Goal: Task Accomplishment & Management: Use online tool/utility

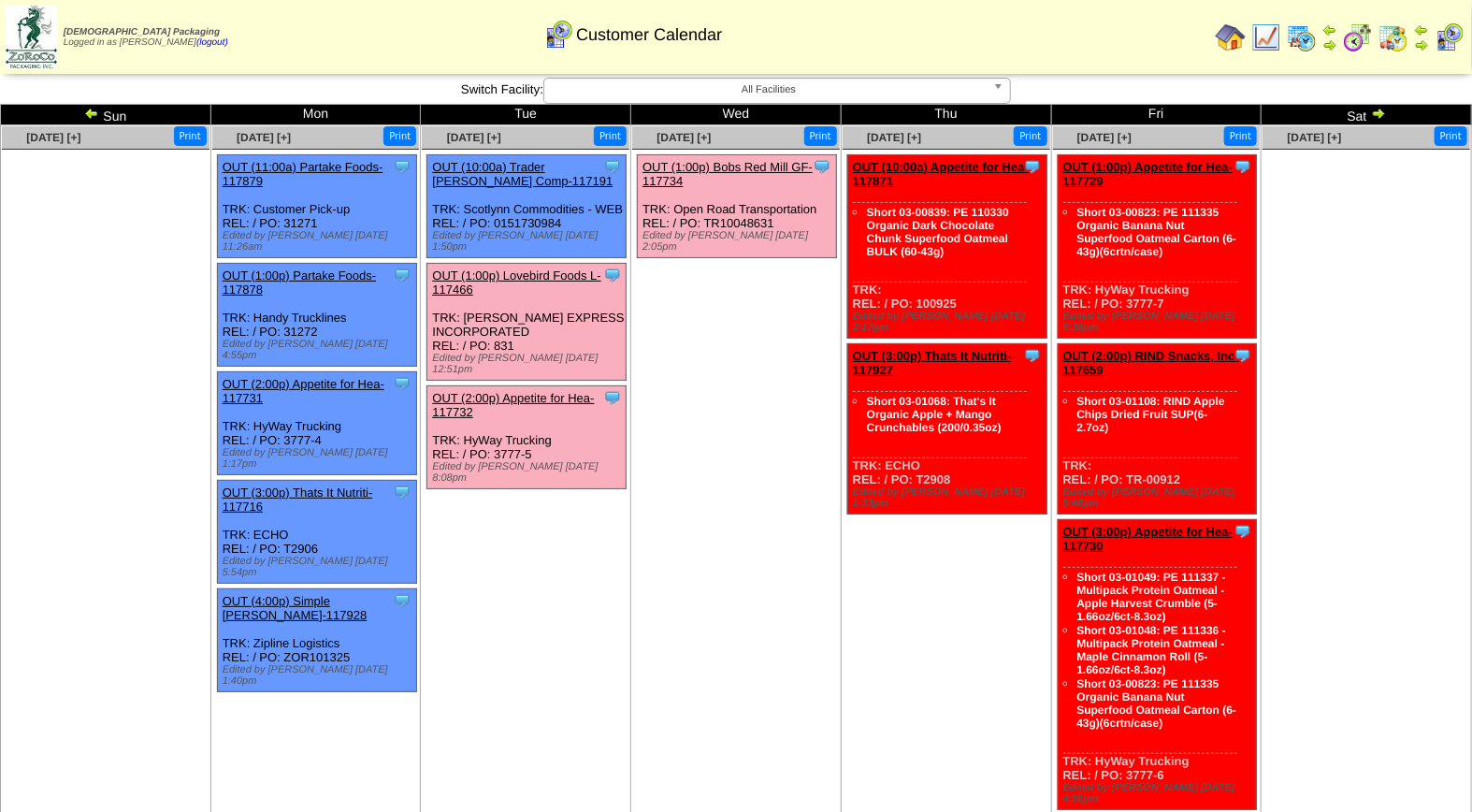
click at [534, 268] on link "OUT (1:00p) Lovebird Foods L-117466" at bounding box center [516, 282] width 168 height 28
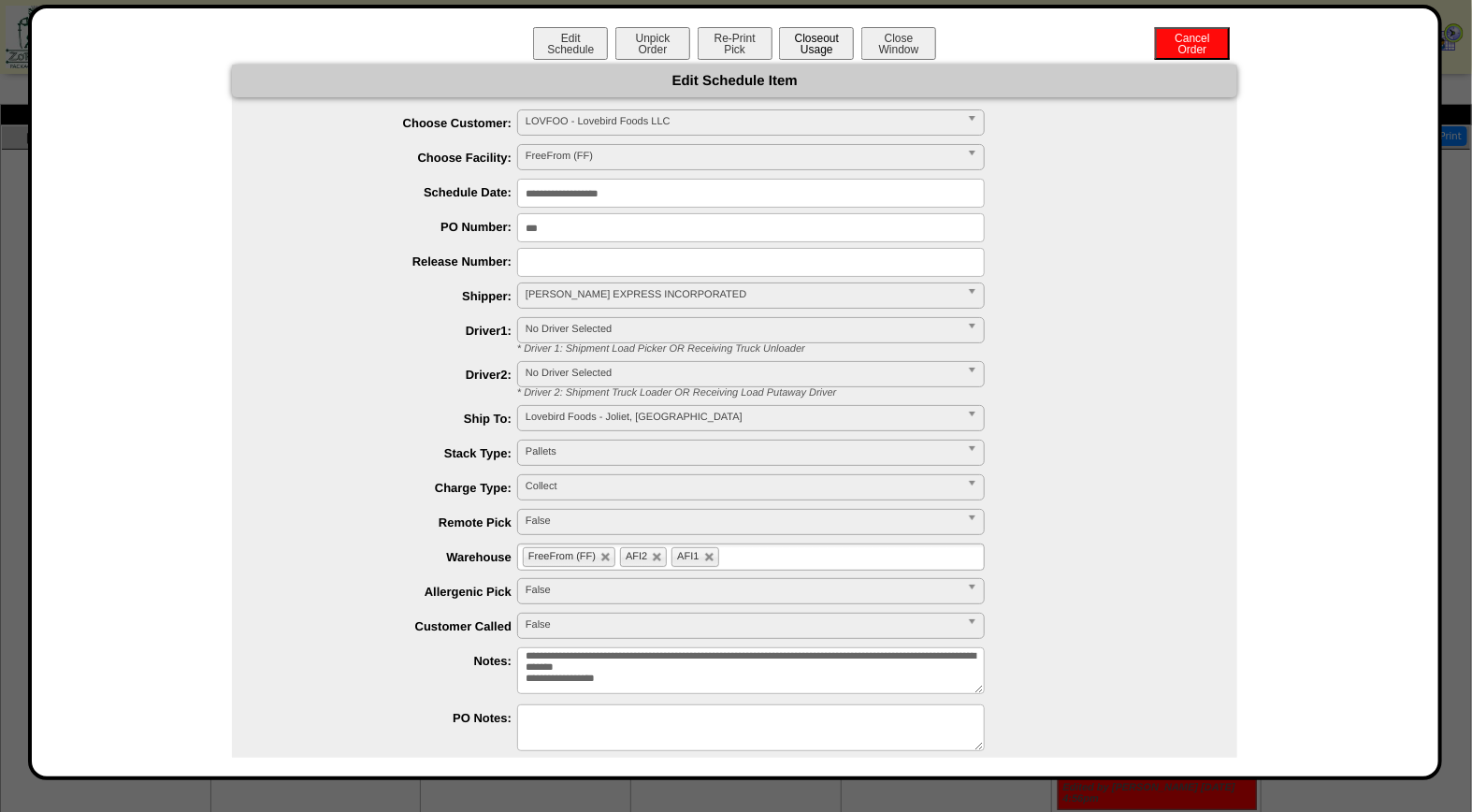
click at [812, 46] on button "Closeout Usage" at bounding box center [816, 43] width 74 height 33
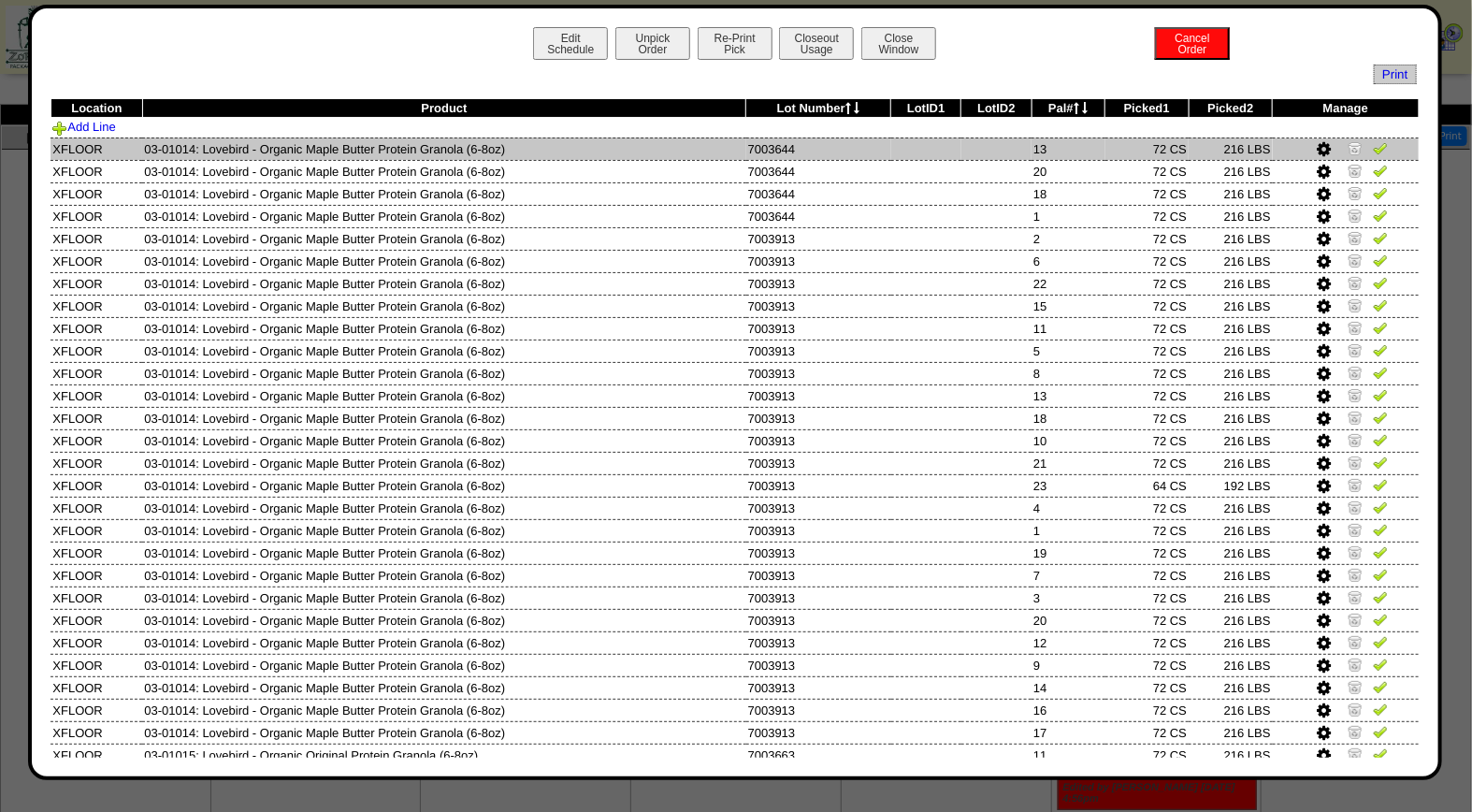
click at [1373, 143] on img at bounding box center [1380, 147] width 14 height 14
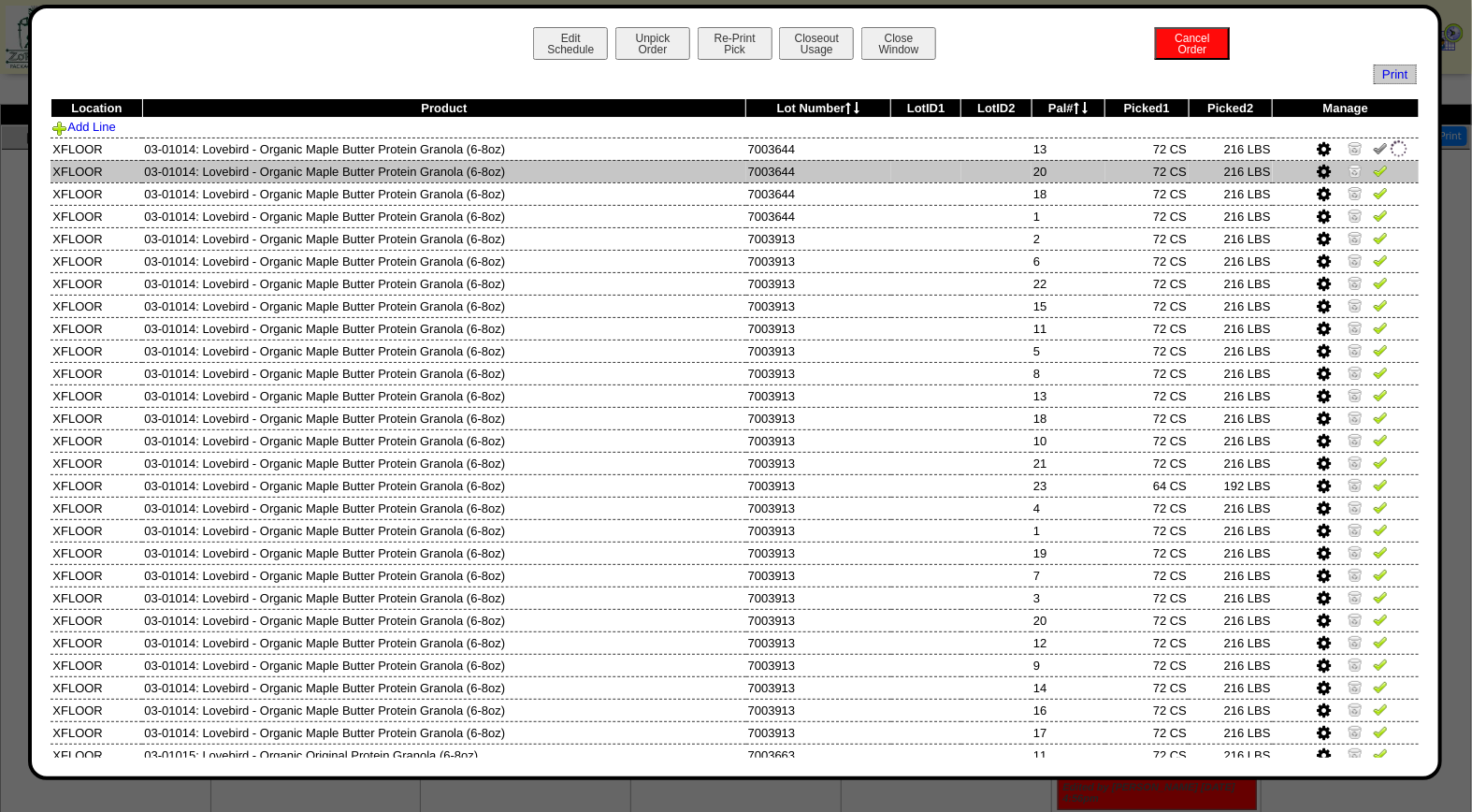
click at [1366, 181] on td at bounding box center [1345, 171] width 146 height 22
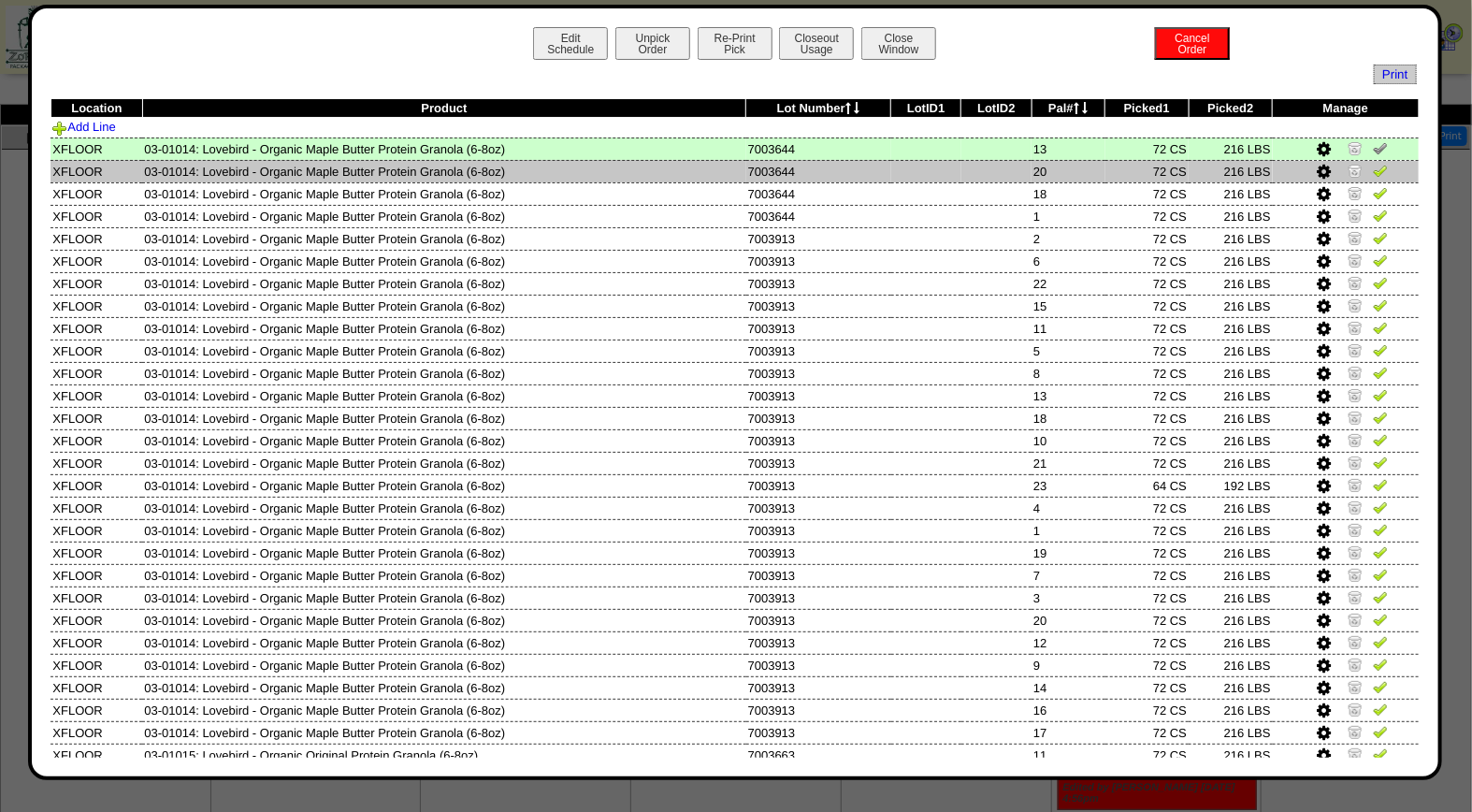
click at [1373, 175] on img at bounding box center [1380, 170] width 14 height 14
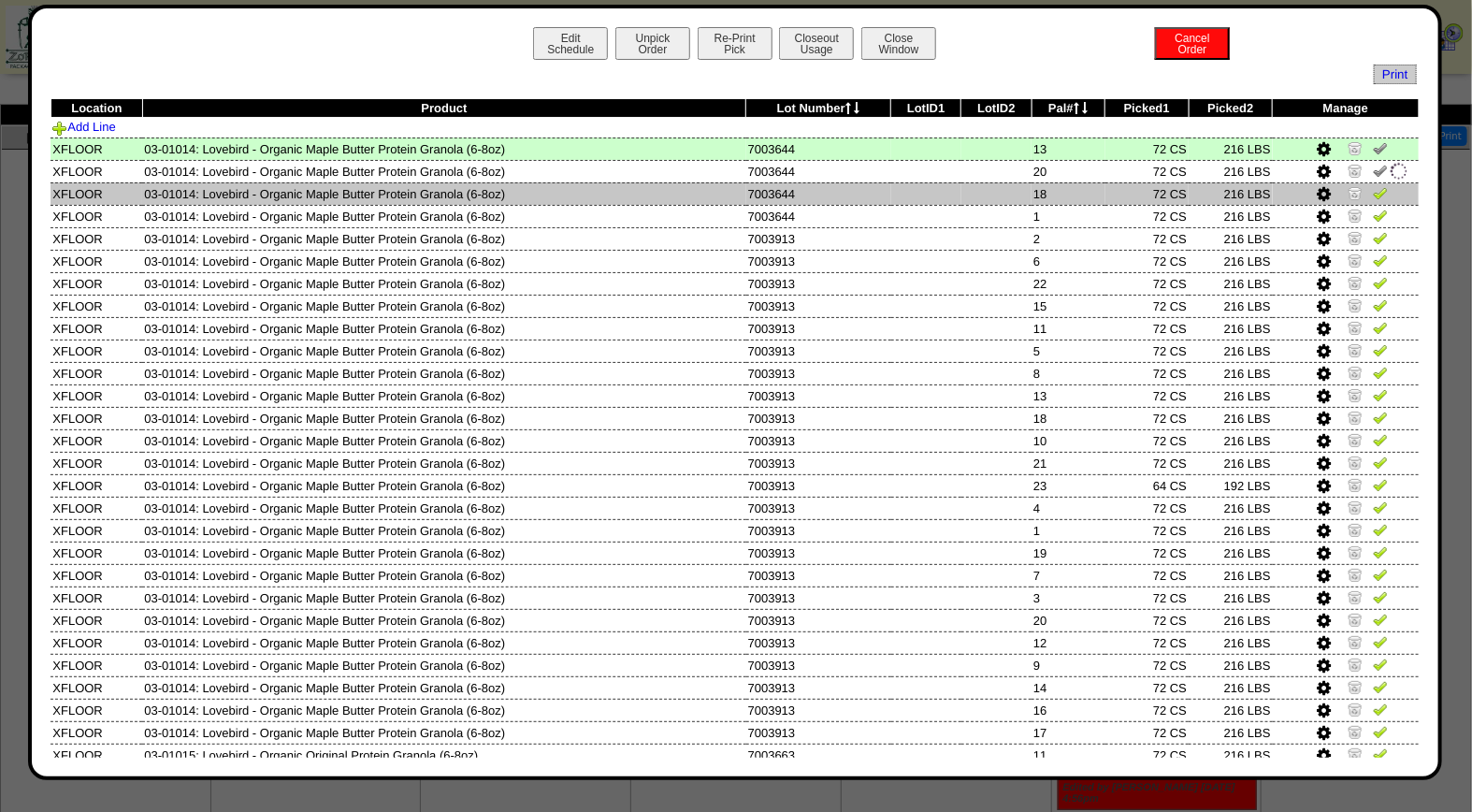
click at [1373, 193] on img at bounding box center [1380, 192] width 14 height 14
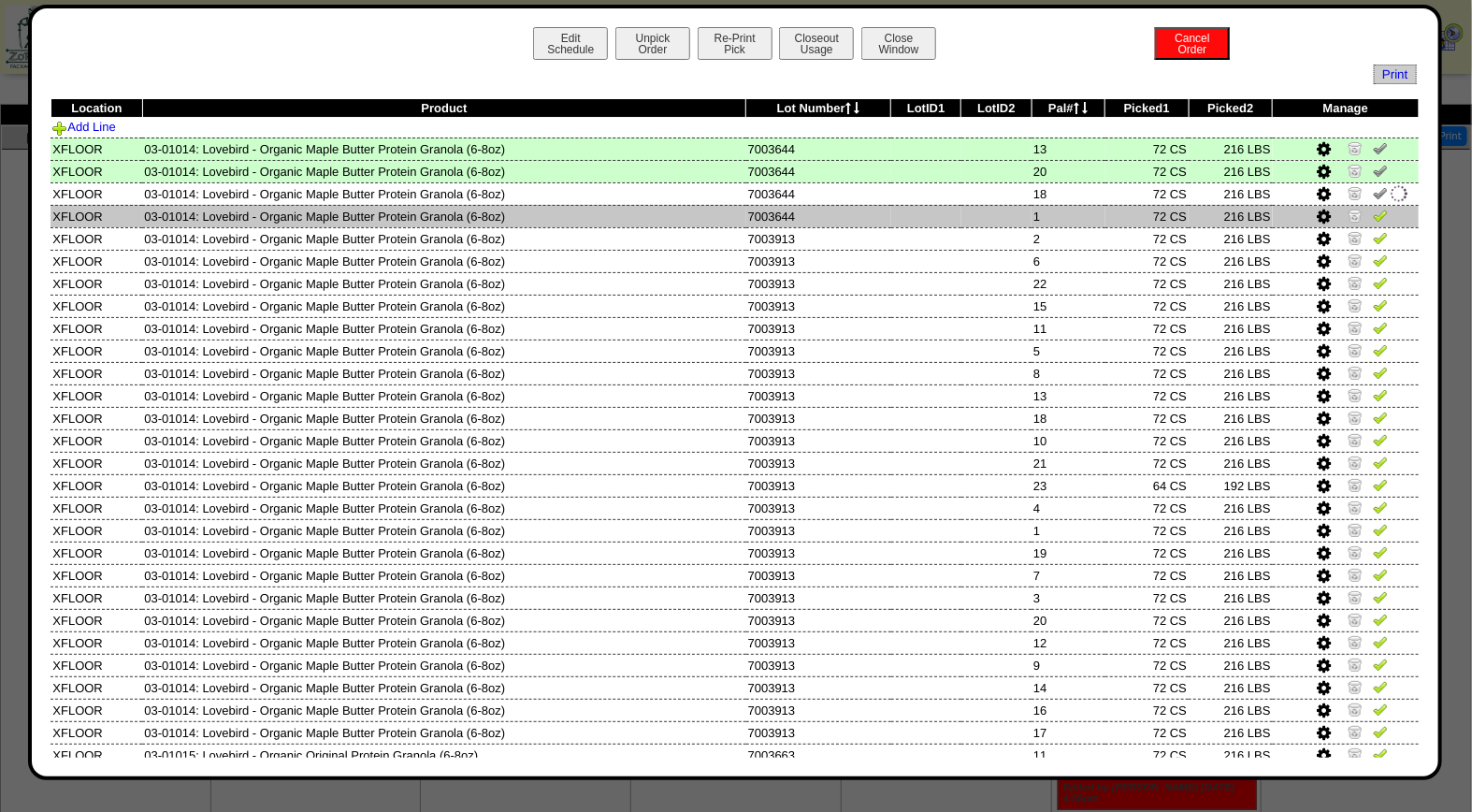
click at [1373, 209] on img at bounding box center [1380, 214] width 14 height 14
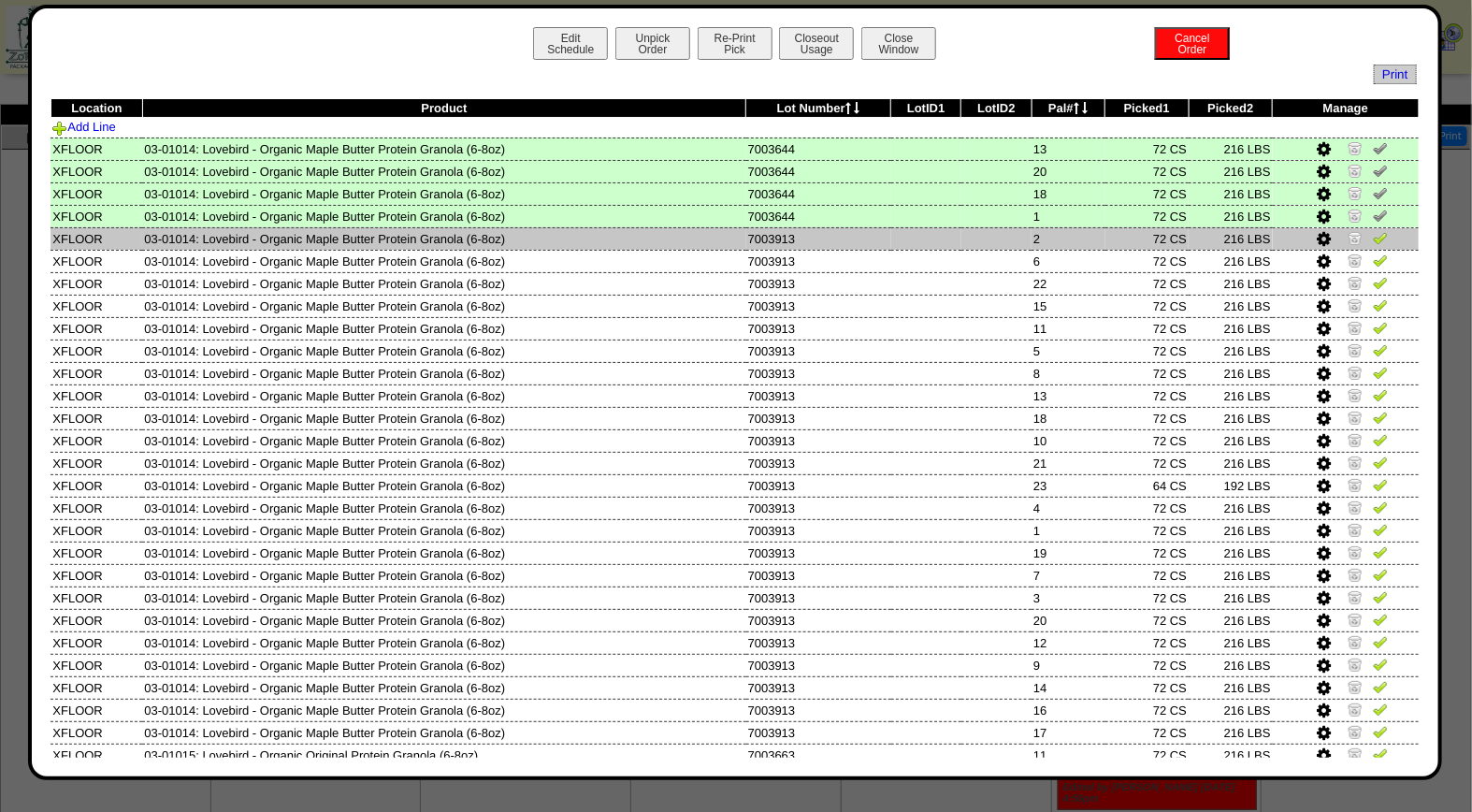
click at [1373, 237] on img at bounding box center [1380, 237] width 14 height 14
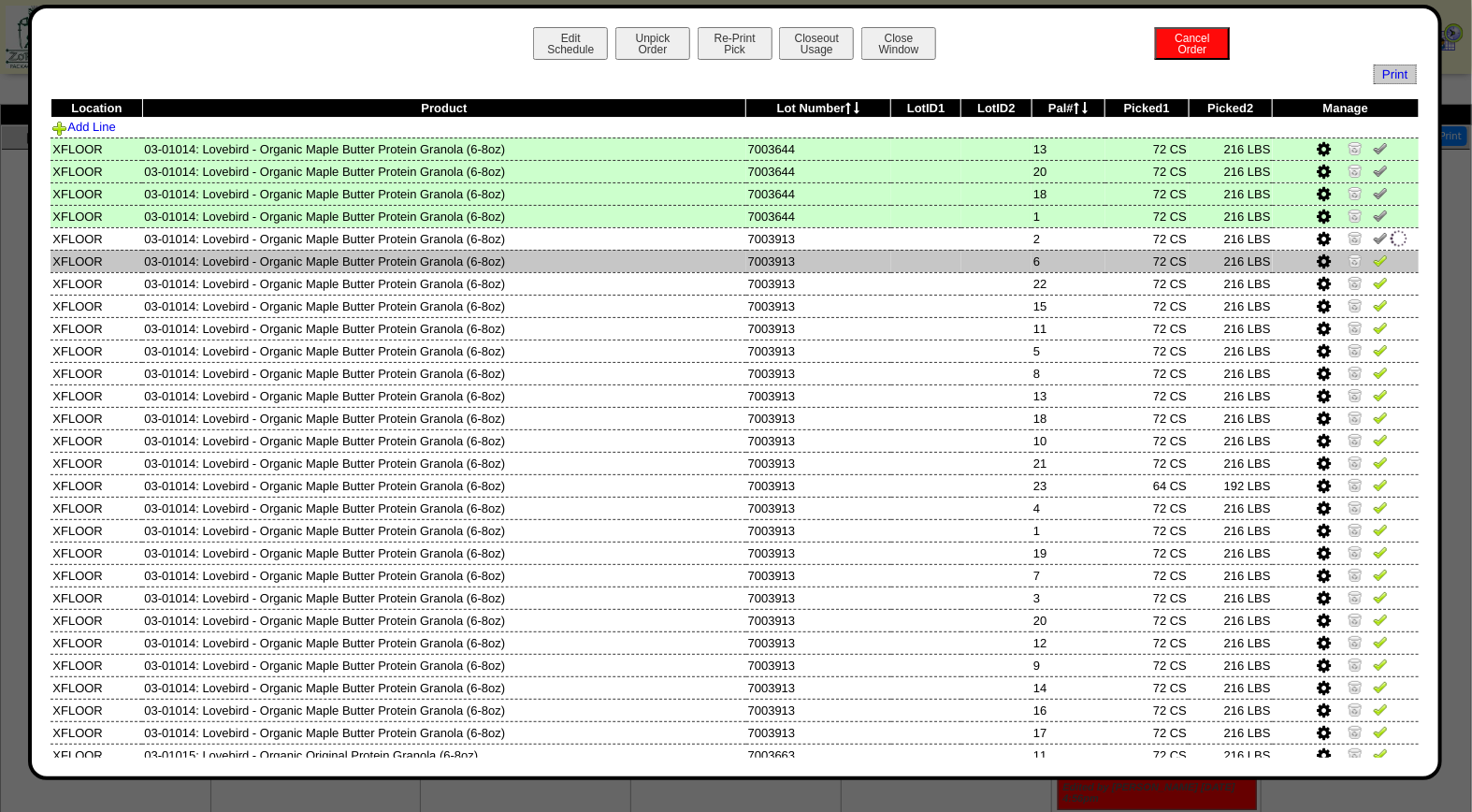
click at [1373, 262] on img at bounding box center [1380, 259] width 14 height 14
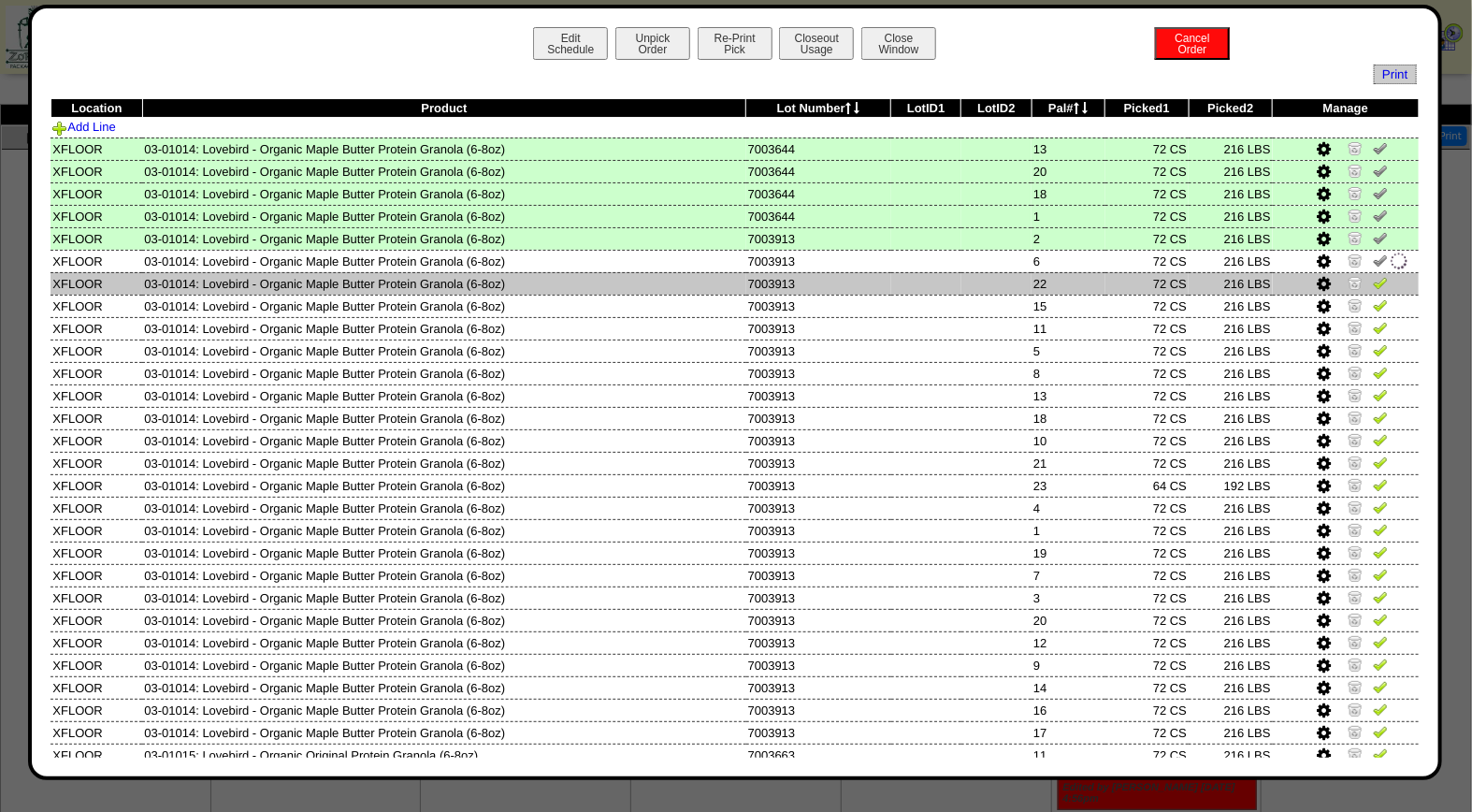
click at [1373, 284] on img at bounding box center [1380, 282] width 14 height 14
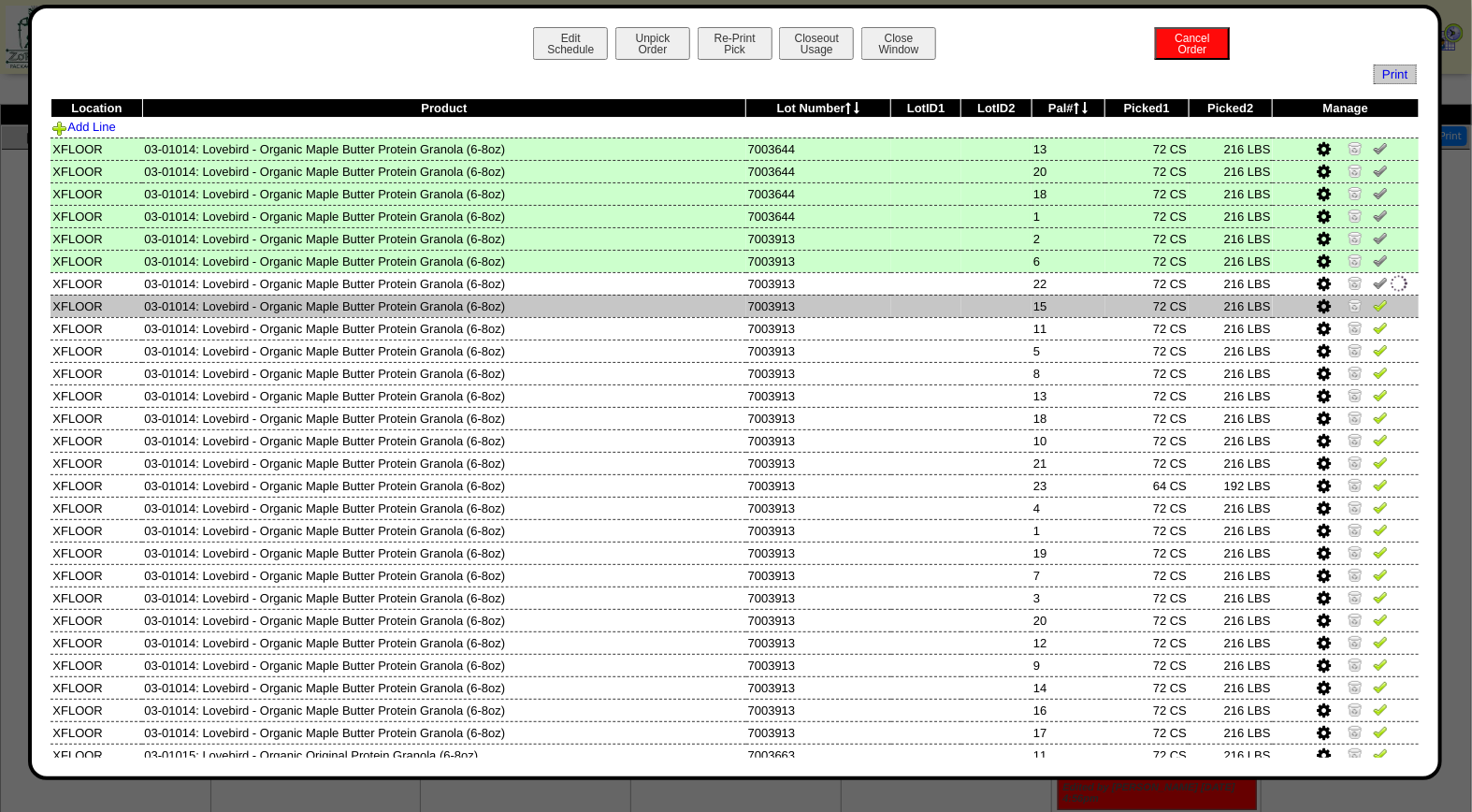
click at [1373, 312] on link at bounding box center [1380, 308] width 14 height 14
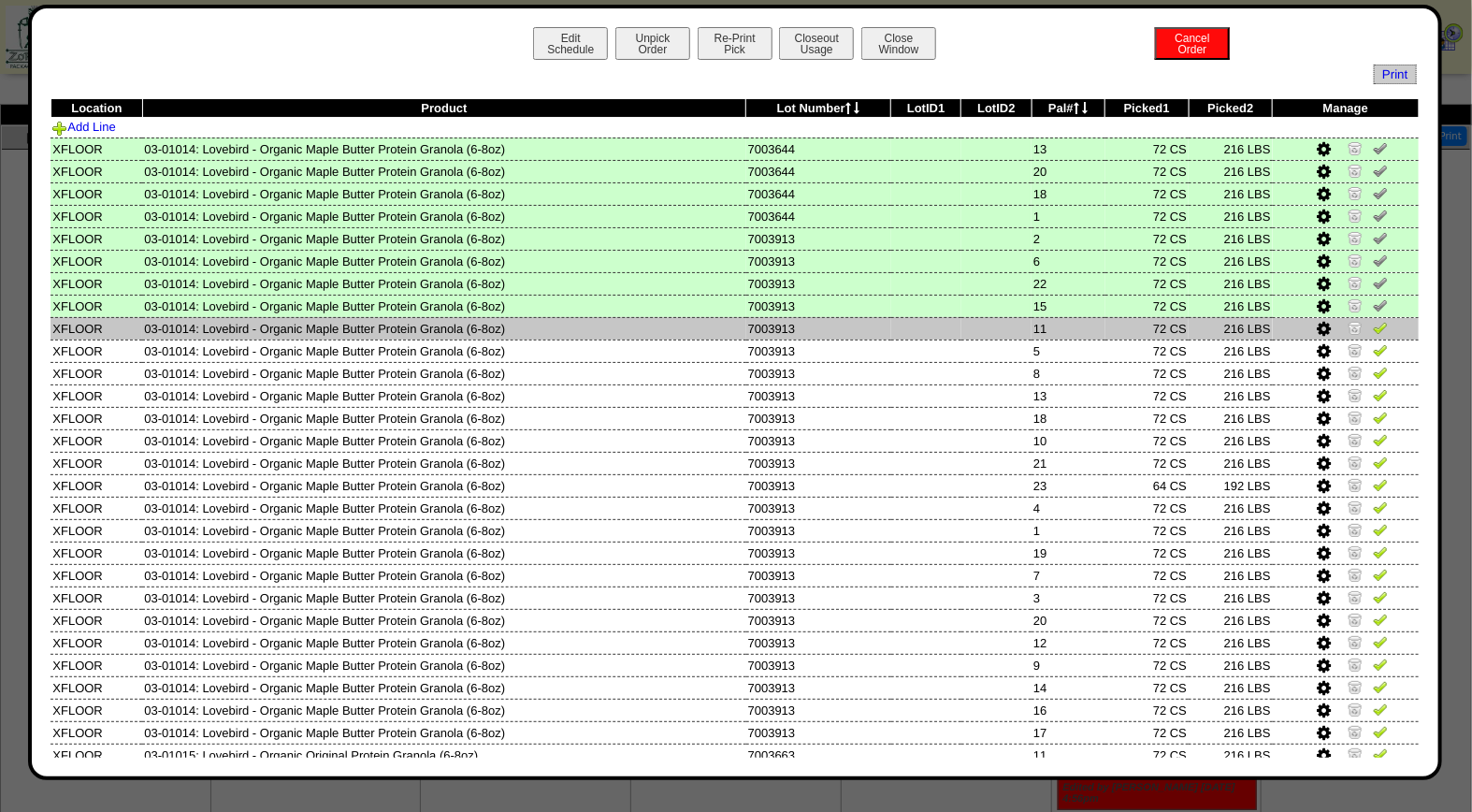
click at [1373, 325] on img at bounding box center [1380, 326] width 14 height 14
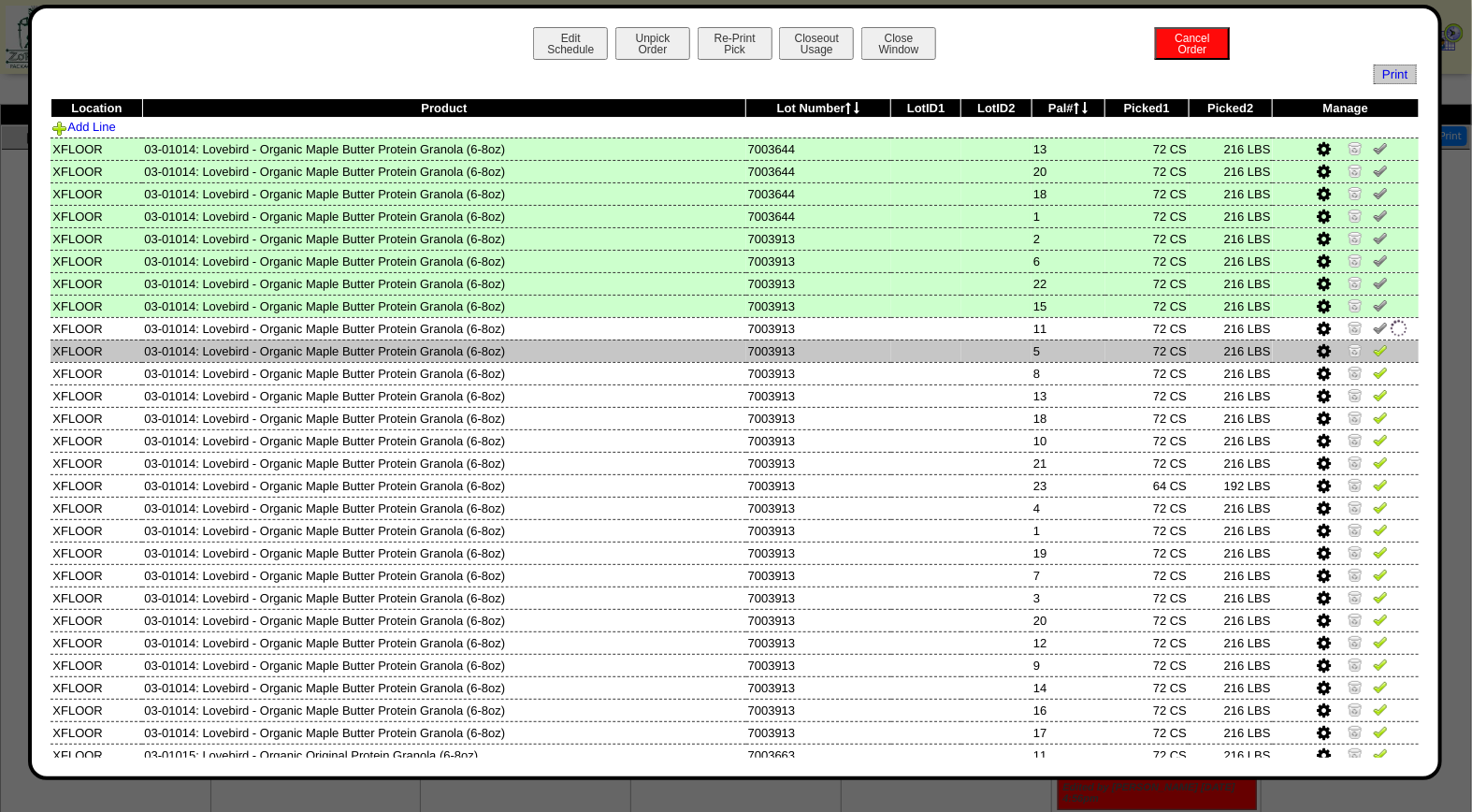
click at [1373, 342] on img at bounding box center [1380, 349] width 14 height 14
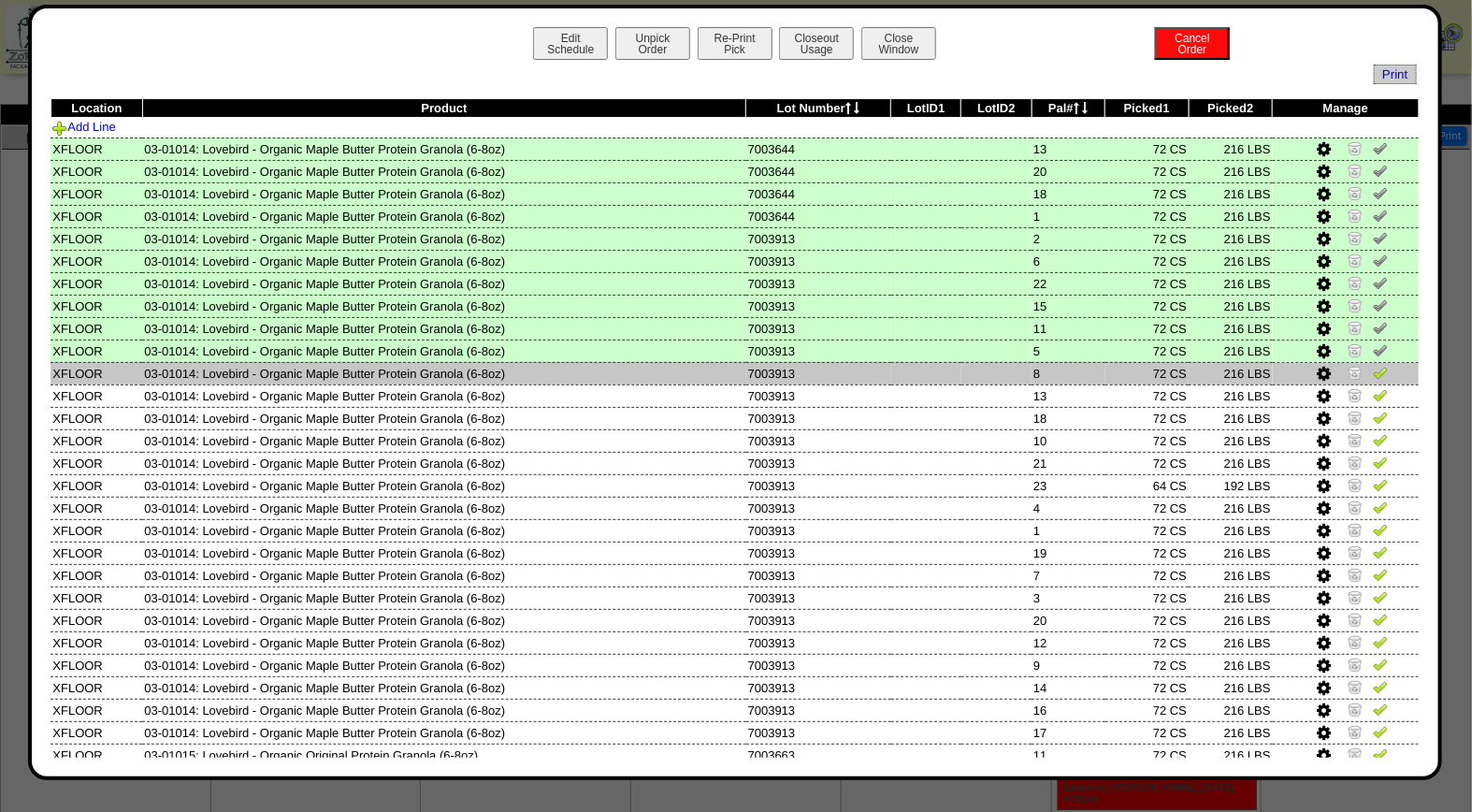
click at [1373, 369] on img at bounding box center [1380, 372] width 14 height 14
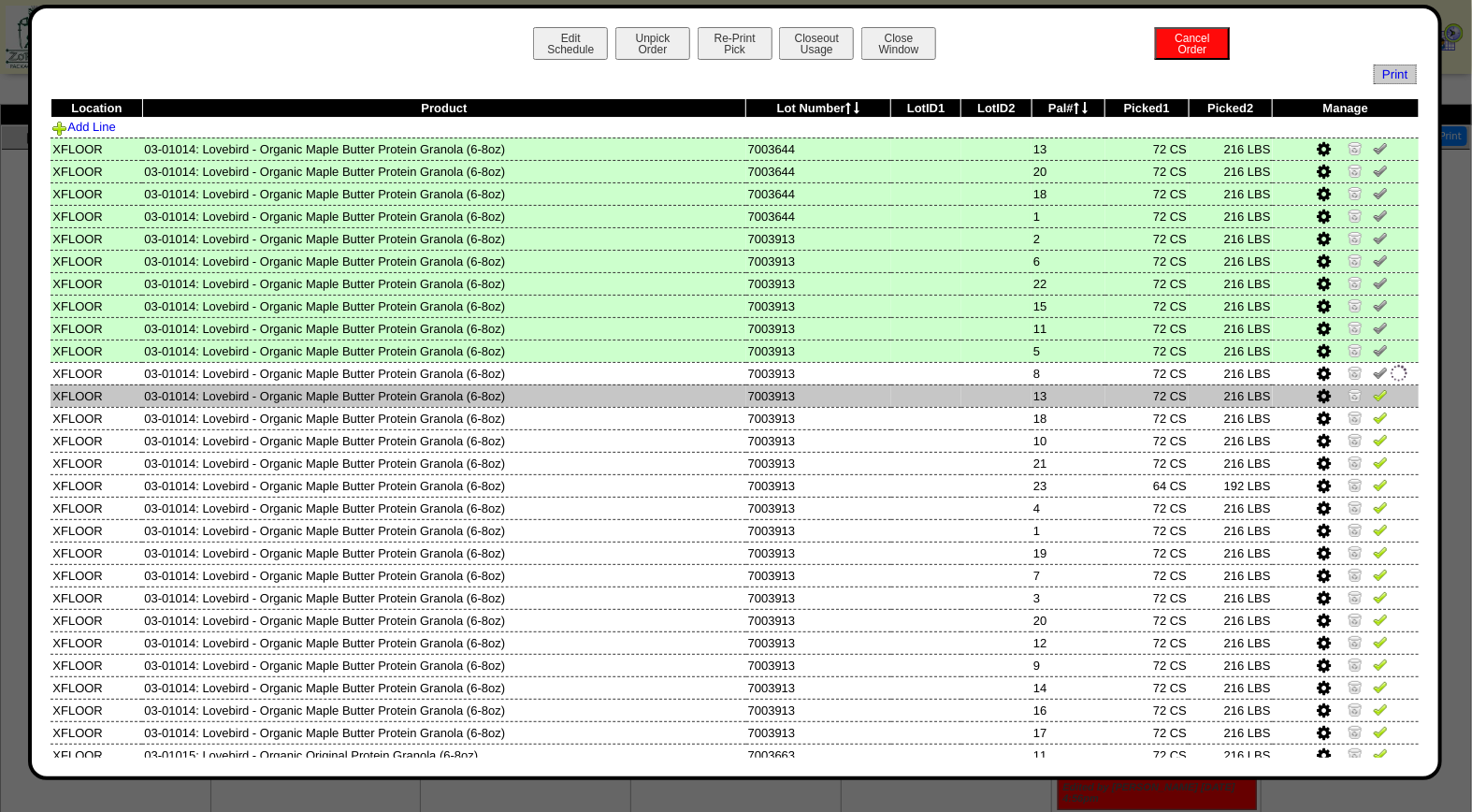
click at [1373, 393] on img at bounding box center [1380, 394] width 14 height 14
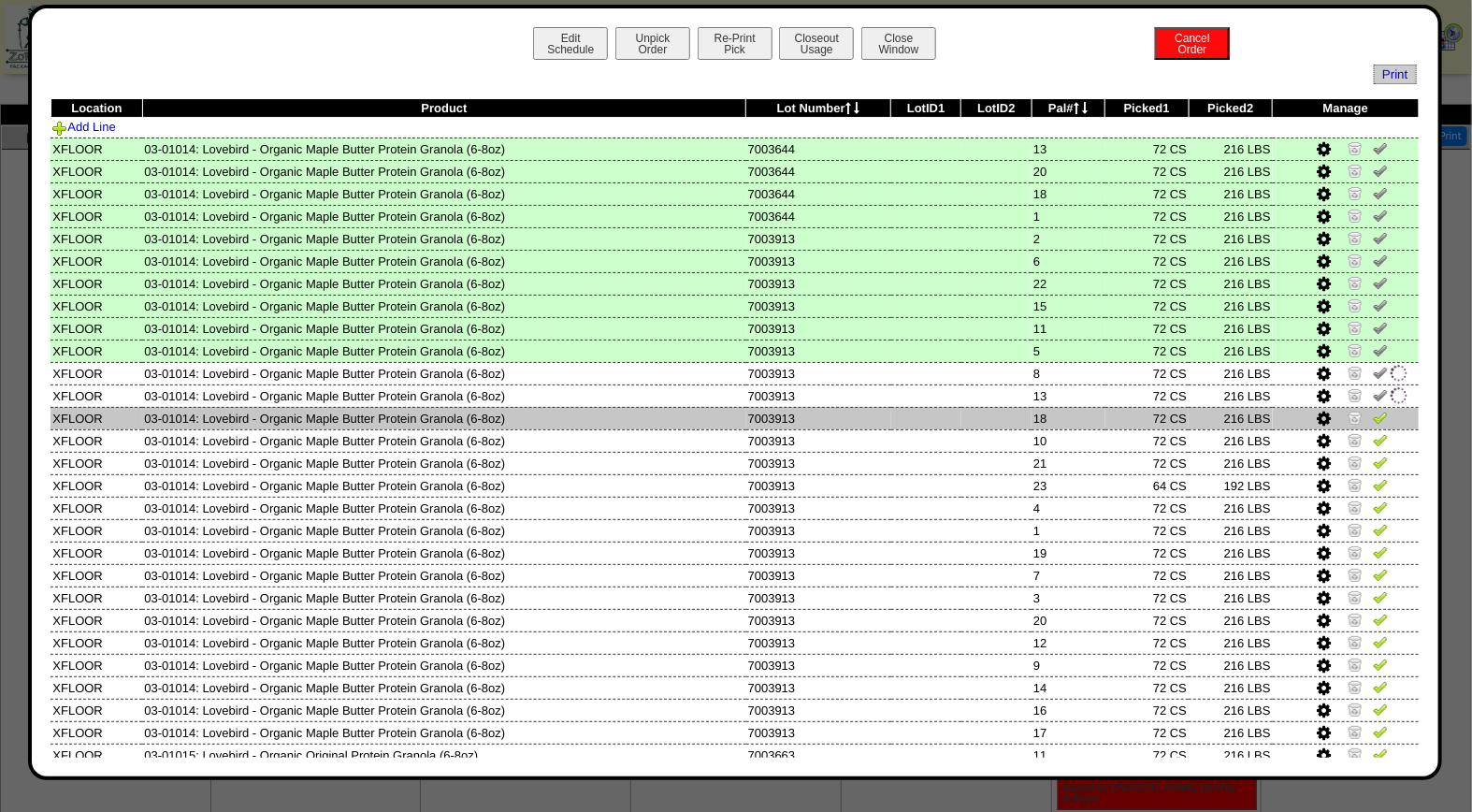
click at [1373, 415] on img at bounding box center [1380, 416] width 14 height 14
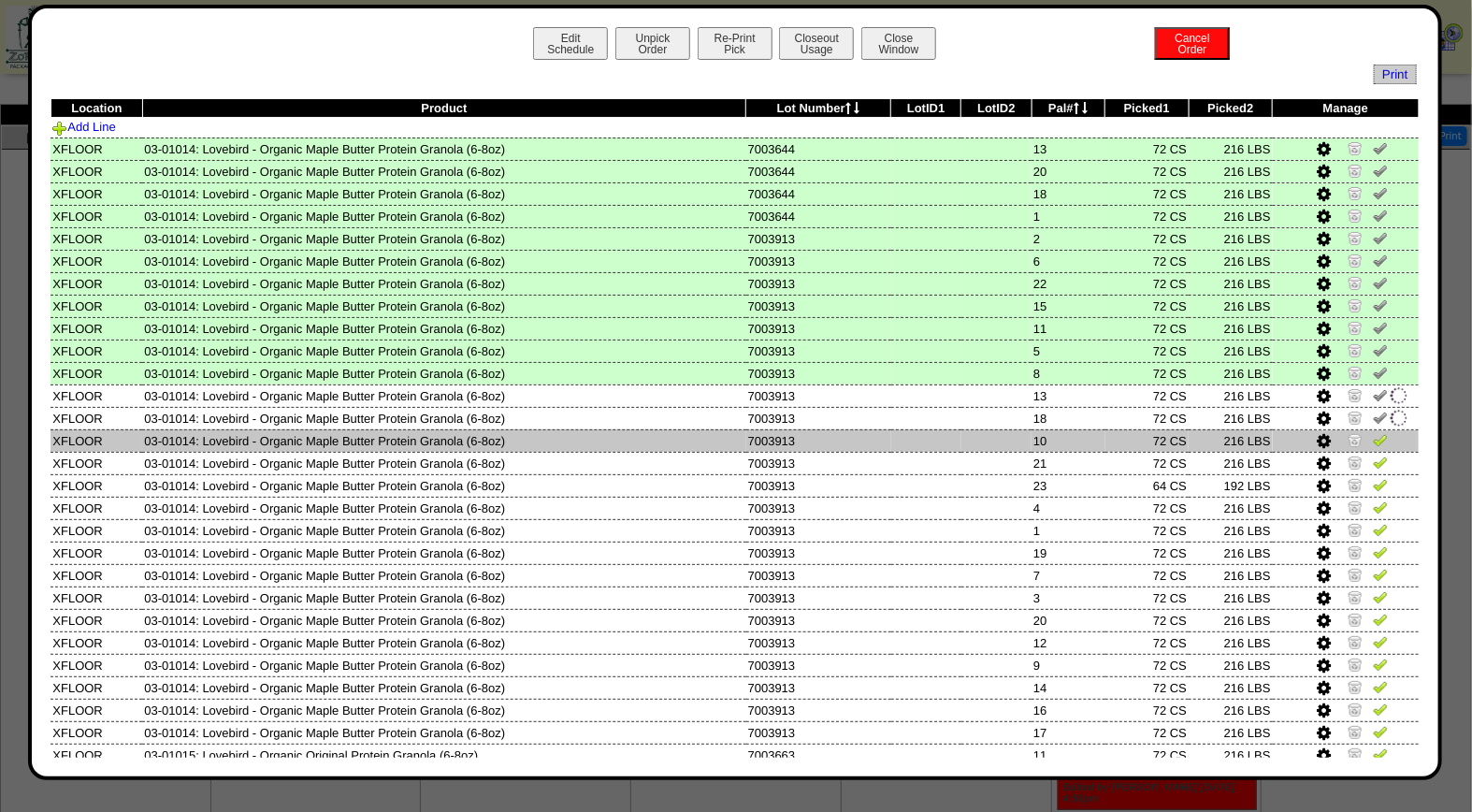
click at [1373, 442] on td at bounding box center [1345, 440] width 146 height 22
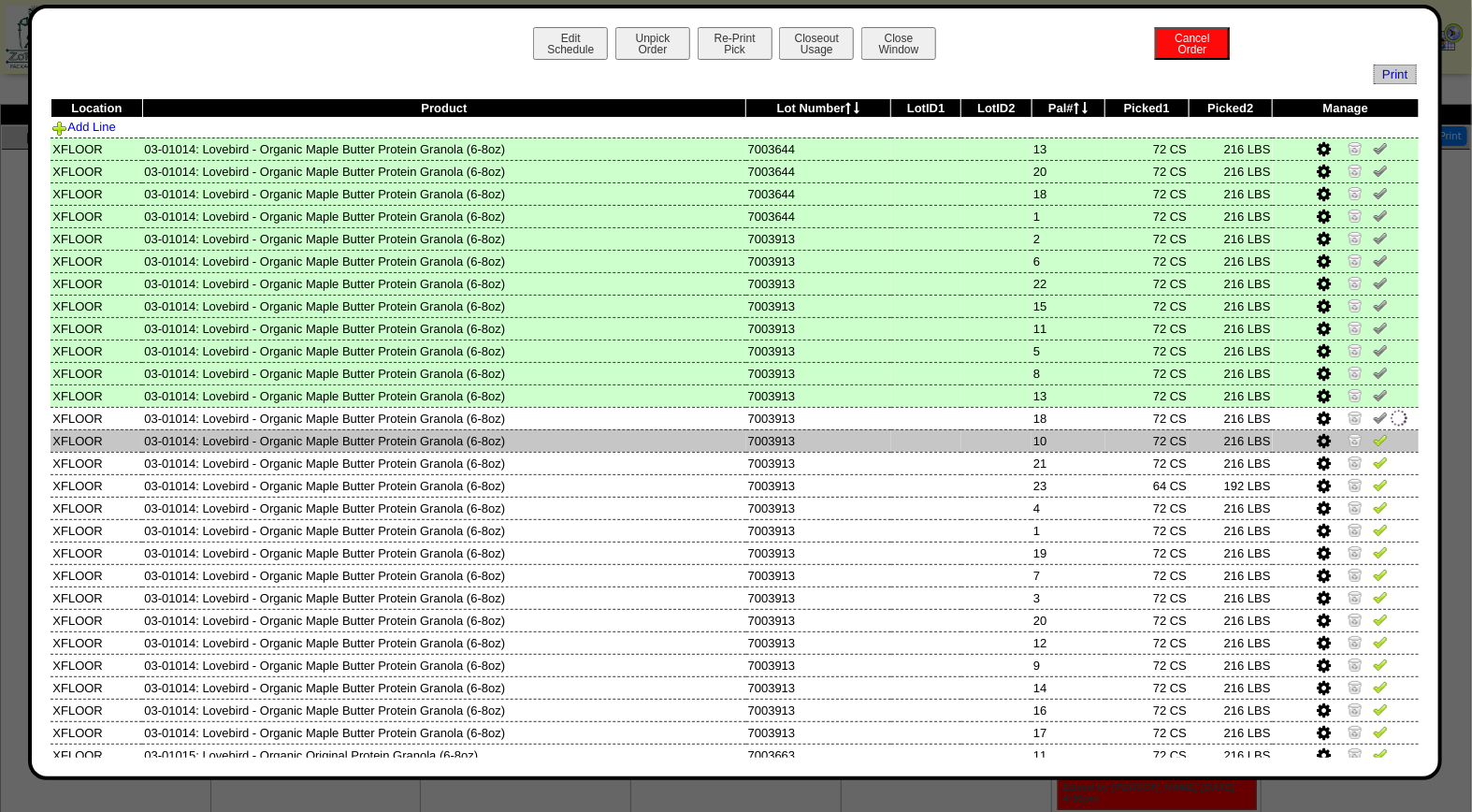
click at [1373, 440] on img at bounding box center [1380, 438] width 14 height 14
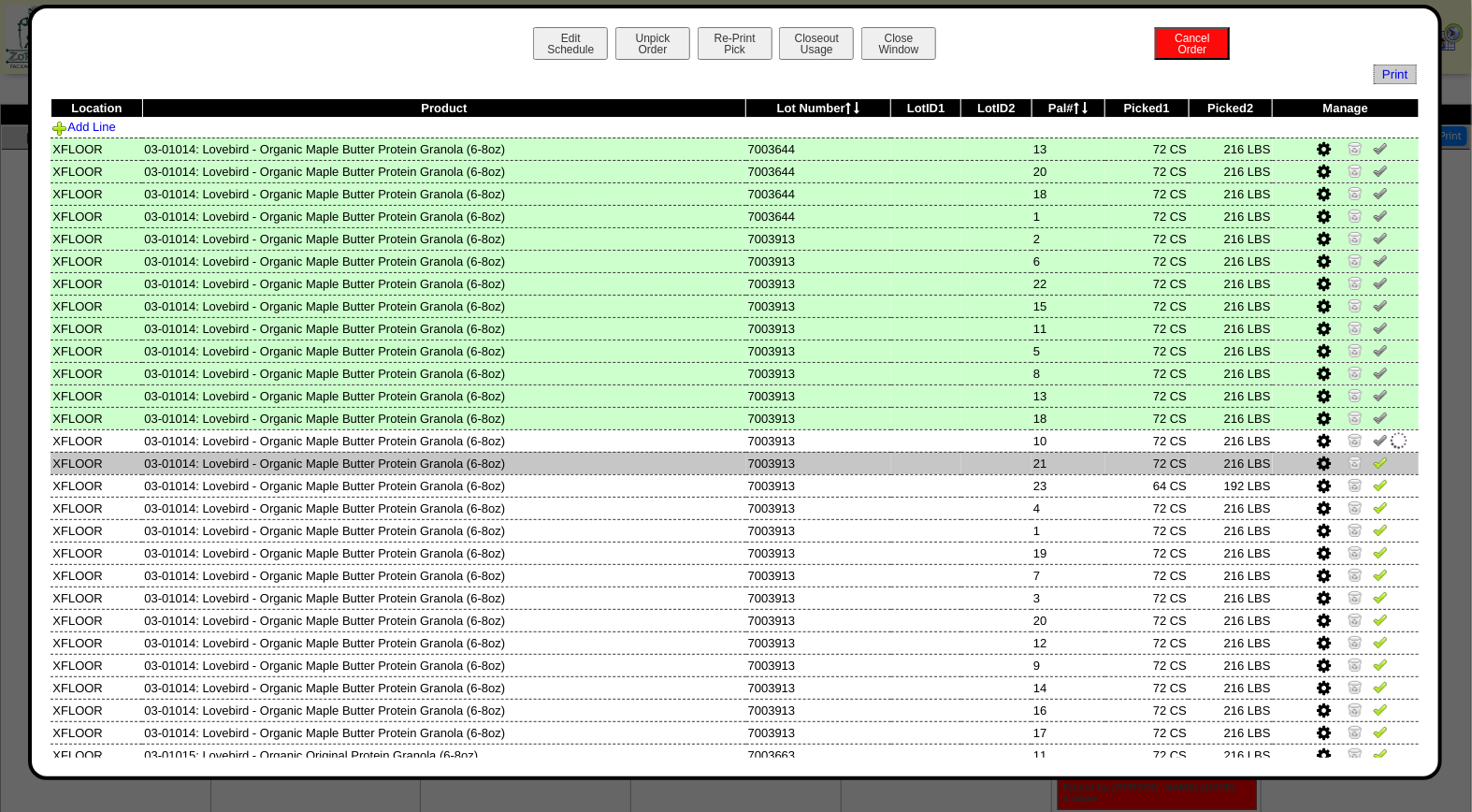
click at [1373, 461] on img at bounding box center [1380, 462] width 14 height 14
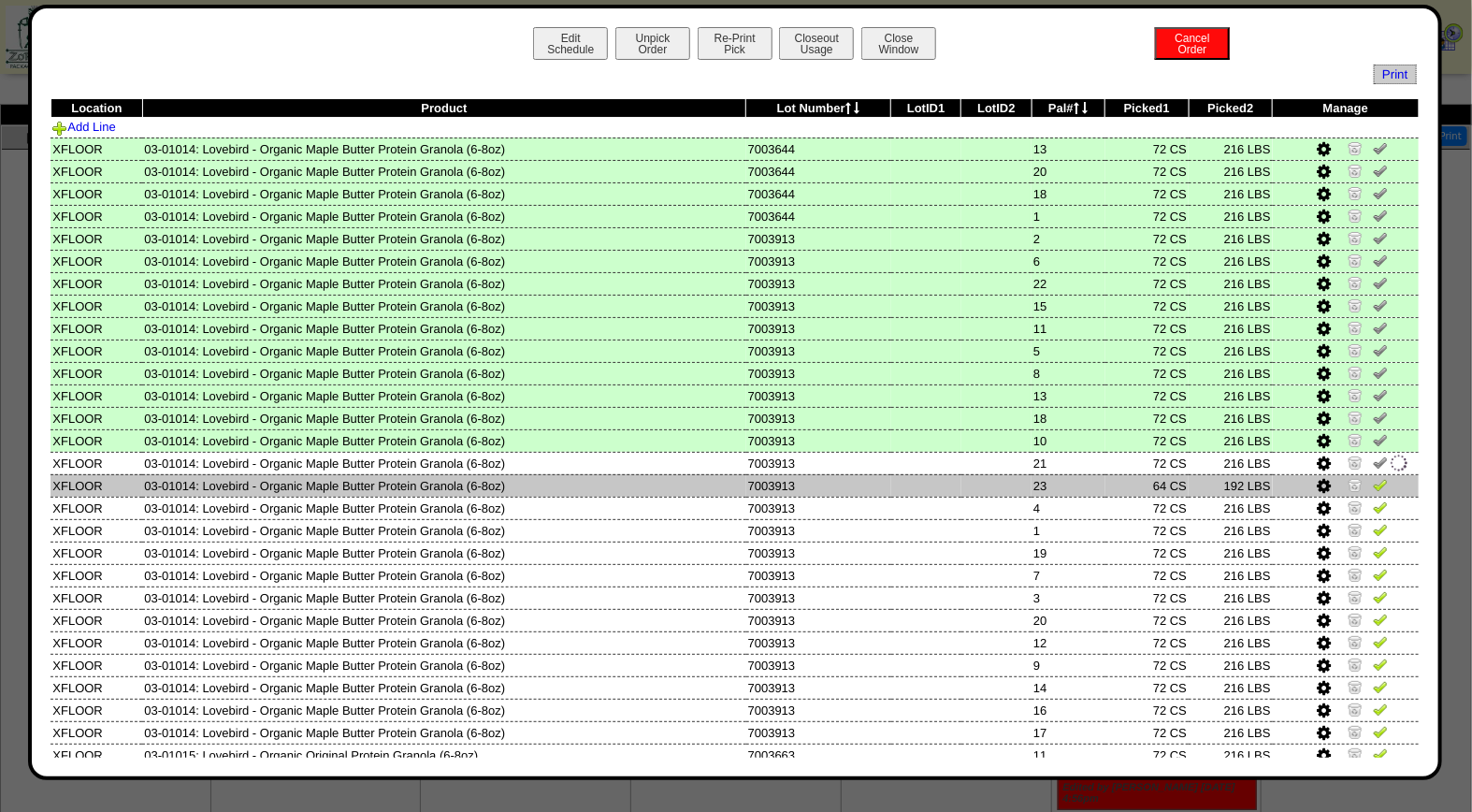
click at [1373, 477] on img at bounding box center [1380, 484] width 14 height 14
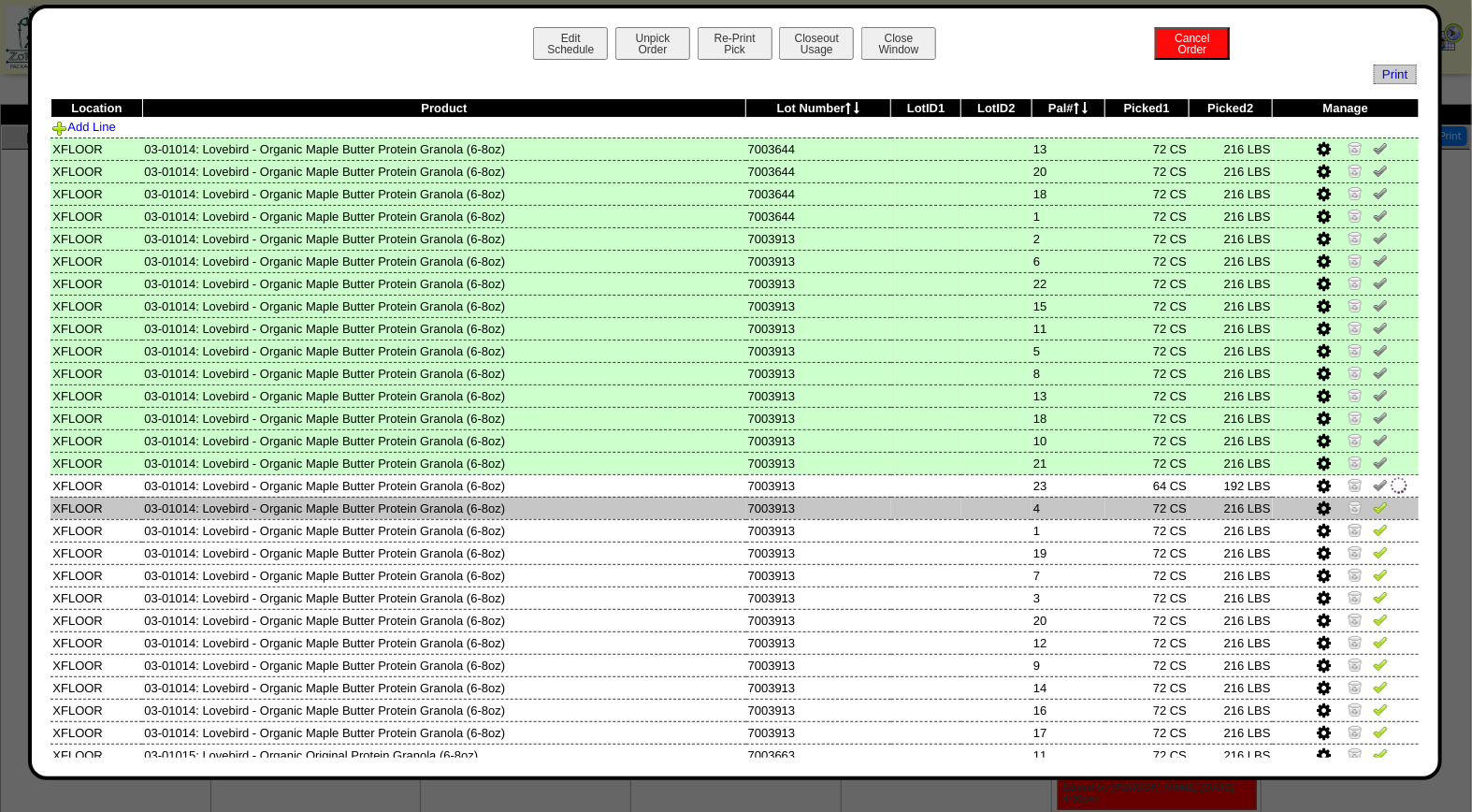
click at [1373, 500] on img at bounding box center [1380, 506] width 14 height 14
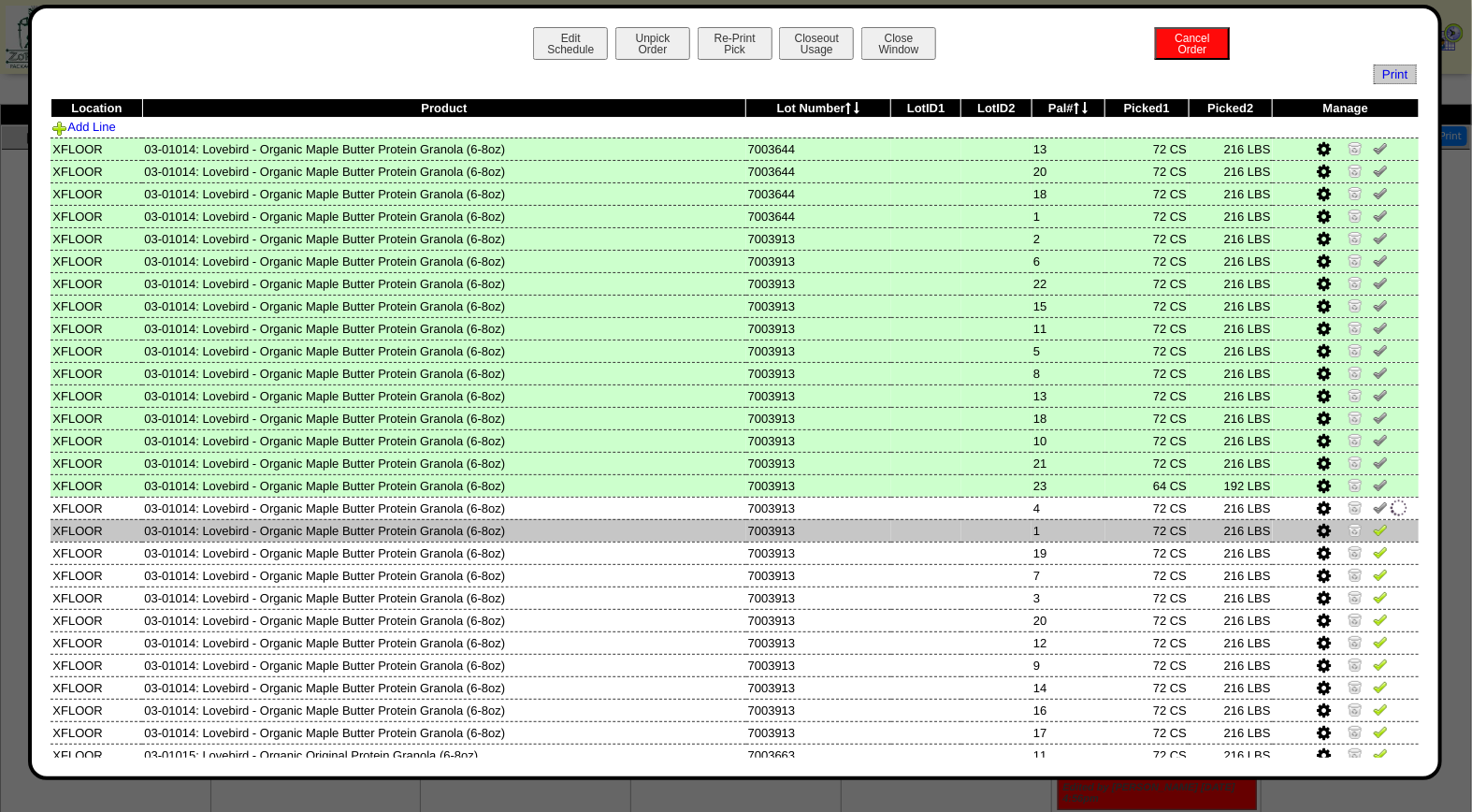
click at [1373, 521] on img at bounding box center [1380, 528] width 14 height 14
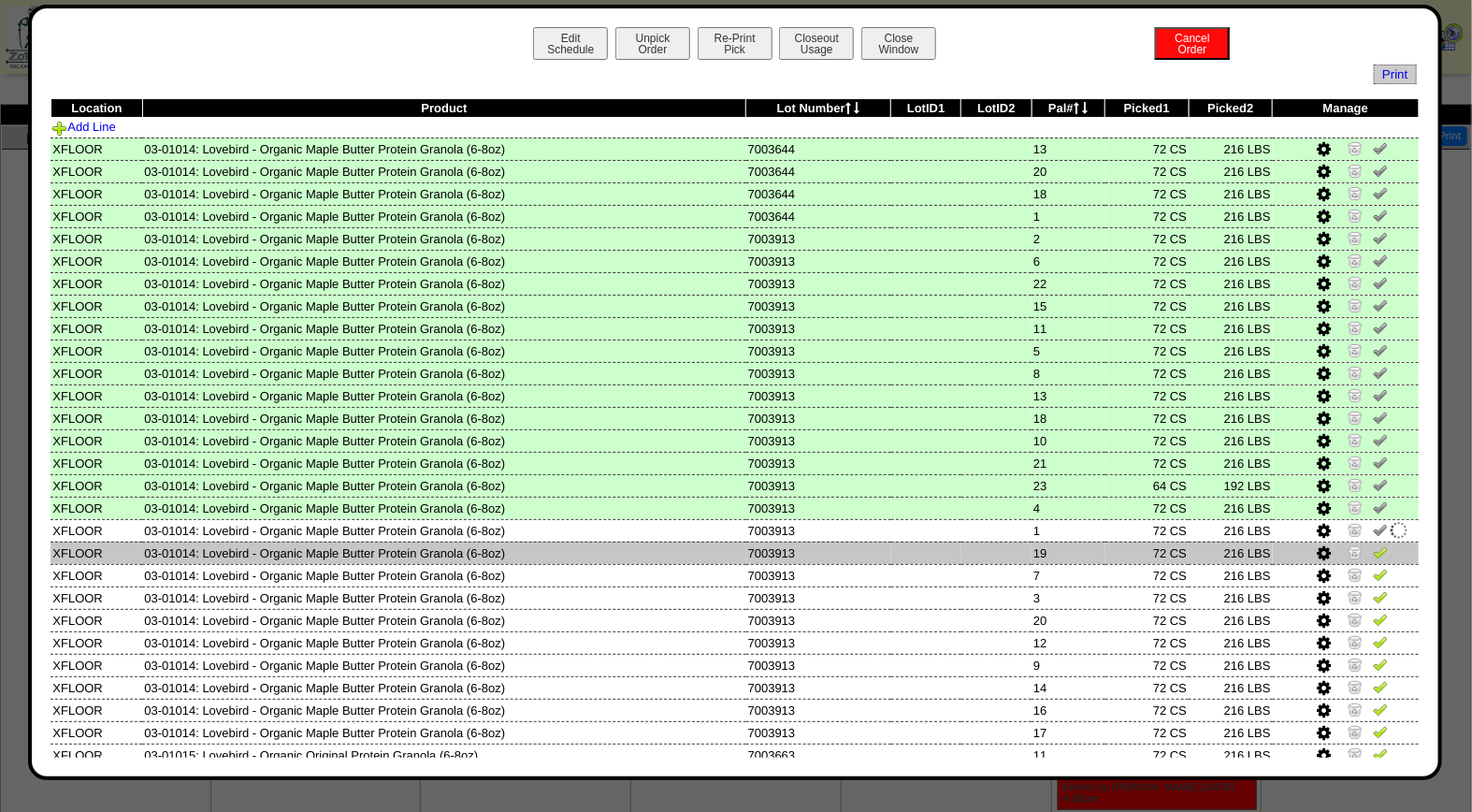
click at [1373, 545] on img at bounding box center [1380, 551] width 14 height 14
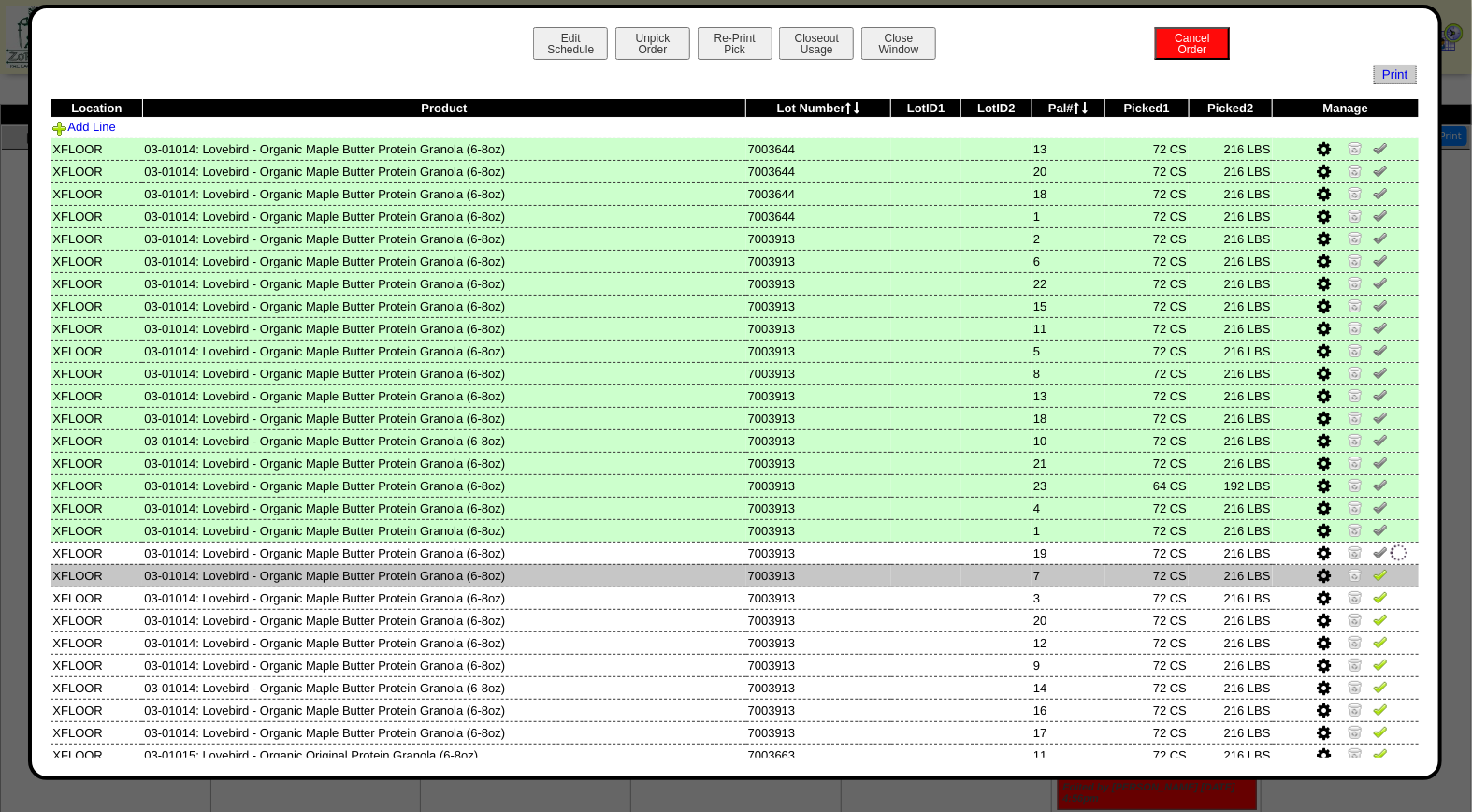
click at [1373, 568] on img at bounding box center [1380, 574] width 14 height 14
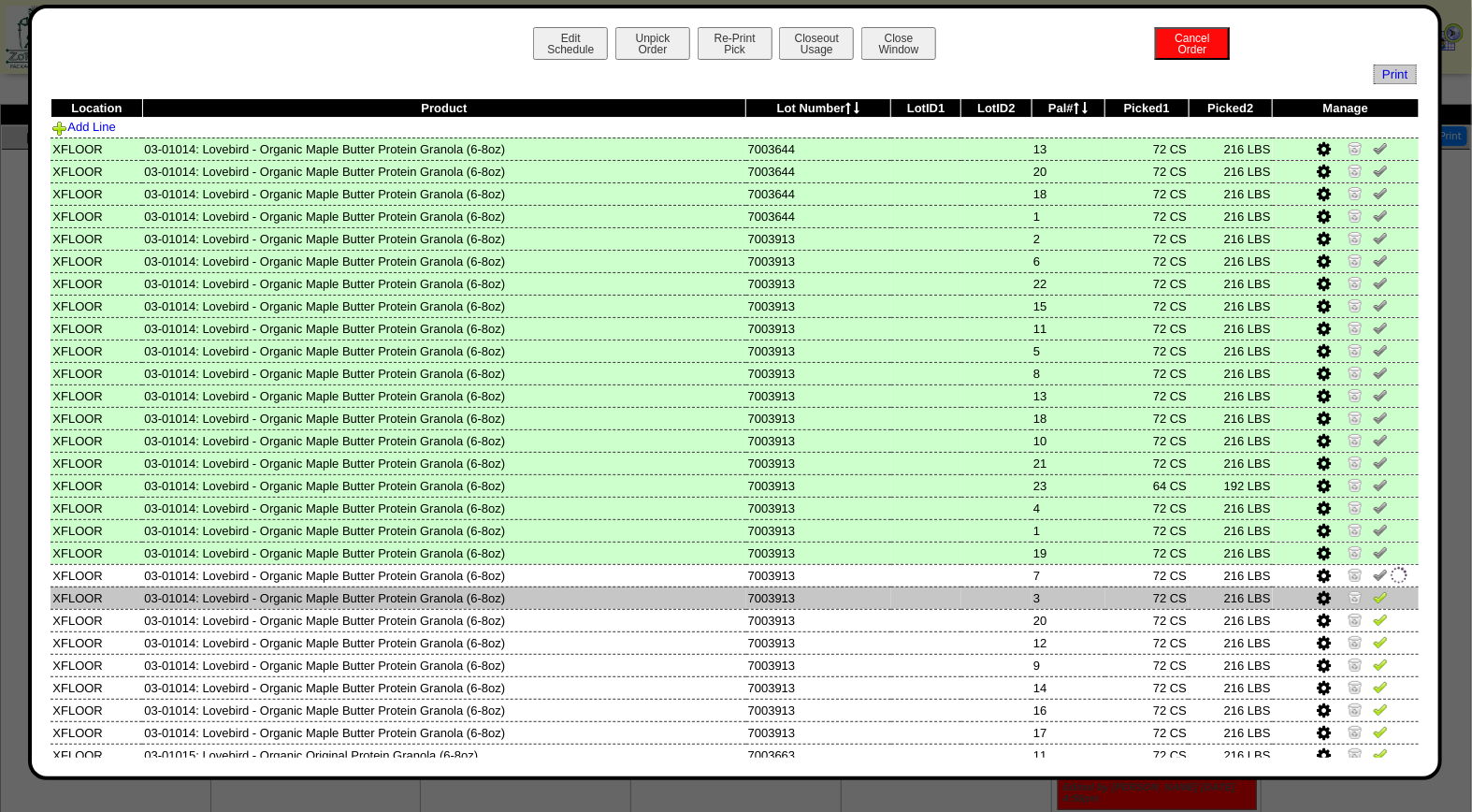
click at [1373, 591] on img at bounding box center [1380, 596] width 14 height 14
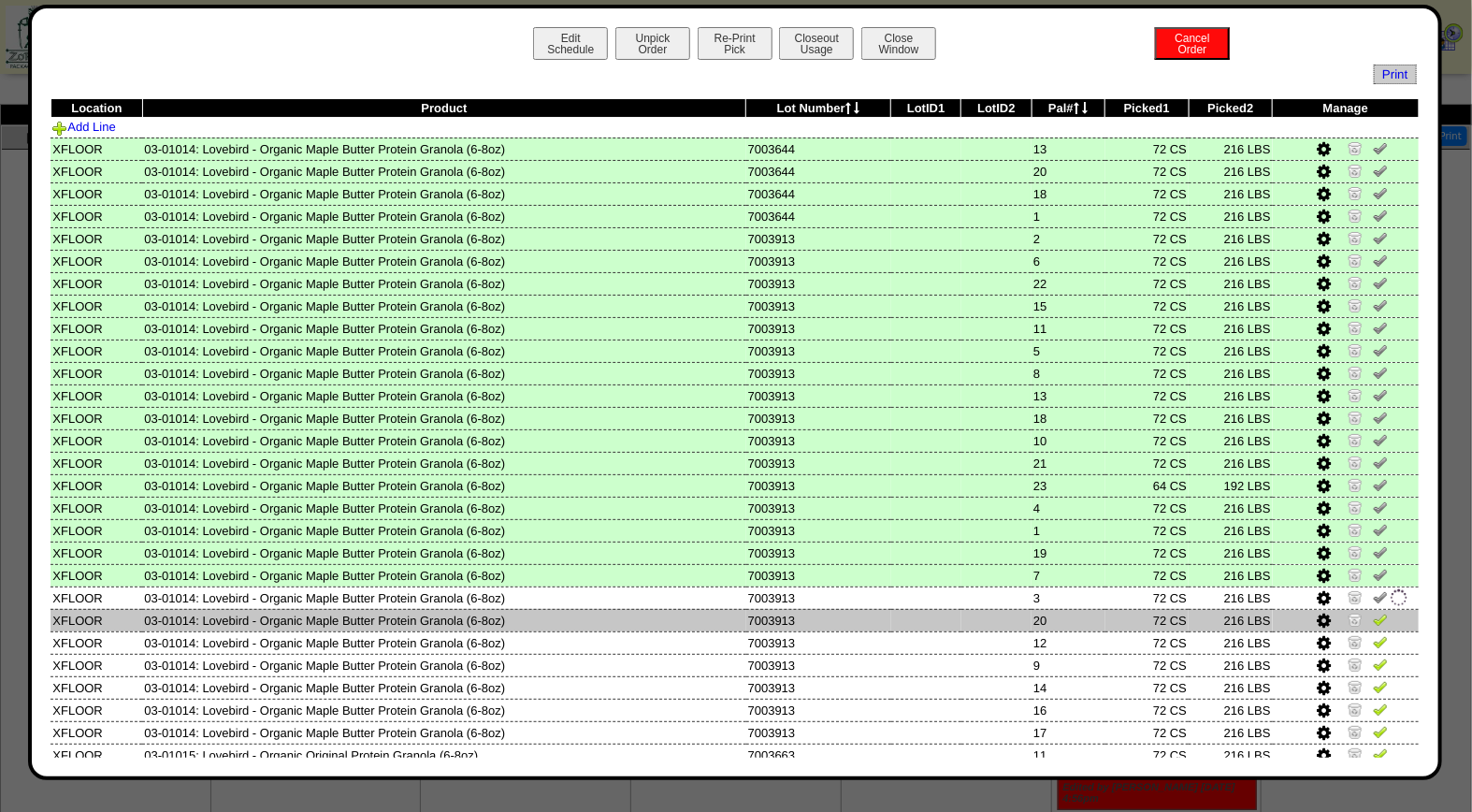
click at [1373, 611] on img at bounding box center [1380, 618] width 14 height 14
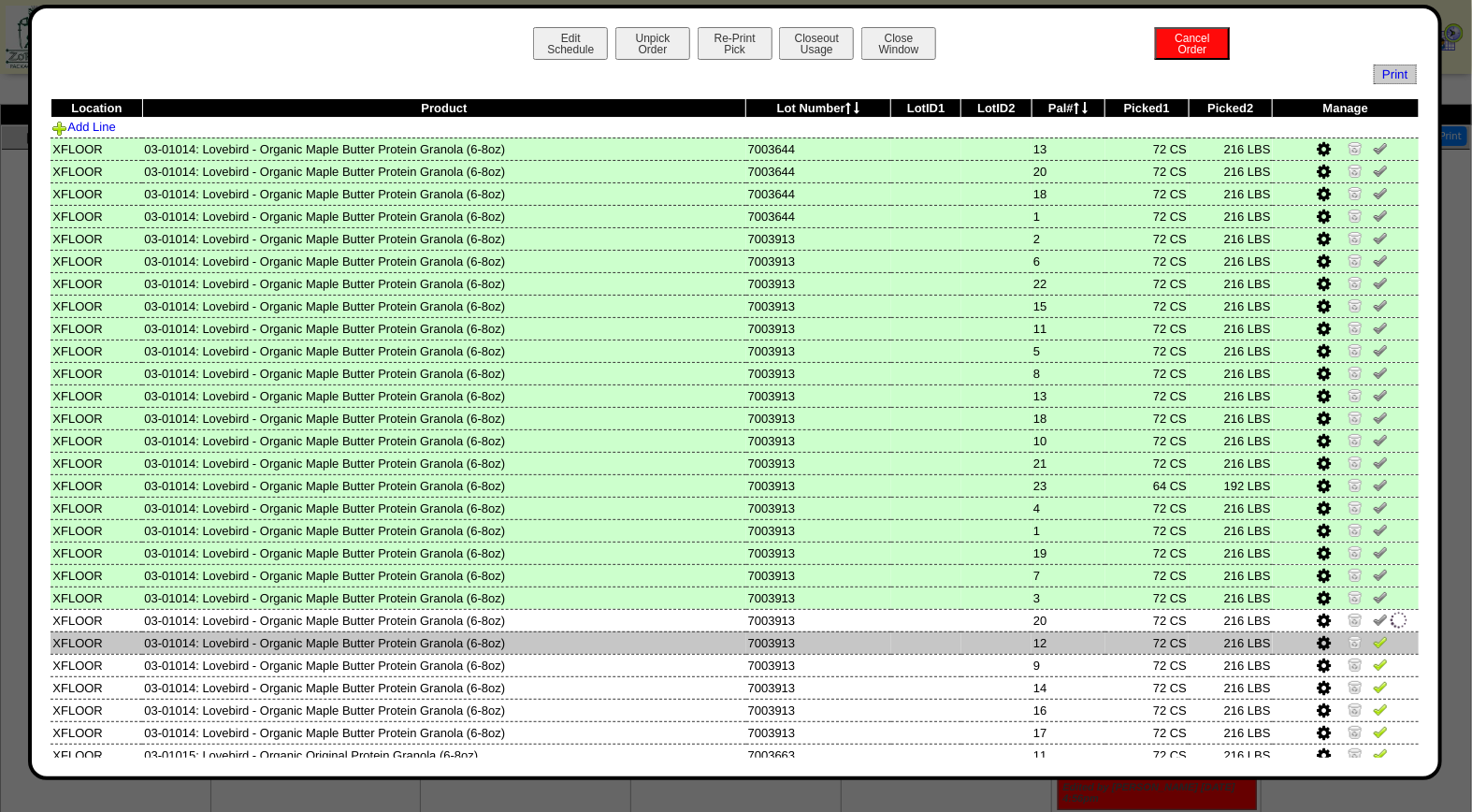
click at [1373, 634] on img at bounding box center [1380, 641] width 14 height 14
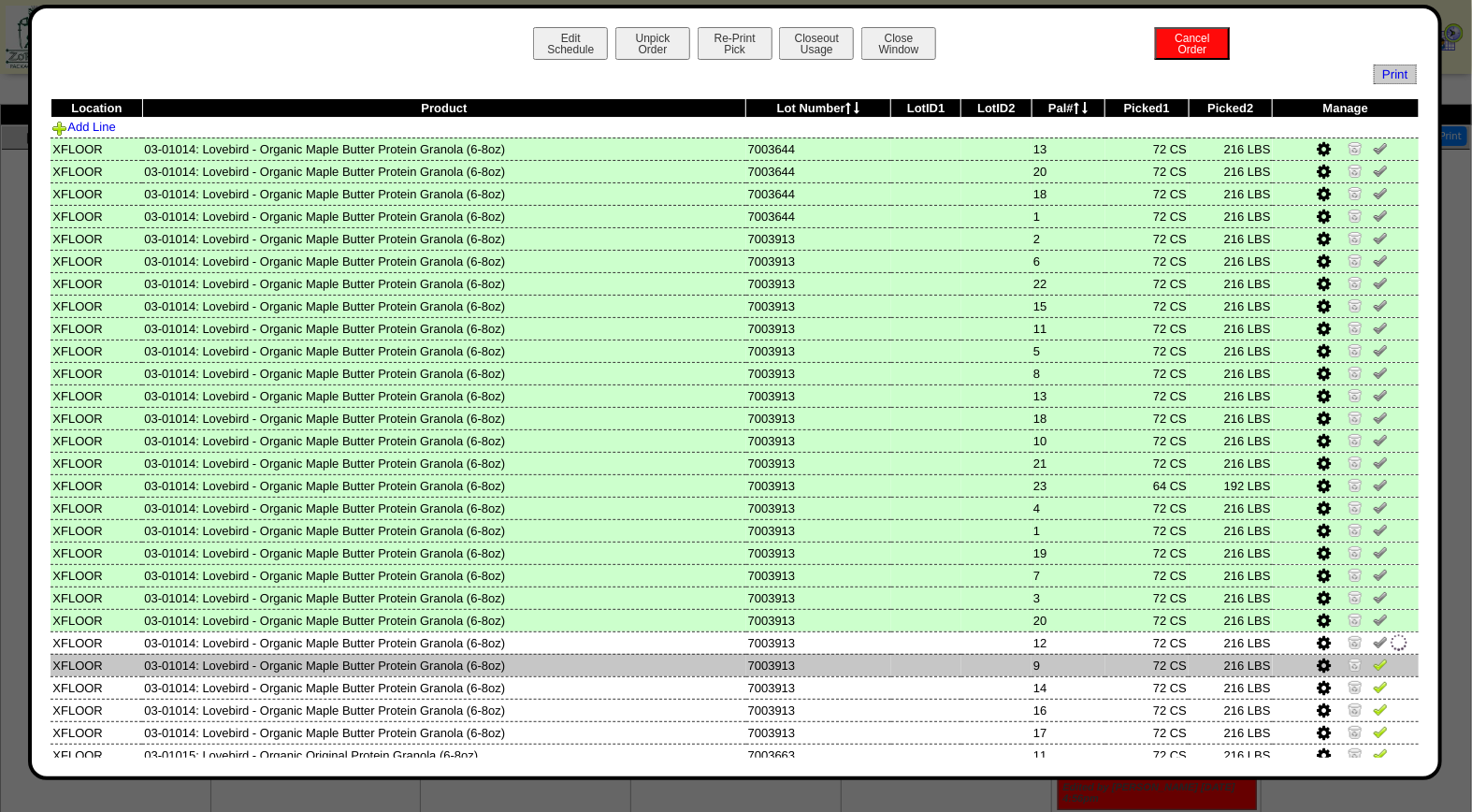
click at [1373, 657] on img at bounding box center [1380, 663] width 14 height 14
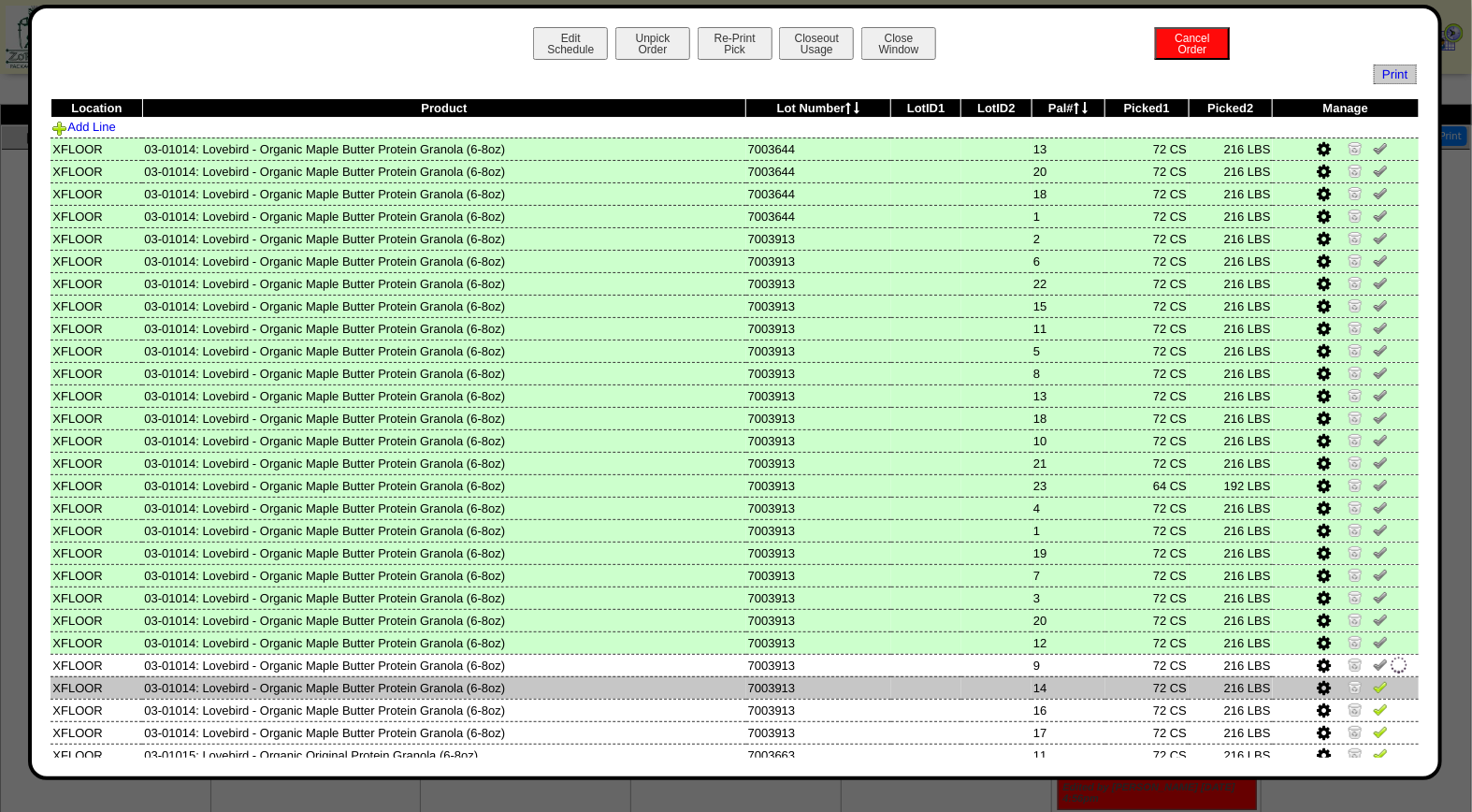
click at [1373, 679] on img at bounding box center [1380, 686] width 14 height 14
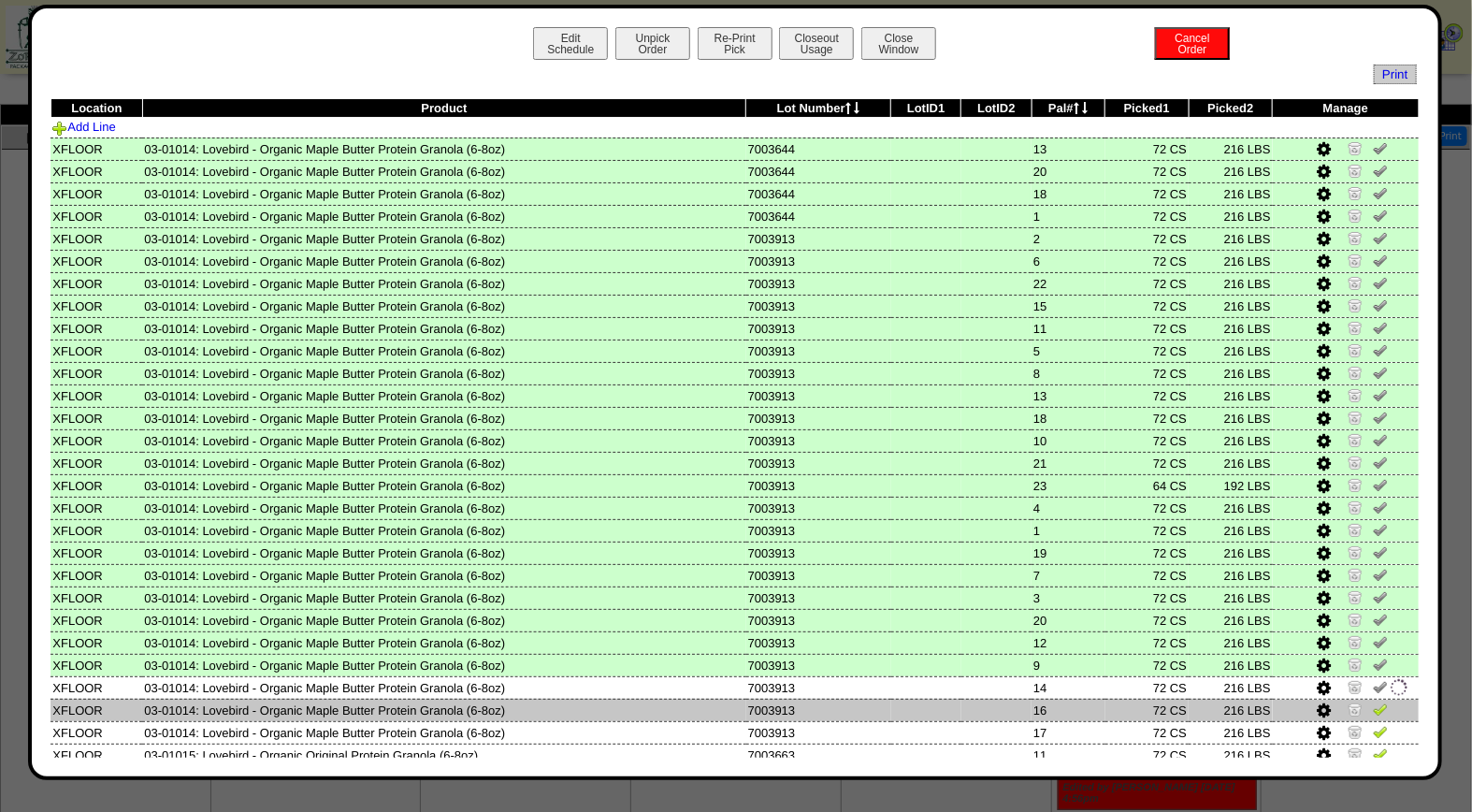
click at [1373, 701] on img at bounding box center [1380, 708] width 14 height 14
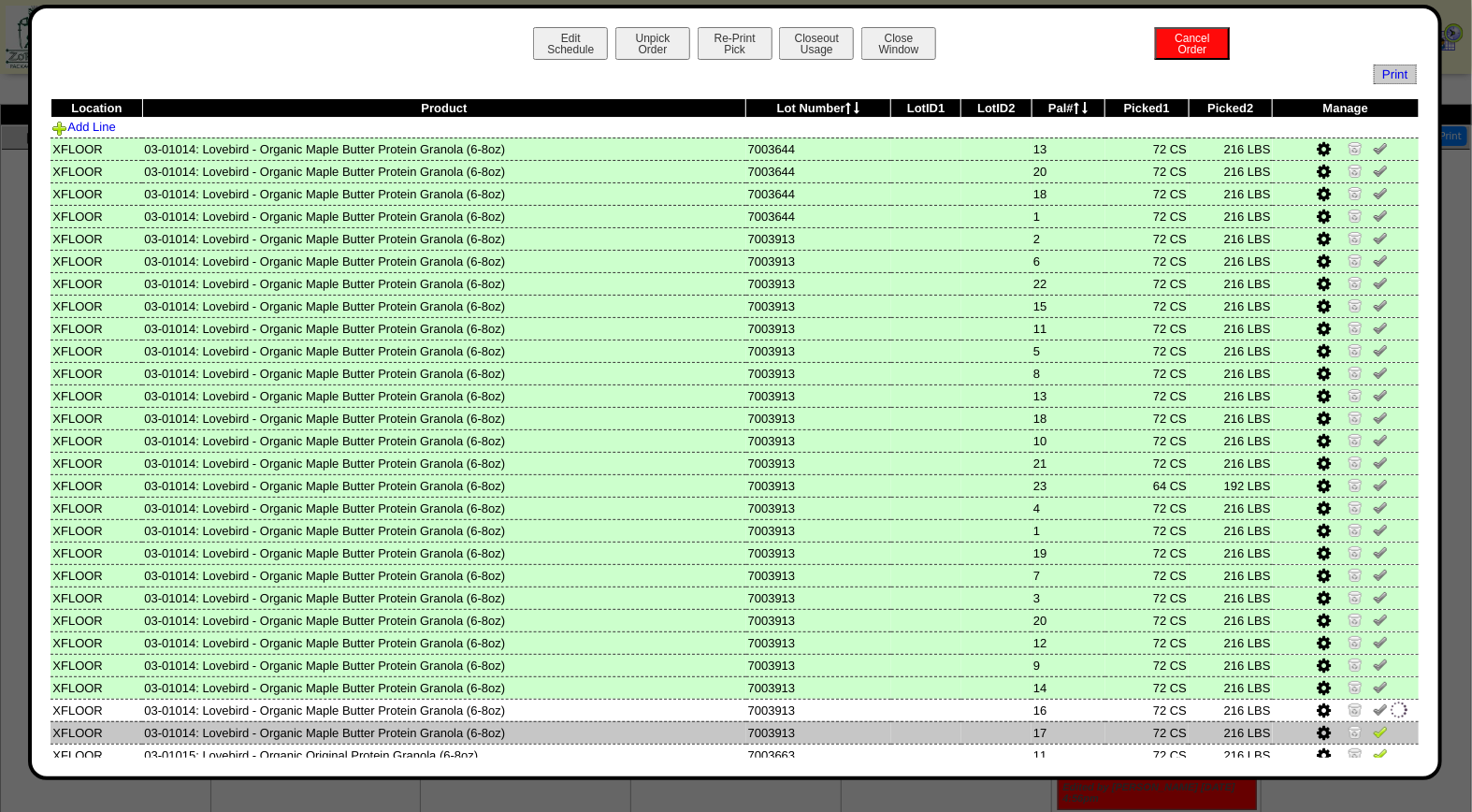
click at [1373, 724] on img at bounding box center [1380, 731] width 14 height 14
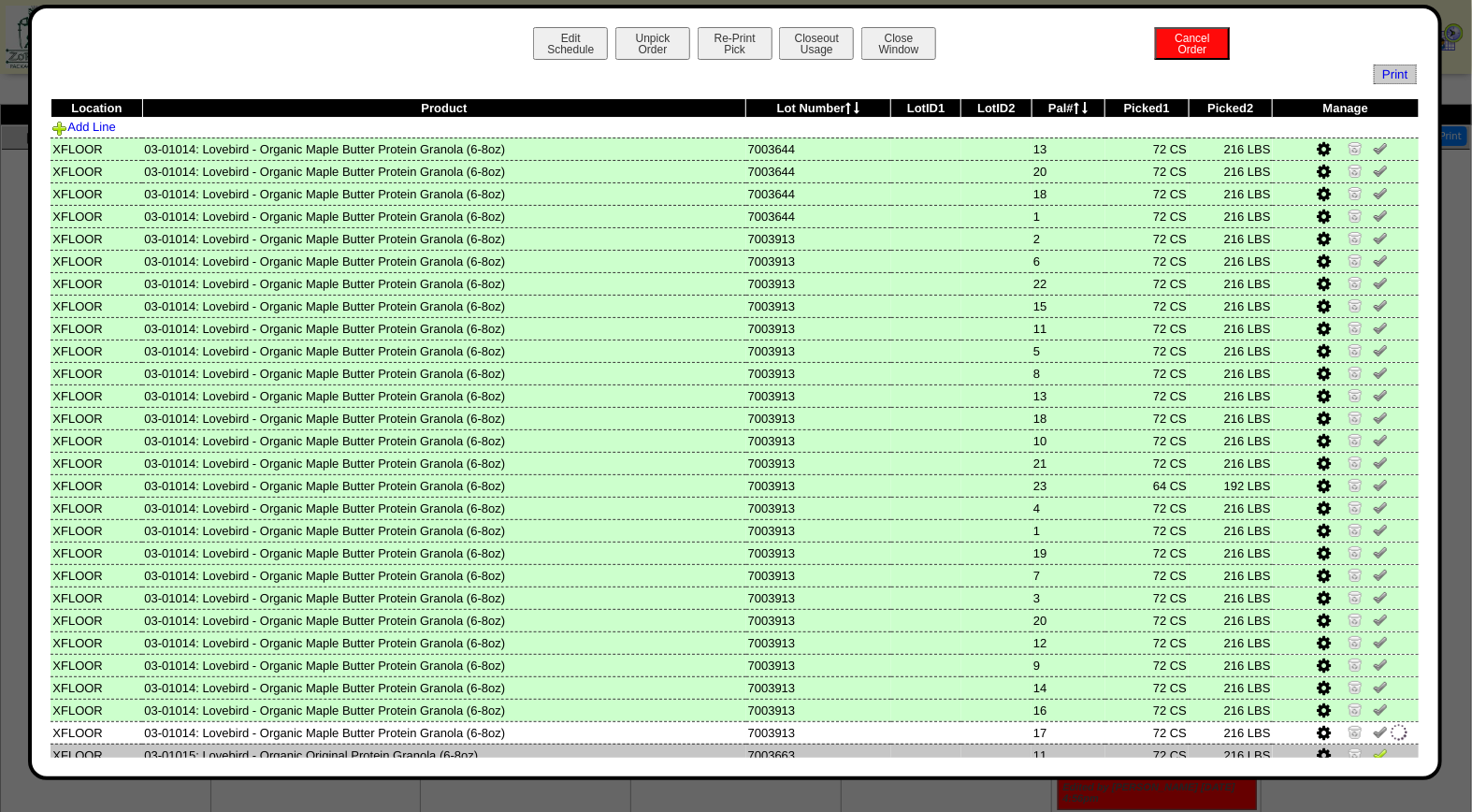
click at [1373, 746] on img at bounding box center [1380, 753] width 14 height 14
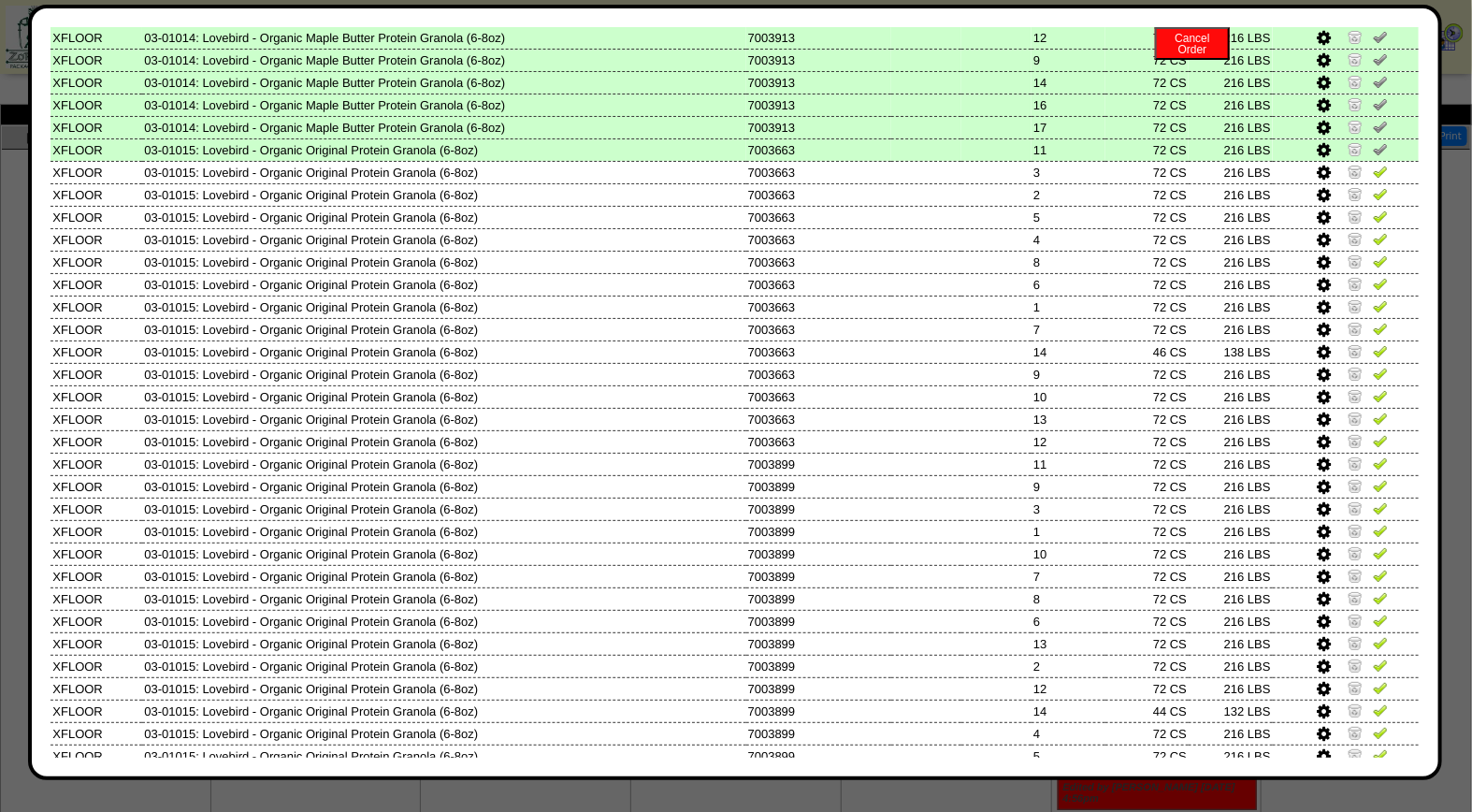
scroll to position [613, 0]
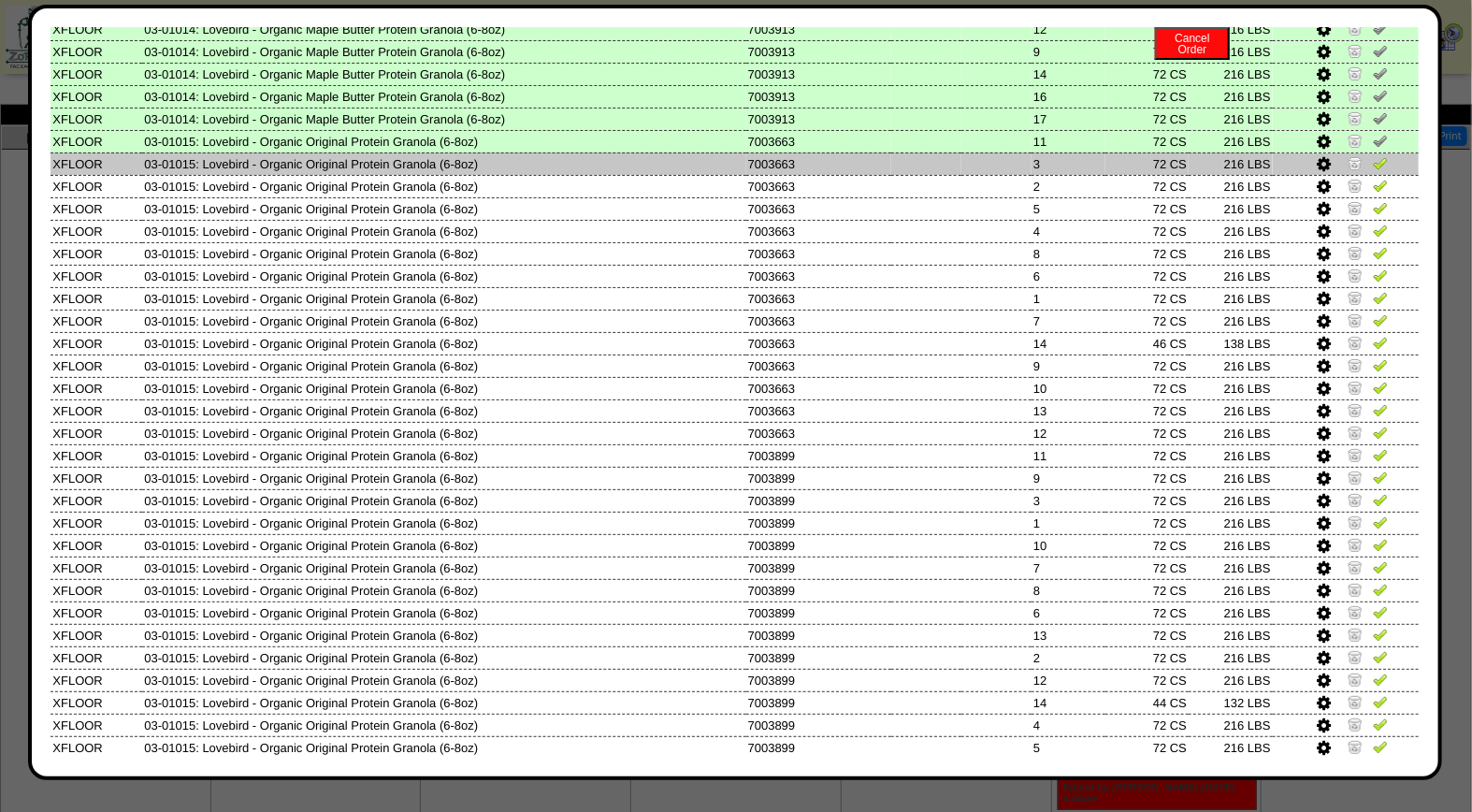
click at [1373, 155] on img at bounding box center [1380, 162] width 14 height 14
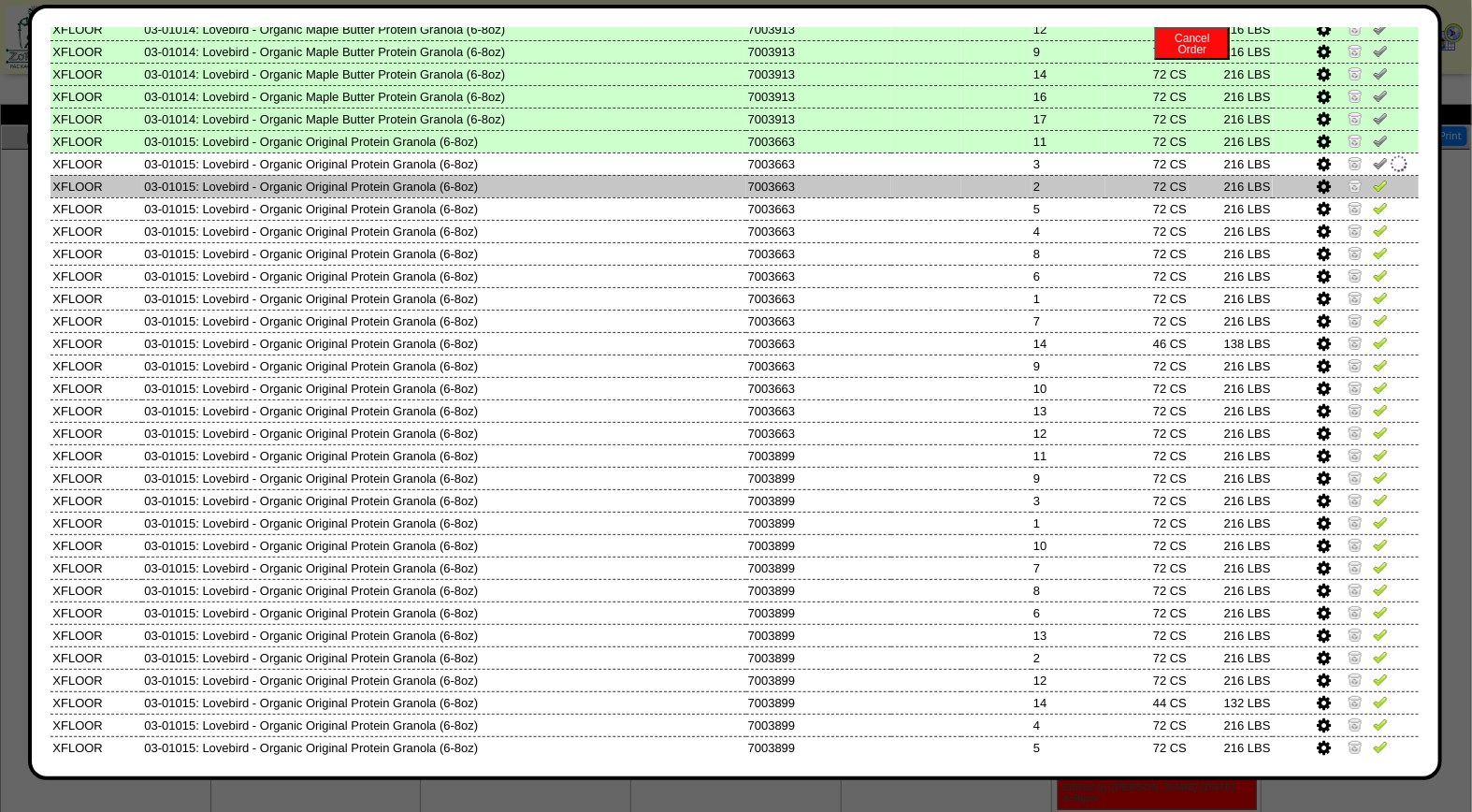
click at [1373, 178] on img at bounding box center [1380, 184] width 14 height 14
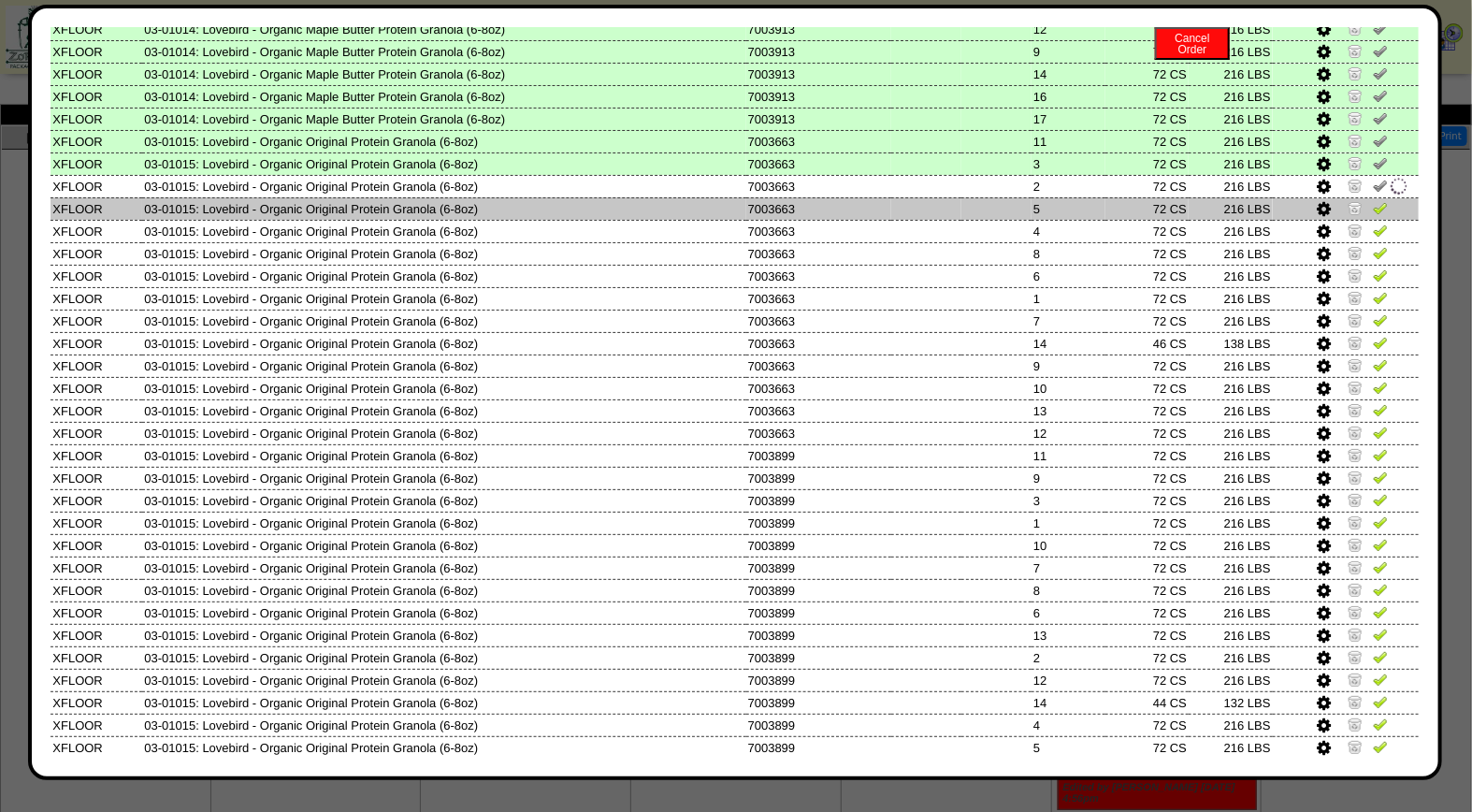
click at [1373, 200] on img at bounding box center [1380, 207] width 14 height 14
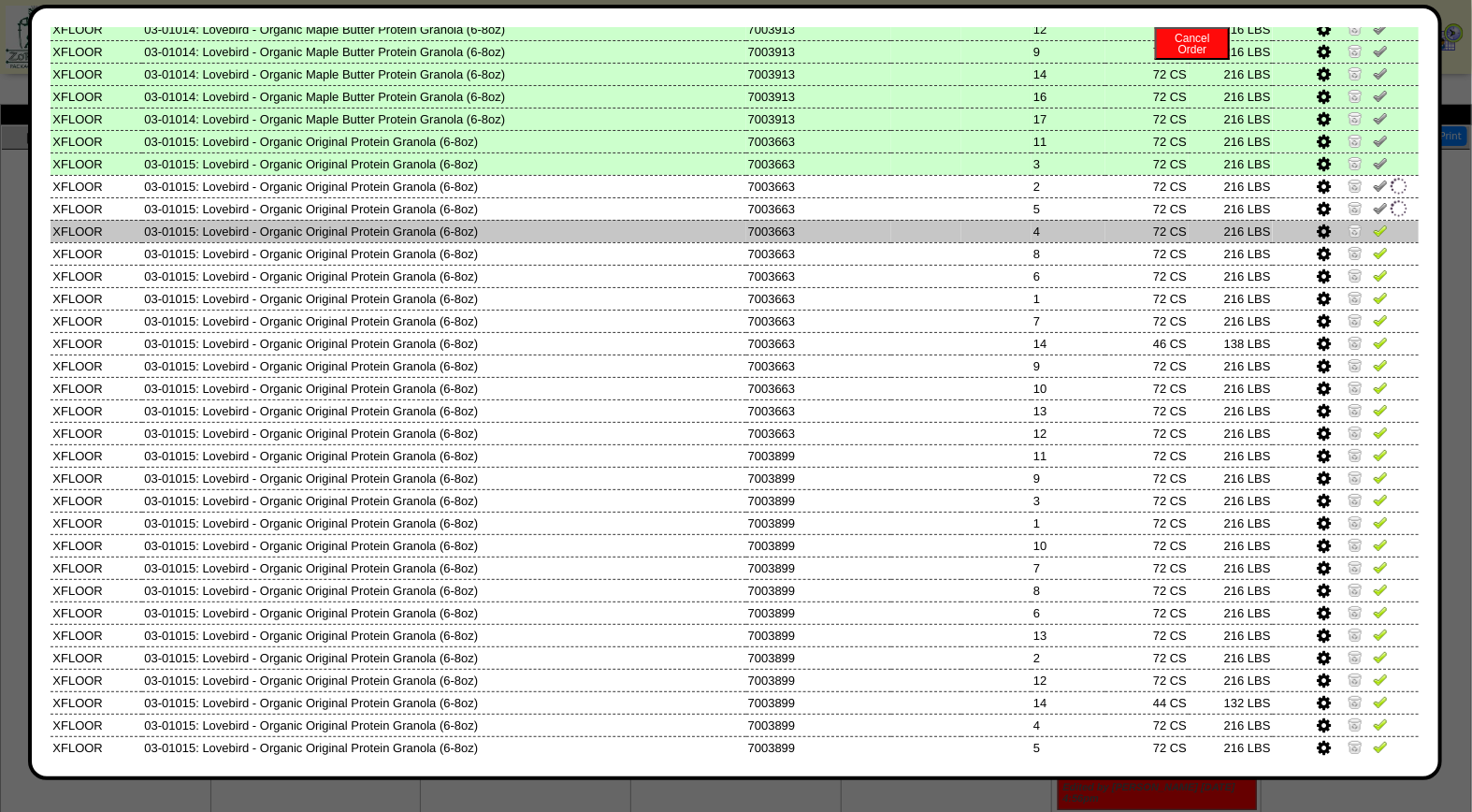
click at [1373, 223] on img at bounding box center [1380, 230] width 14 height 14
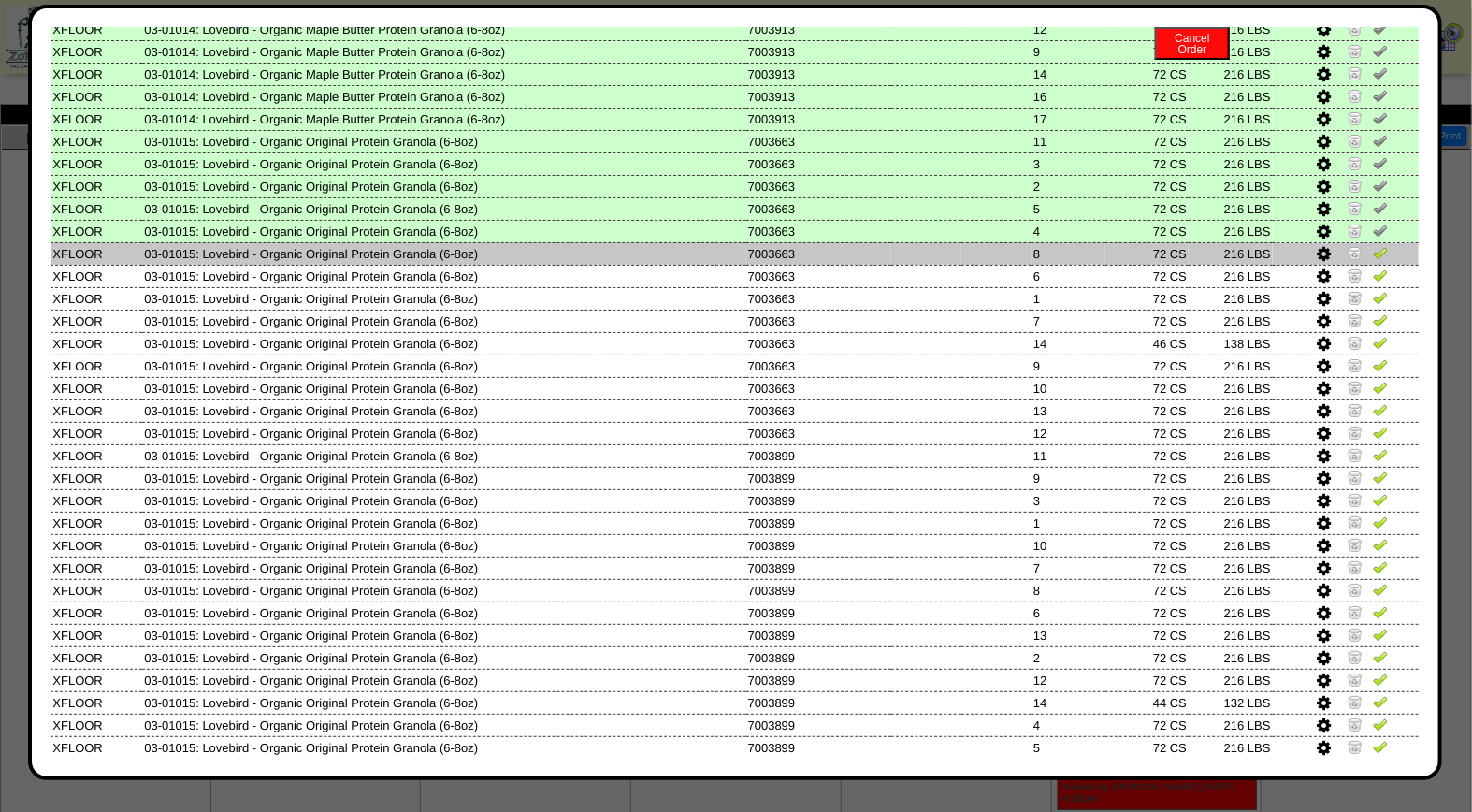
click at [1373, 245] on img at bounding box center [1380, 252] width 14 height 14
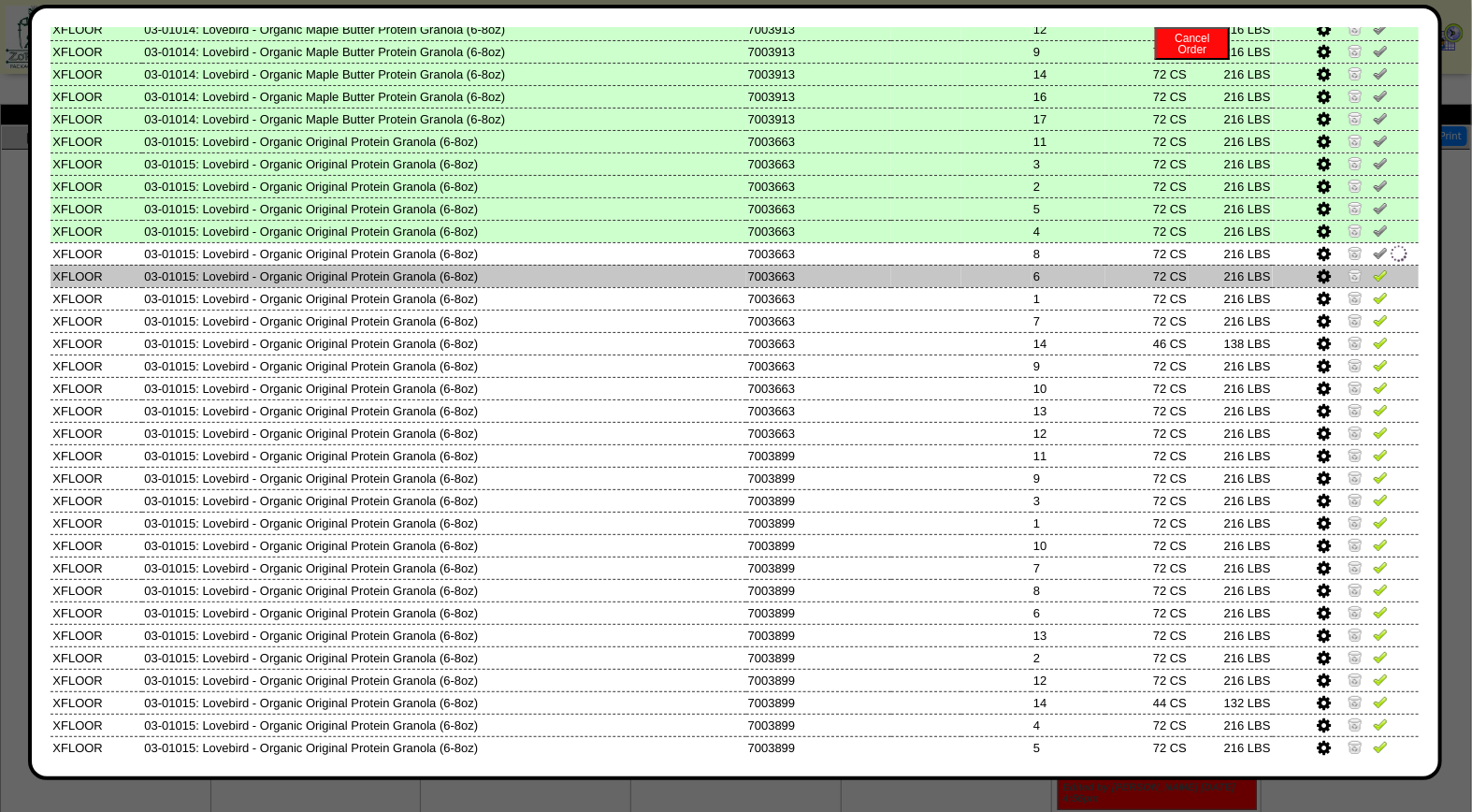
click at [1373, 267] on img at bounding box center [1380, 274] width 14 height 14
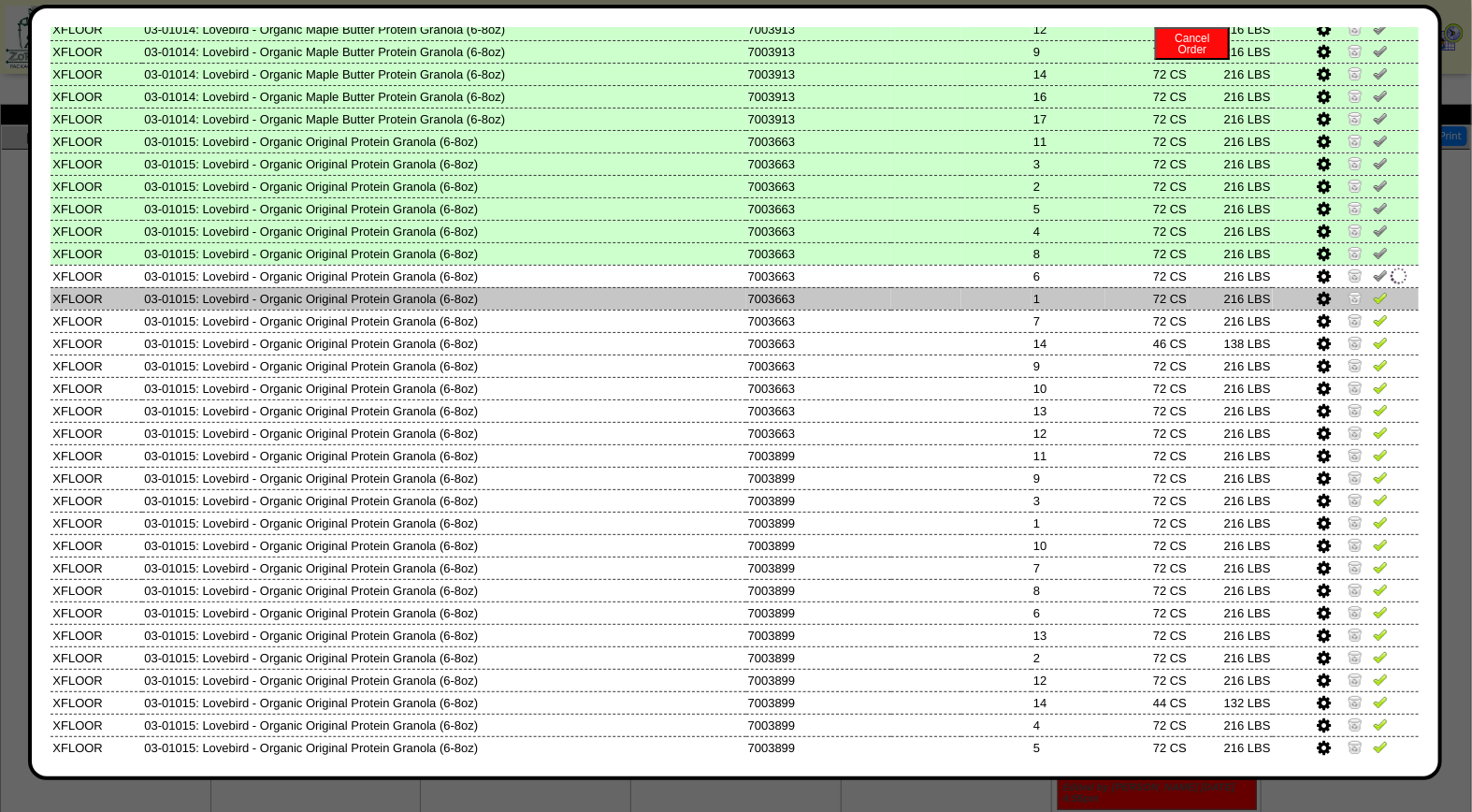
click at [1373, 290] on img at bounding box center [1380, 296] width 14 height 14
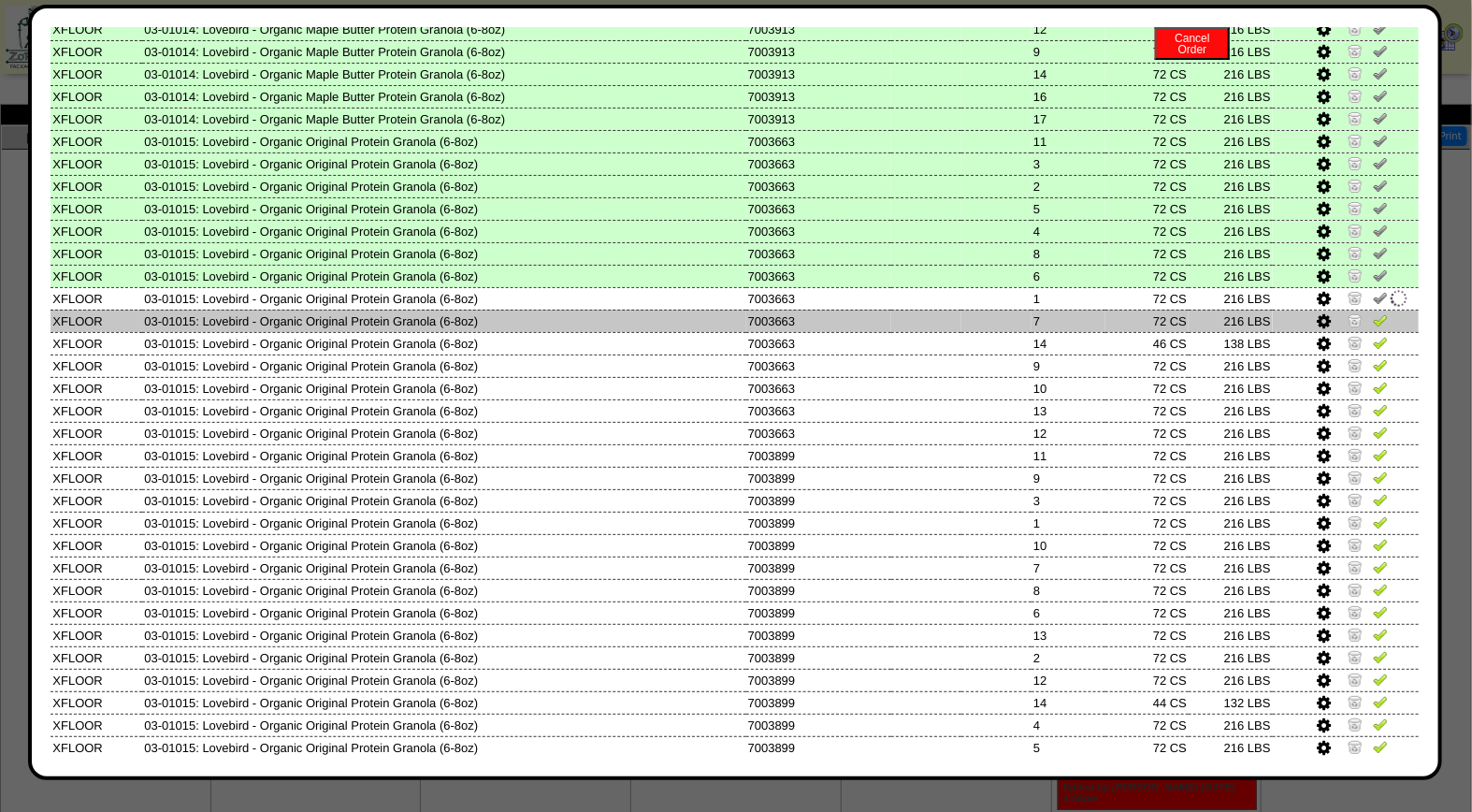
click at [1373, 312] on img at bounding box center [1380, 319] width 14 height 14
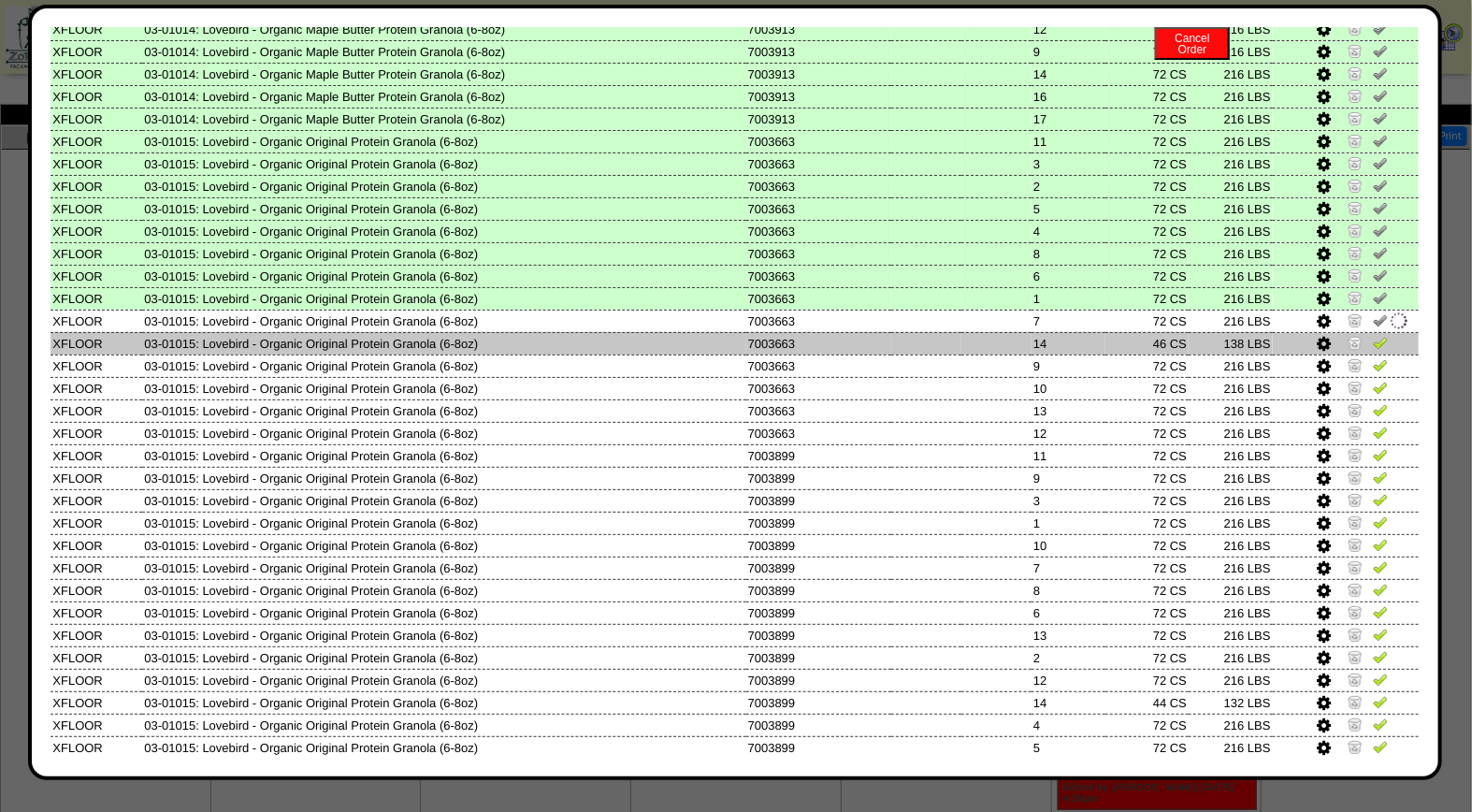
click at [1373, 335] on img at bounding box center [1380, 342] width 14 height 14
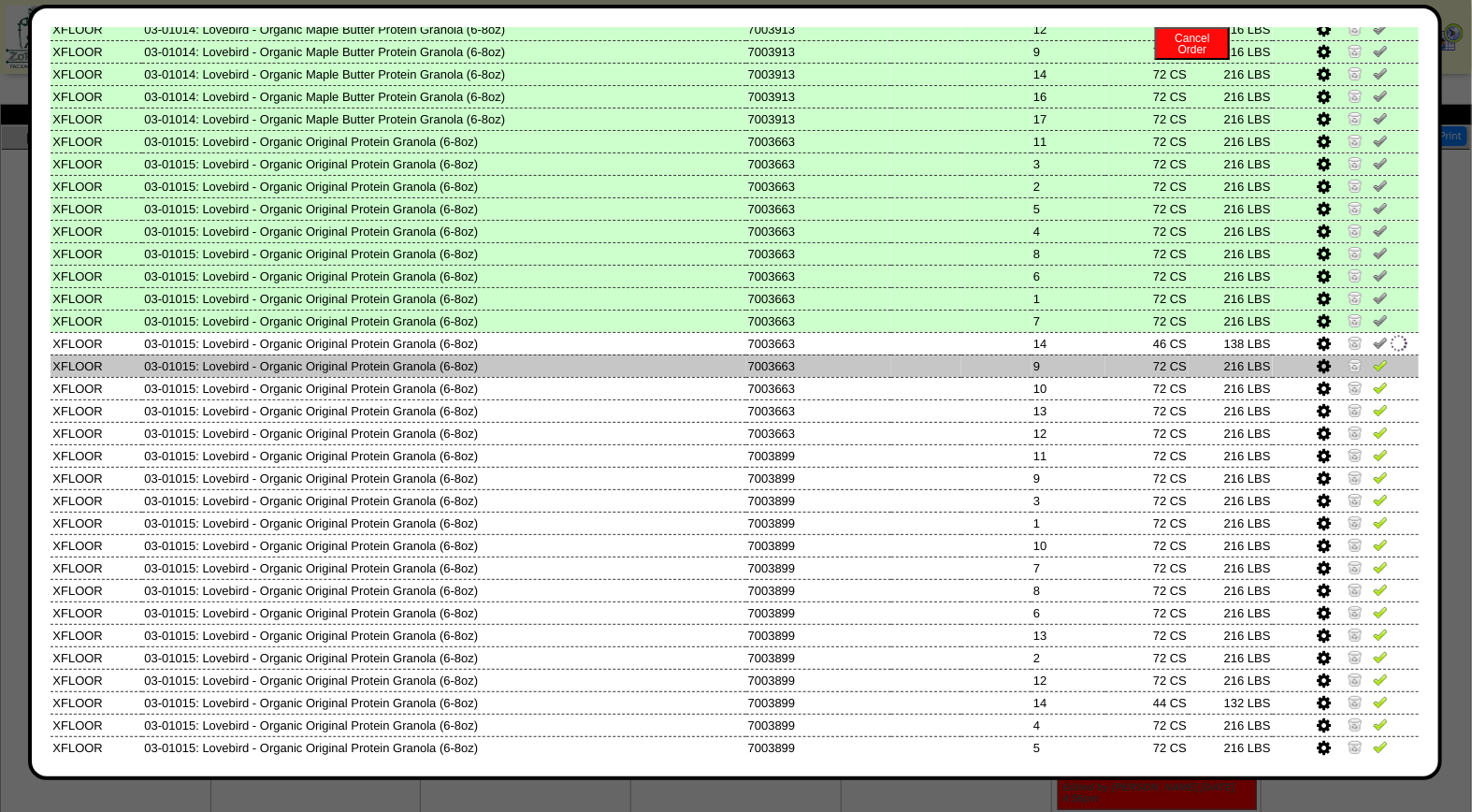
click at [1373, 357] on img at bounding box center [1380, 364] width 14 height 14
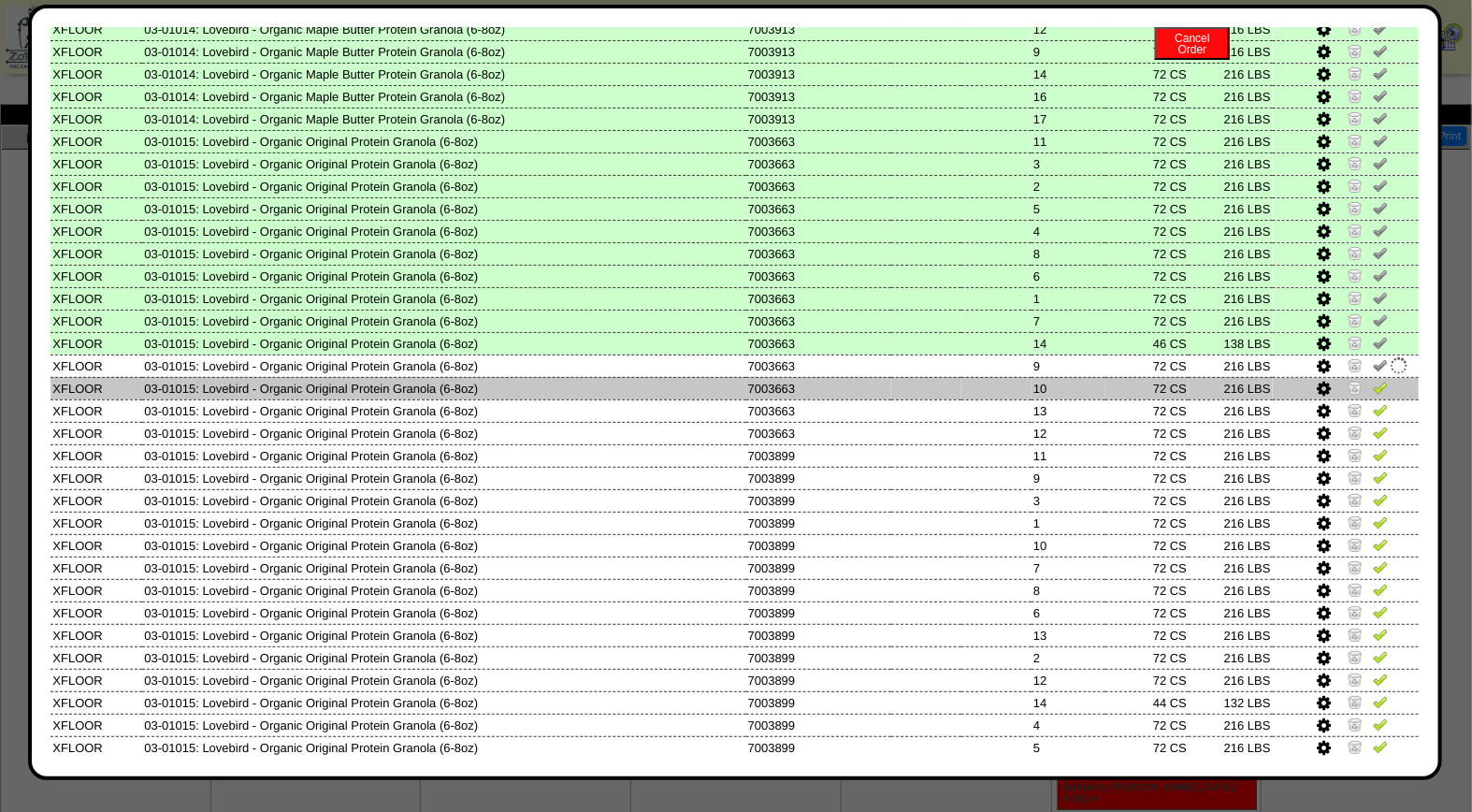
click at [1373, 383] on link at bounding box center [1380, 390] width 14 height 14
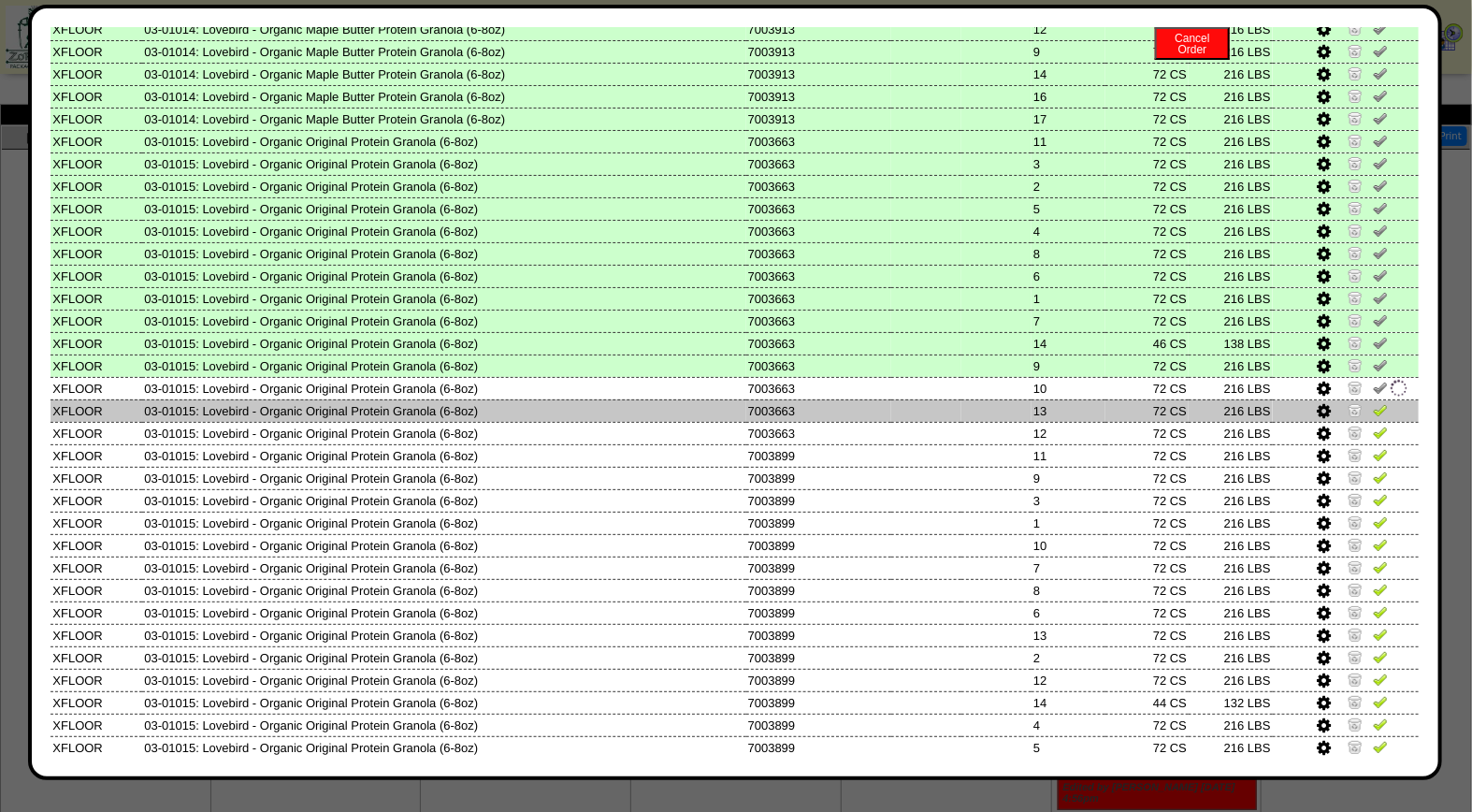
click at [1373, 402] on img at bounding box center [1380, 408] width 14 height 14
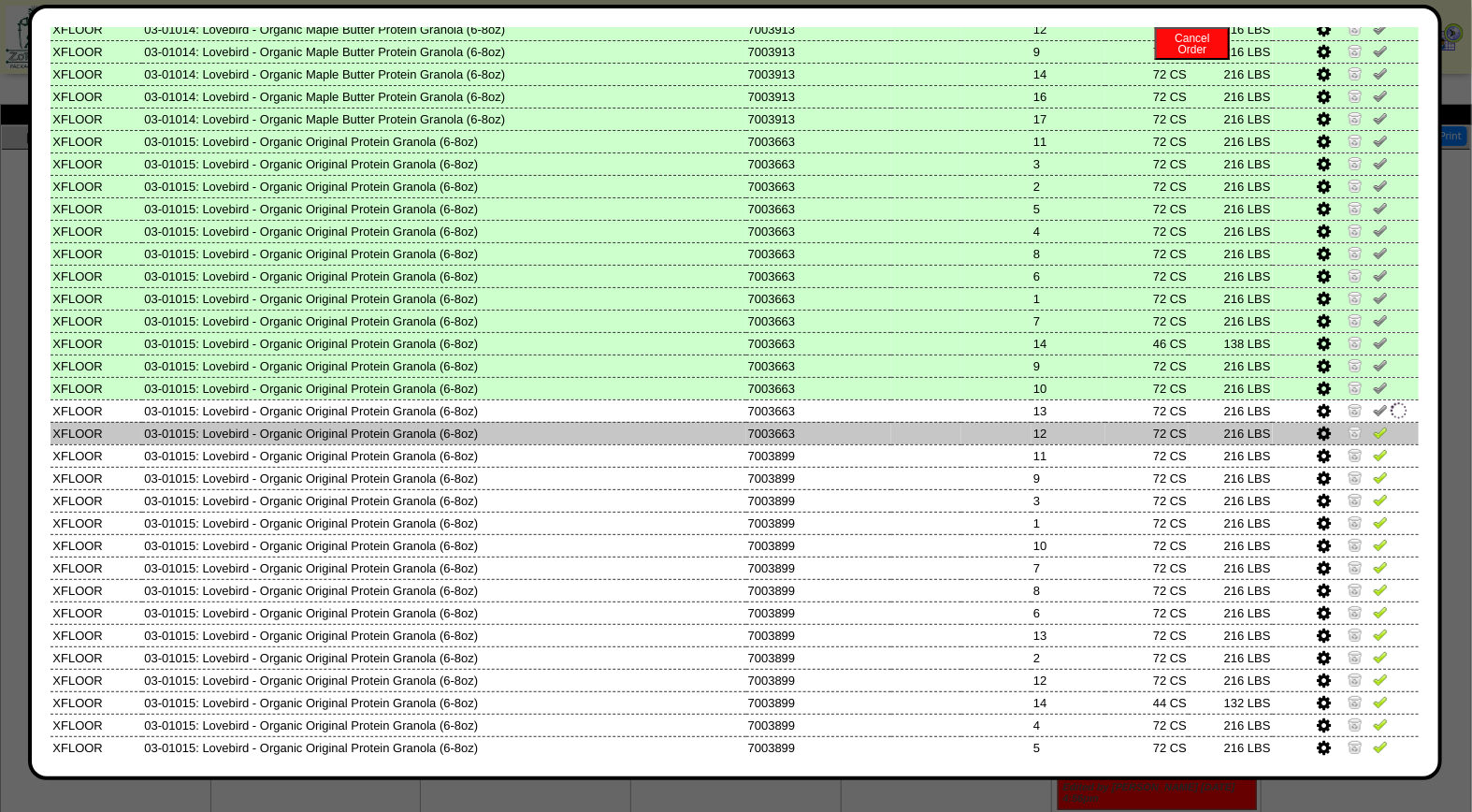
click at [1373, 425] on img at bounding box center [1380, 432] width 14 height 14
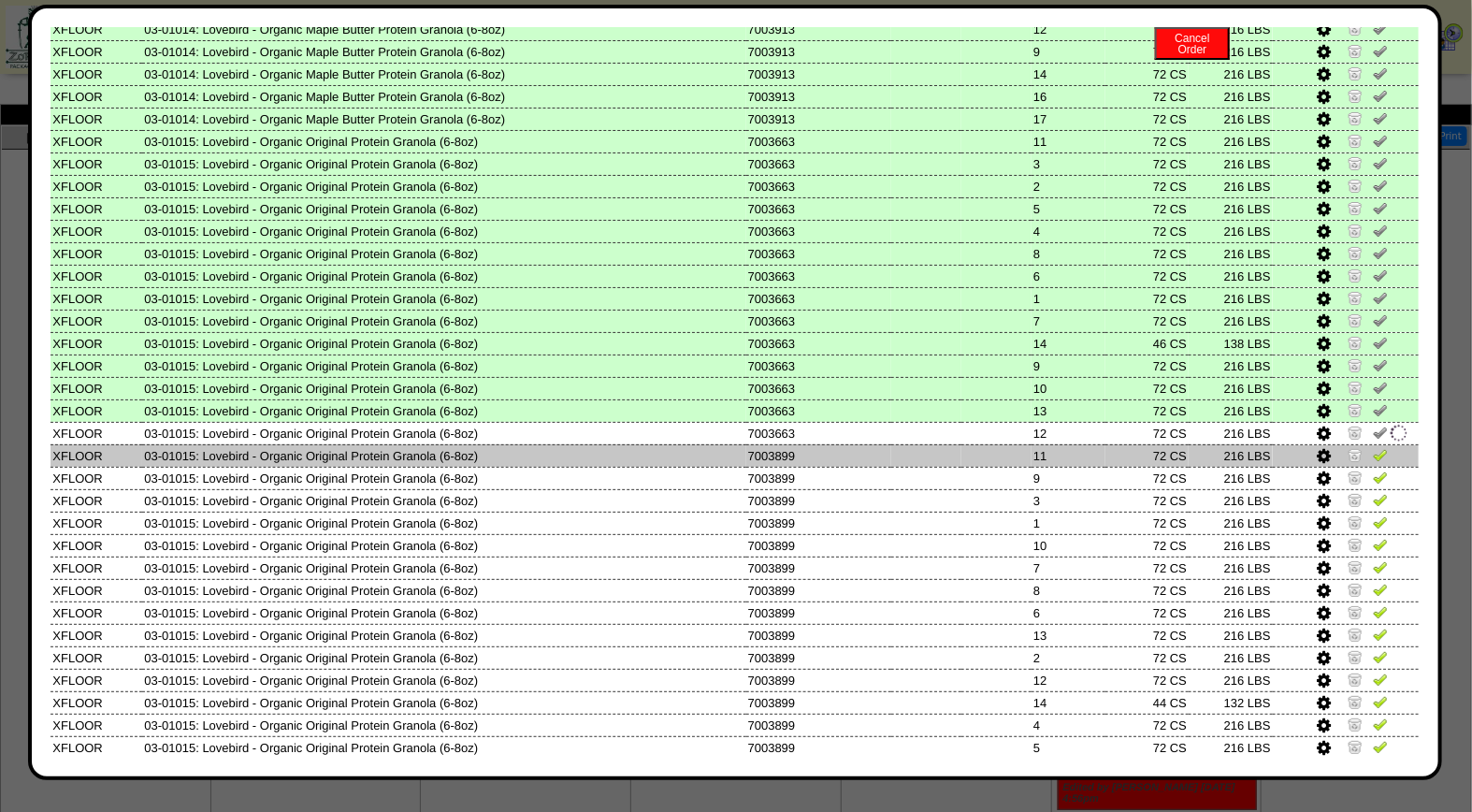
click at [1373, 447] on img at bounding box center [1380, 454] width 14 height 14
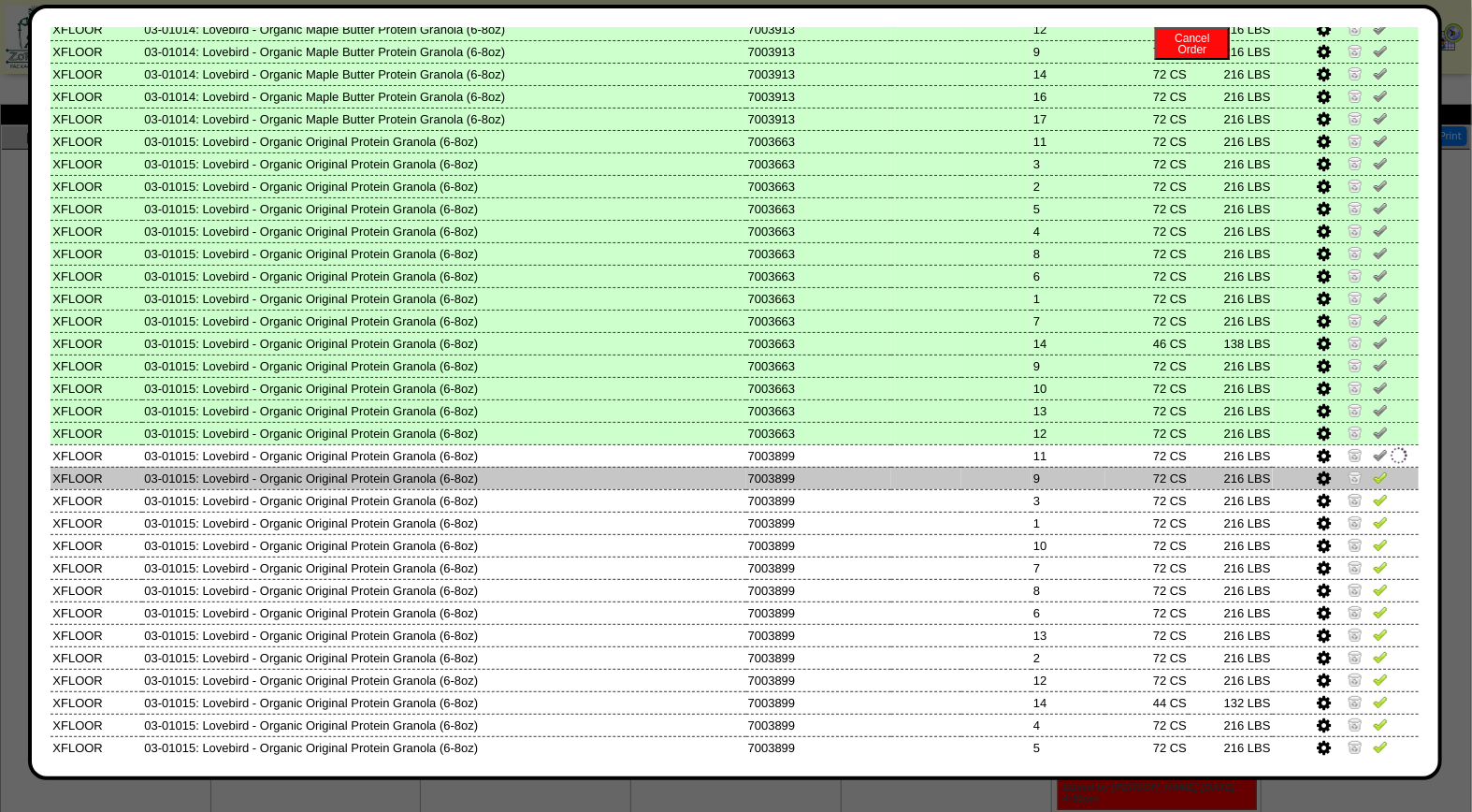
click at [1373, 469] on img at bounding box center [1380, 476] width 14 height 14
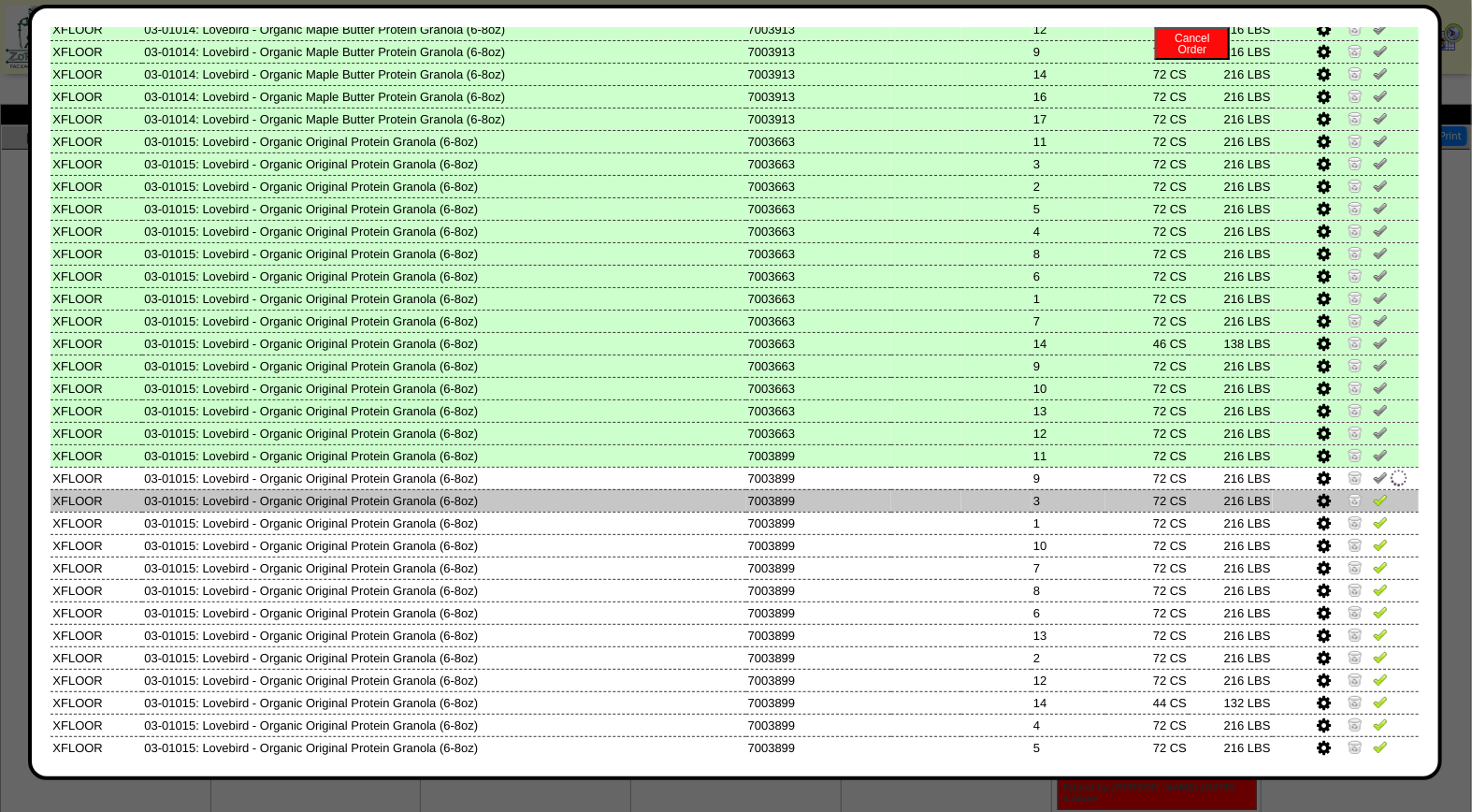
click at [1373, 491] on img at bounding box center [1380, 498] width 14 height 14
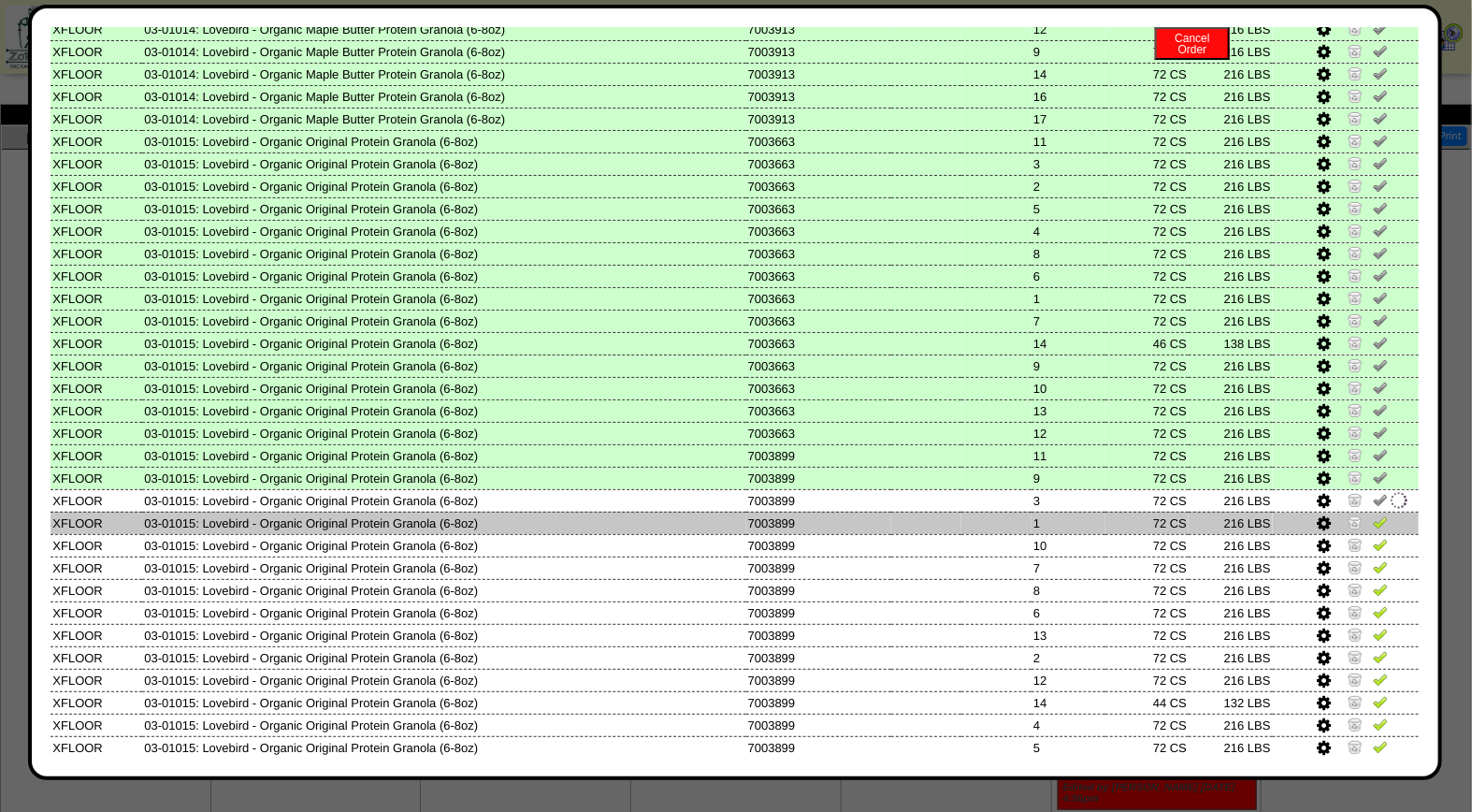
click at [1373, 515] on img at bounding box center [1380, 521] width 14 height 14
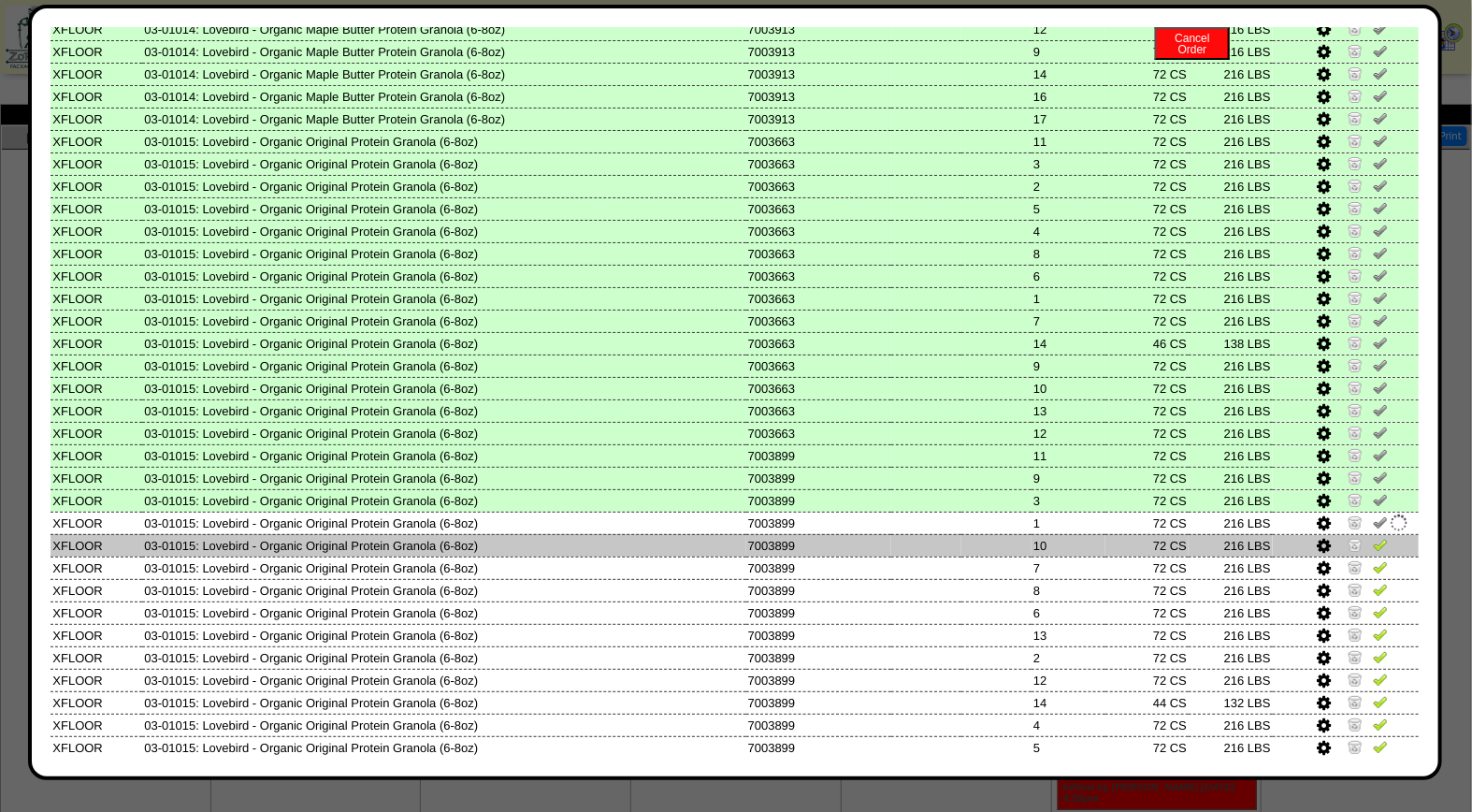
click at [1373, 541] on link at bounding box center [1380, 547] width 14 height 14
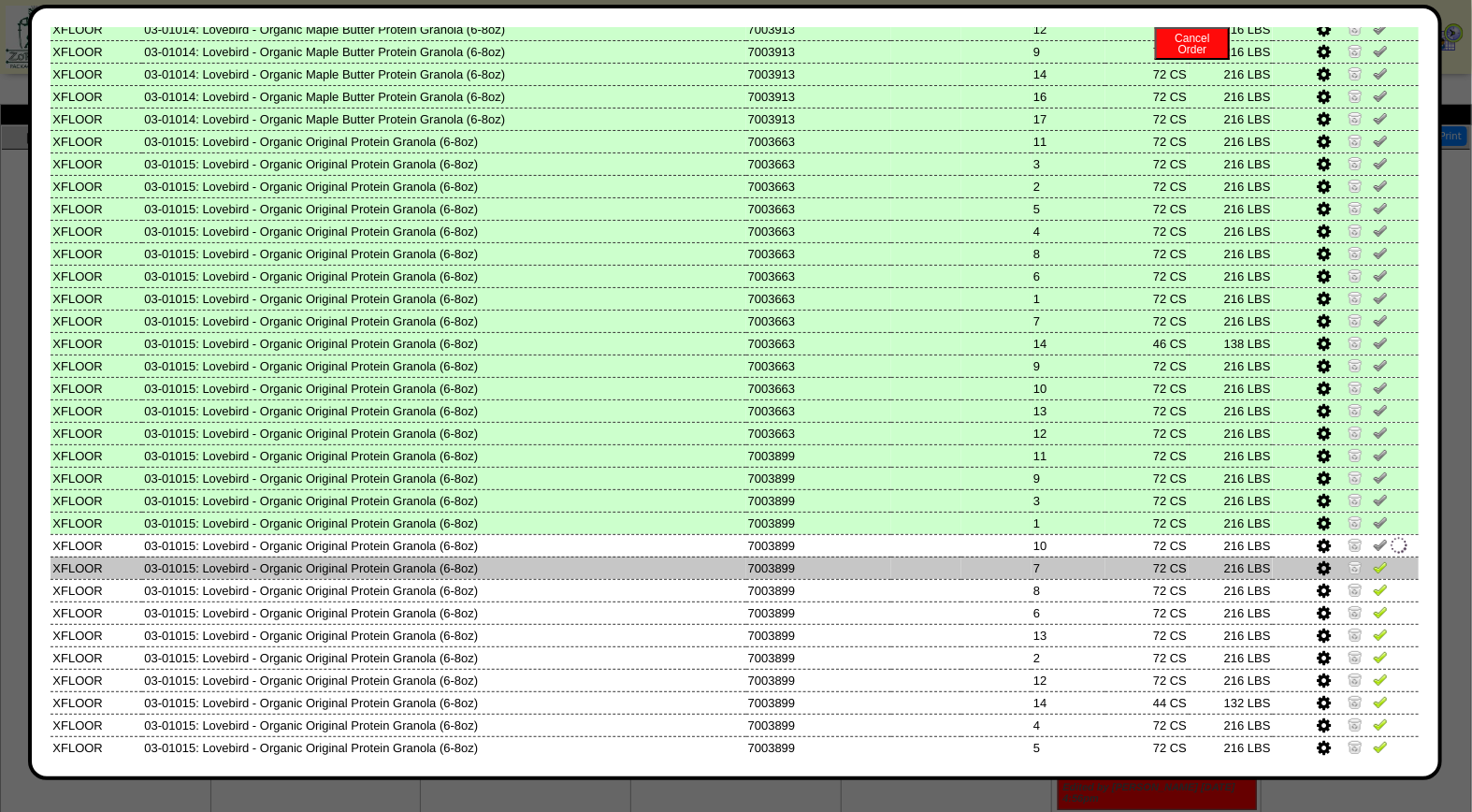
click at [1373, 559] on img at bounding box center [1380, 566] width 14 height 14
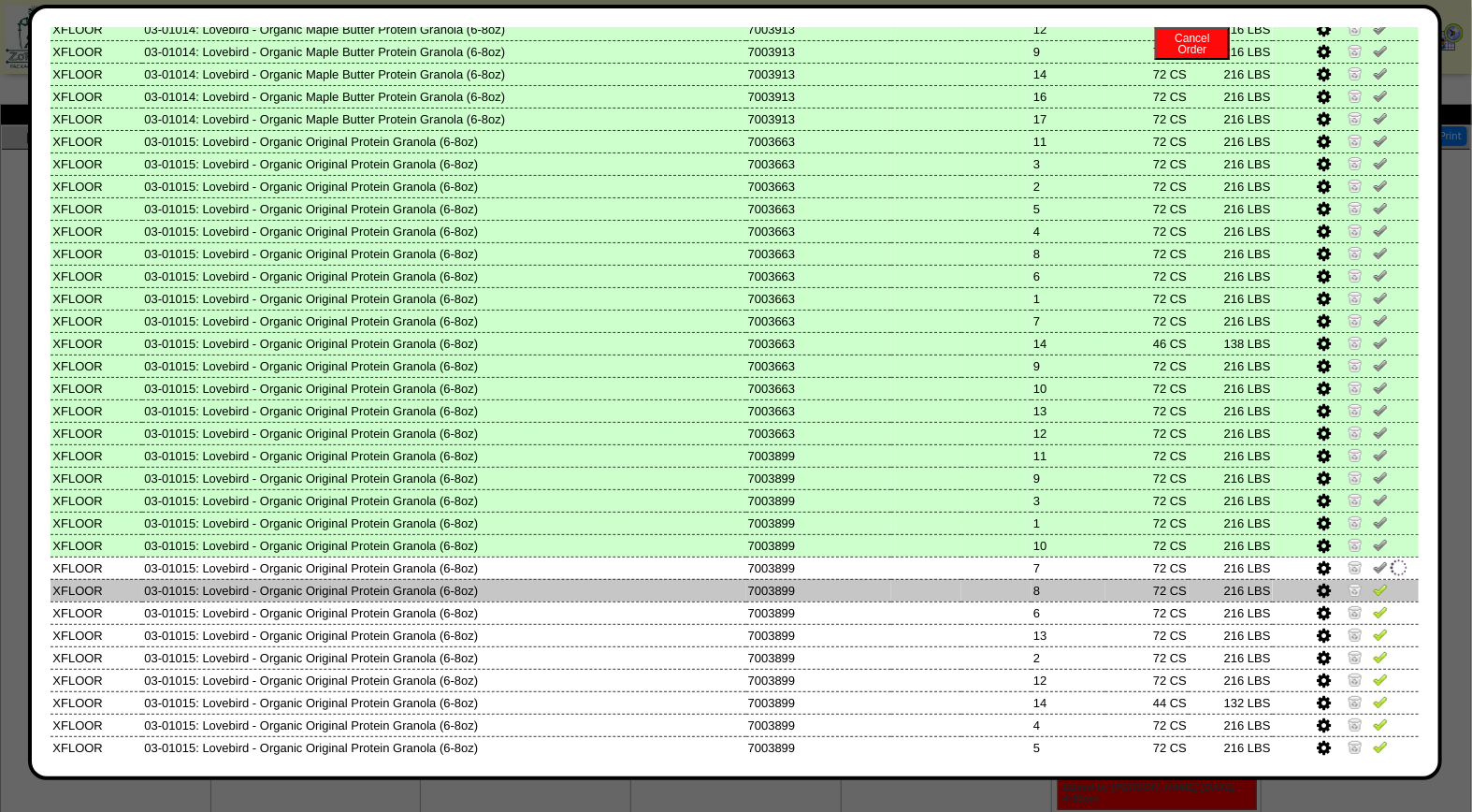
click at [1373, 581] on img at bounding box center [1380, 588] width 14 height 14
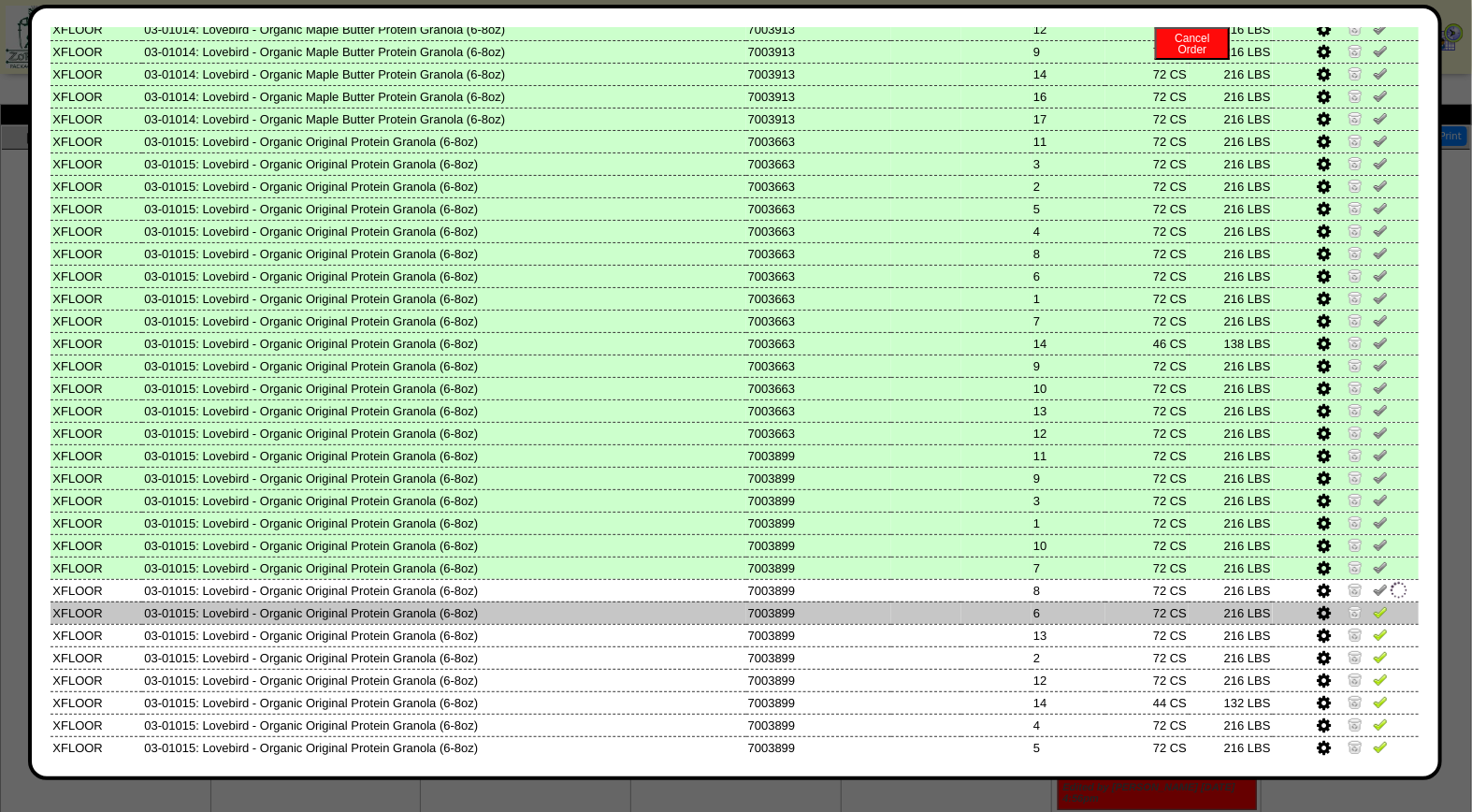
click at [1373, 604] on img at bounding box center [1380, 611] width 14 height 14
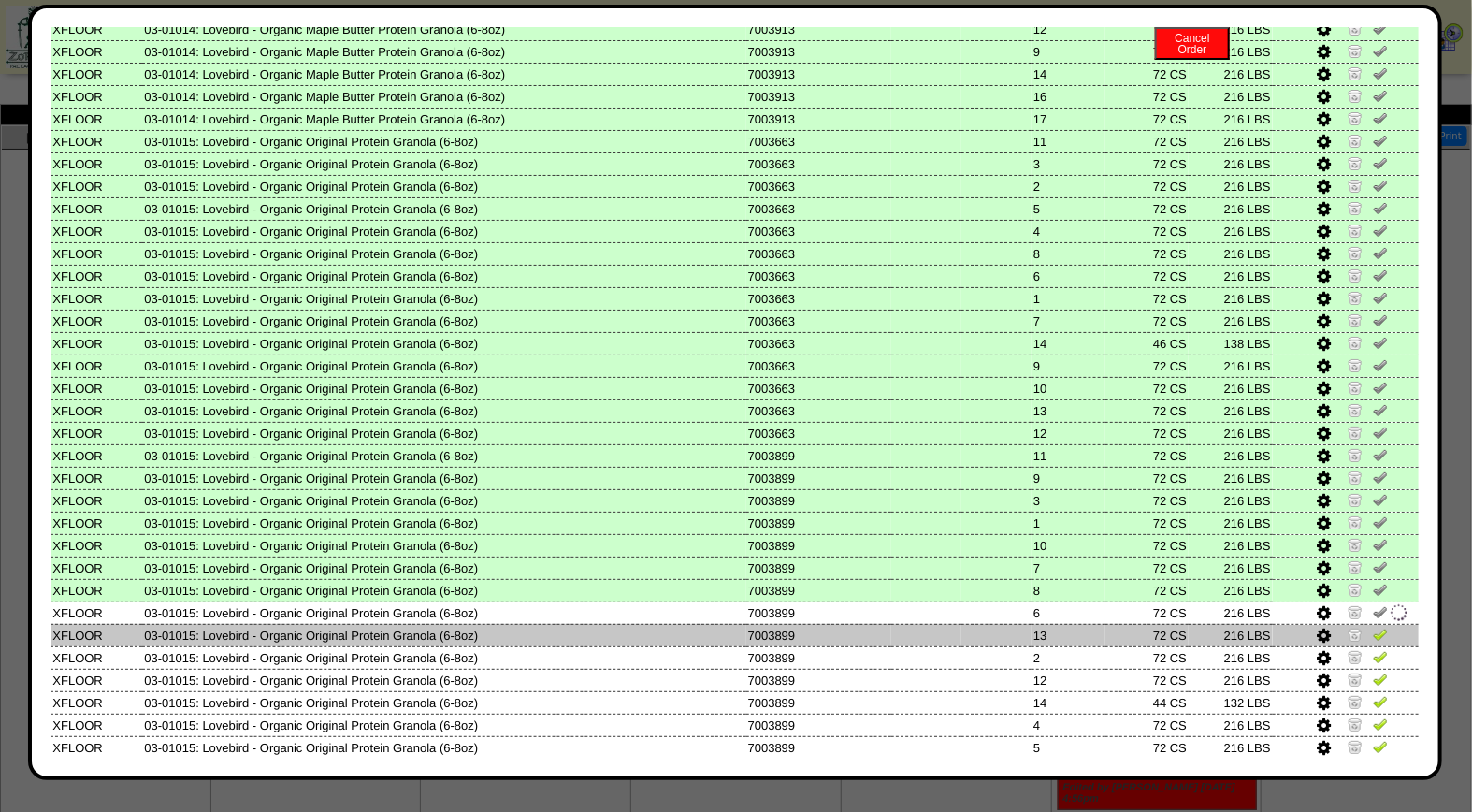
click at [1373, 627] on img at bounding box center [1380, 633] width 14 height 14
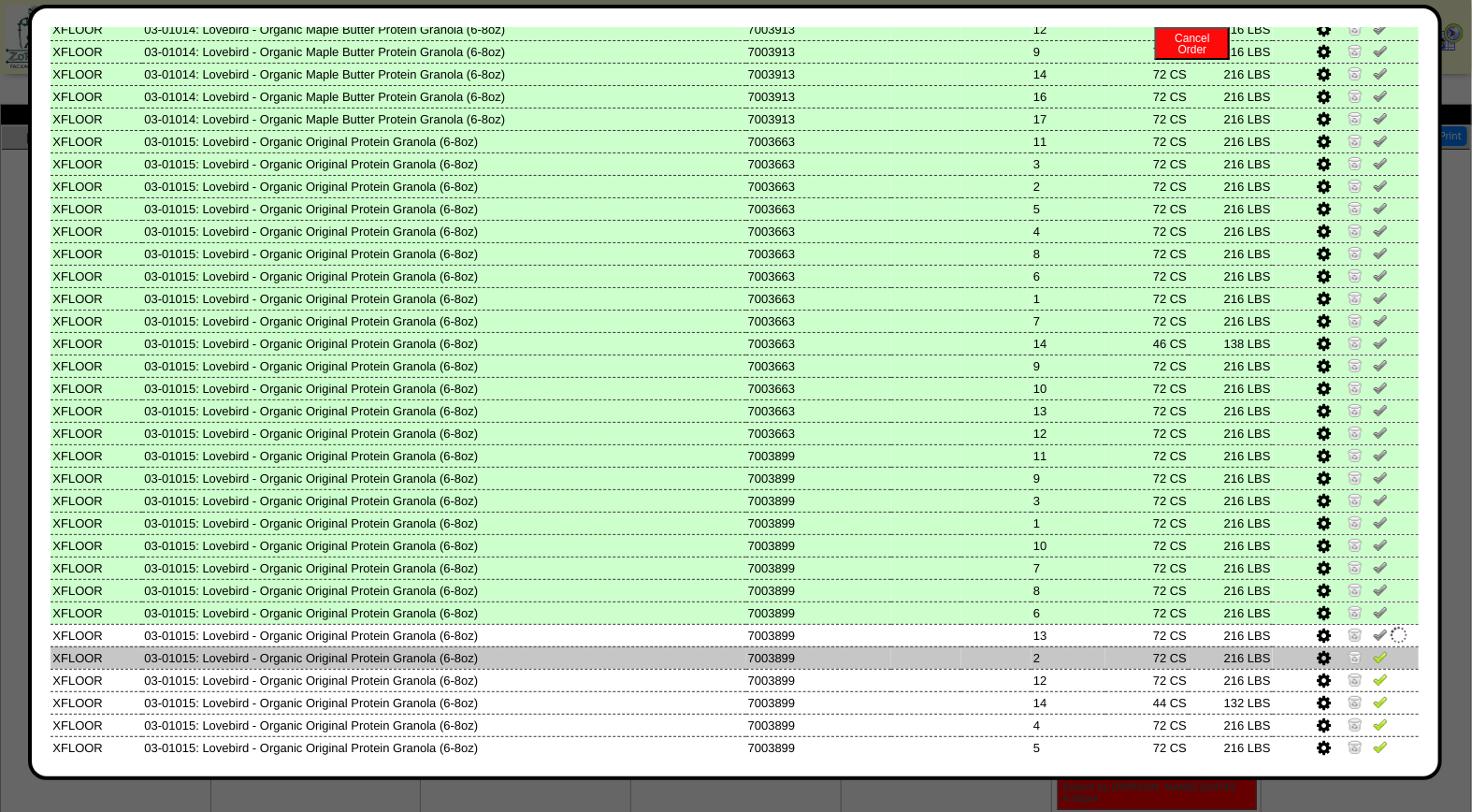
click at [1373, 649] on img at bounding box center [1380, 656] width 14 height 14
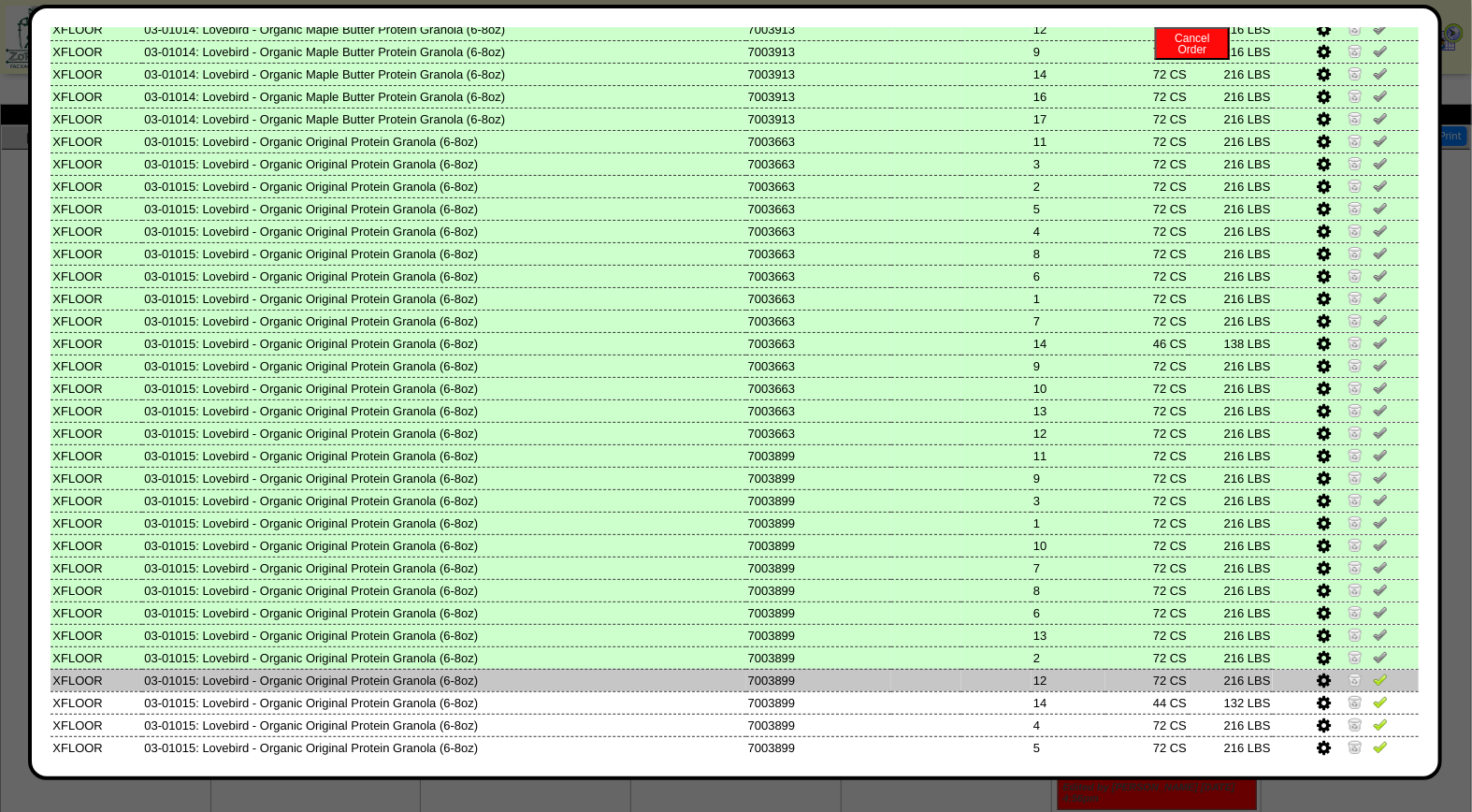
click at [1373, 671] on img at bounding box center [1380, 678] width 14 height 14
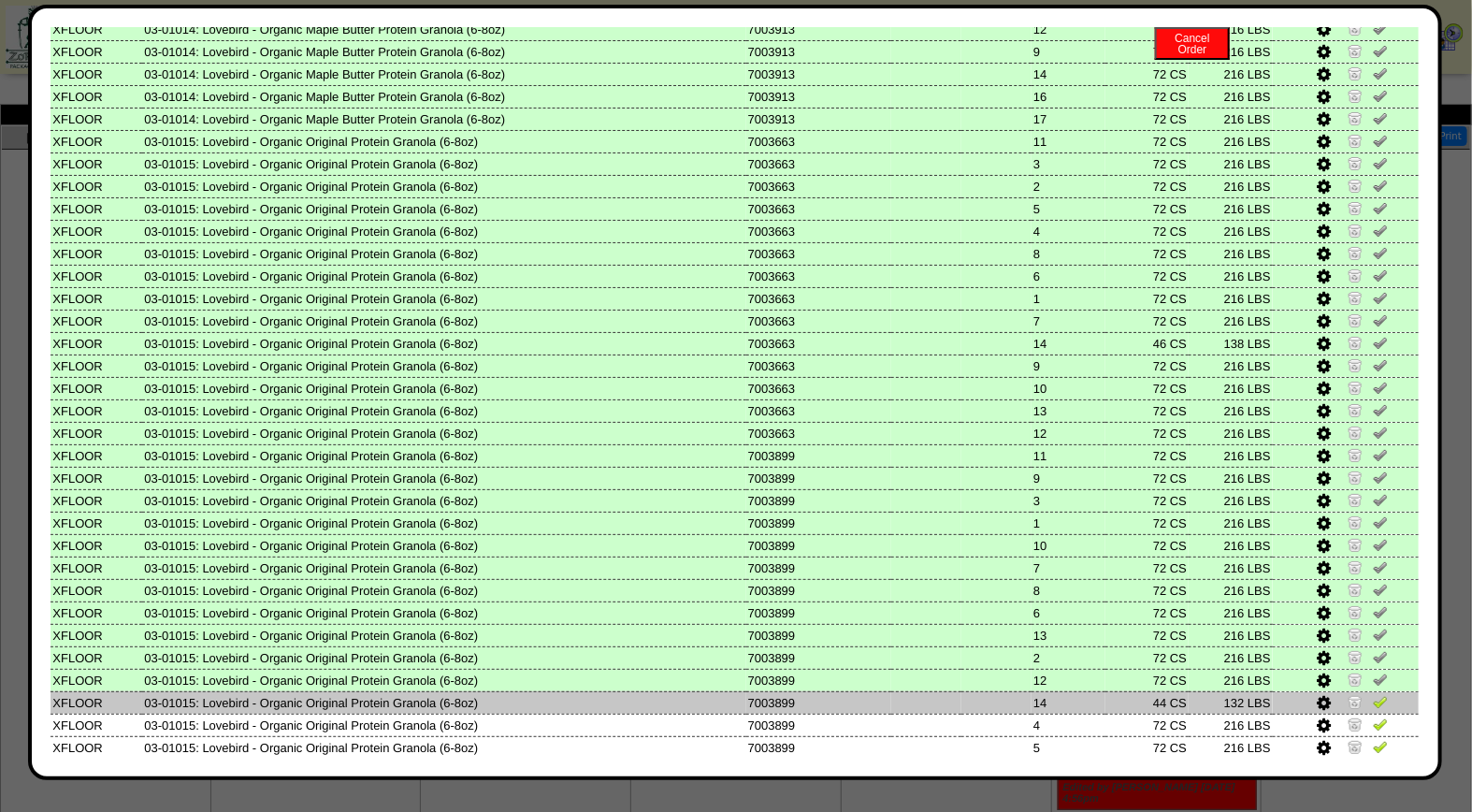
click at [1373, 698] on link at bounding box center [1380, 705] width 14 height 14
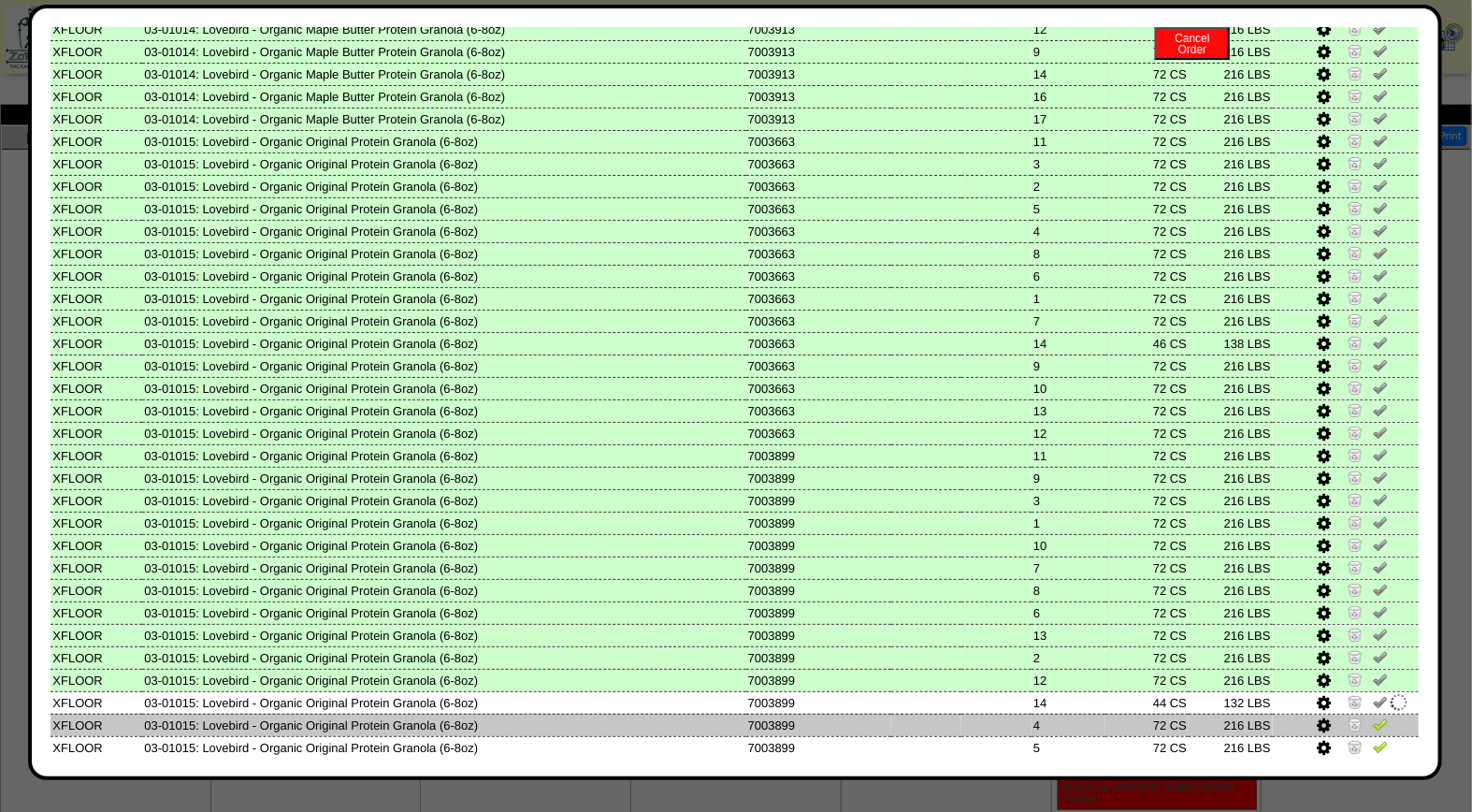
click at [1373, 716] on img at bounding box center [1380, 723] width 14 height 14
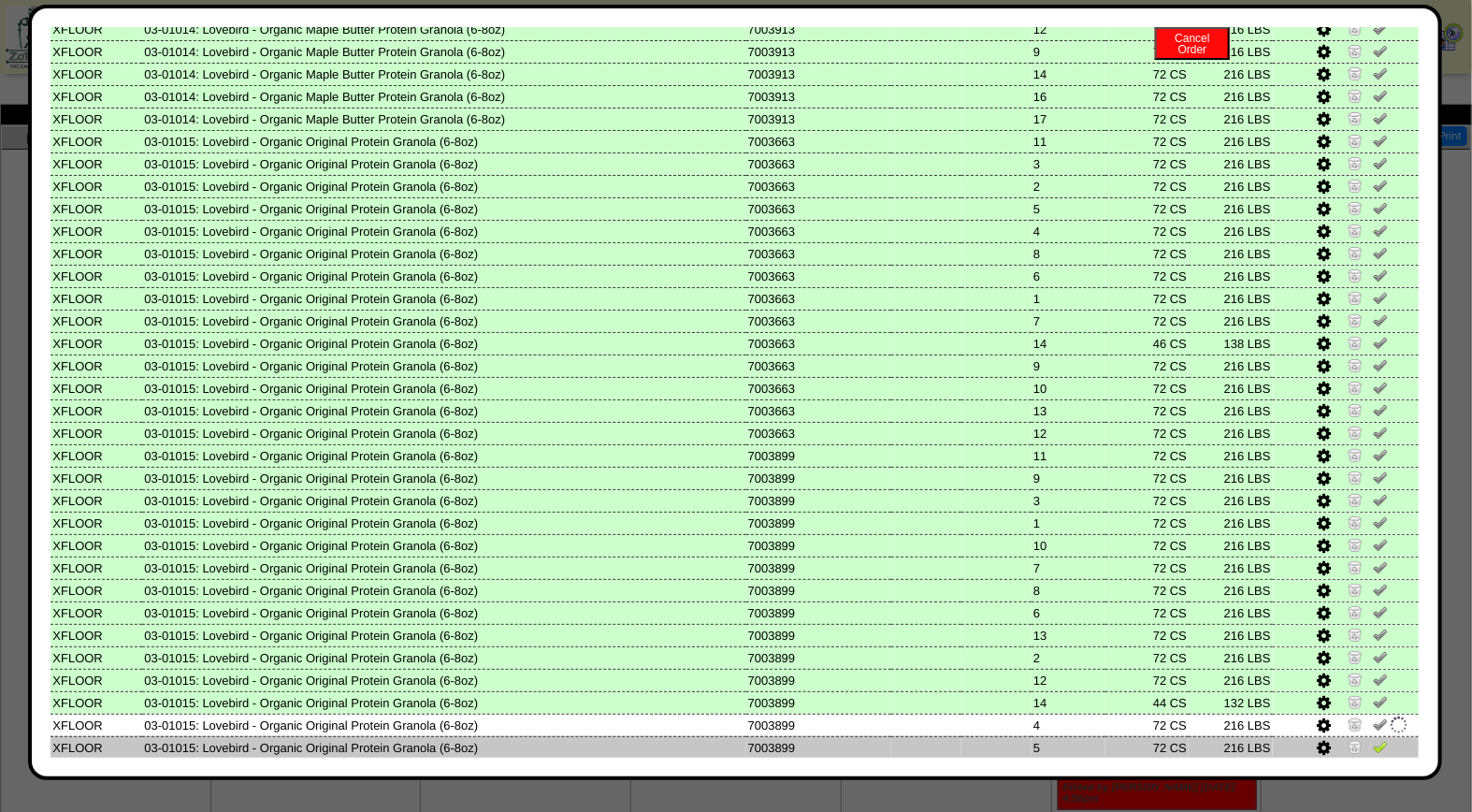
click at [1373, 739] on img at bounding box center [1380, 745] width 14 height 14
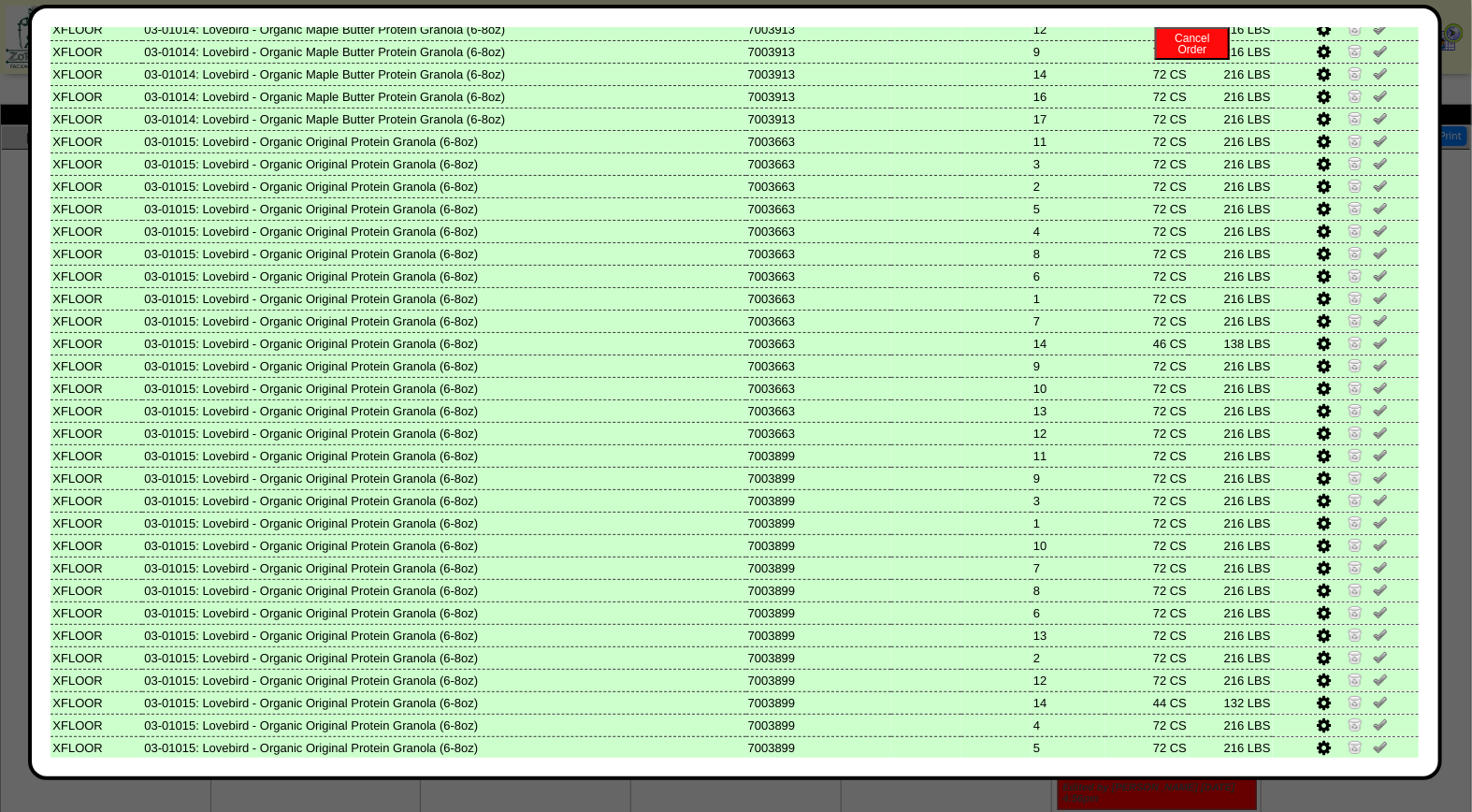
scroll to position [639, 0]
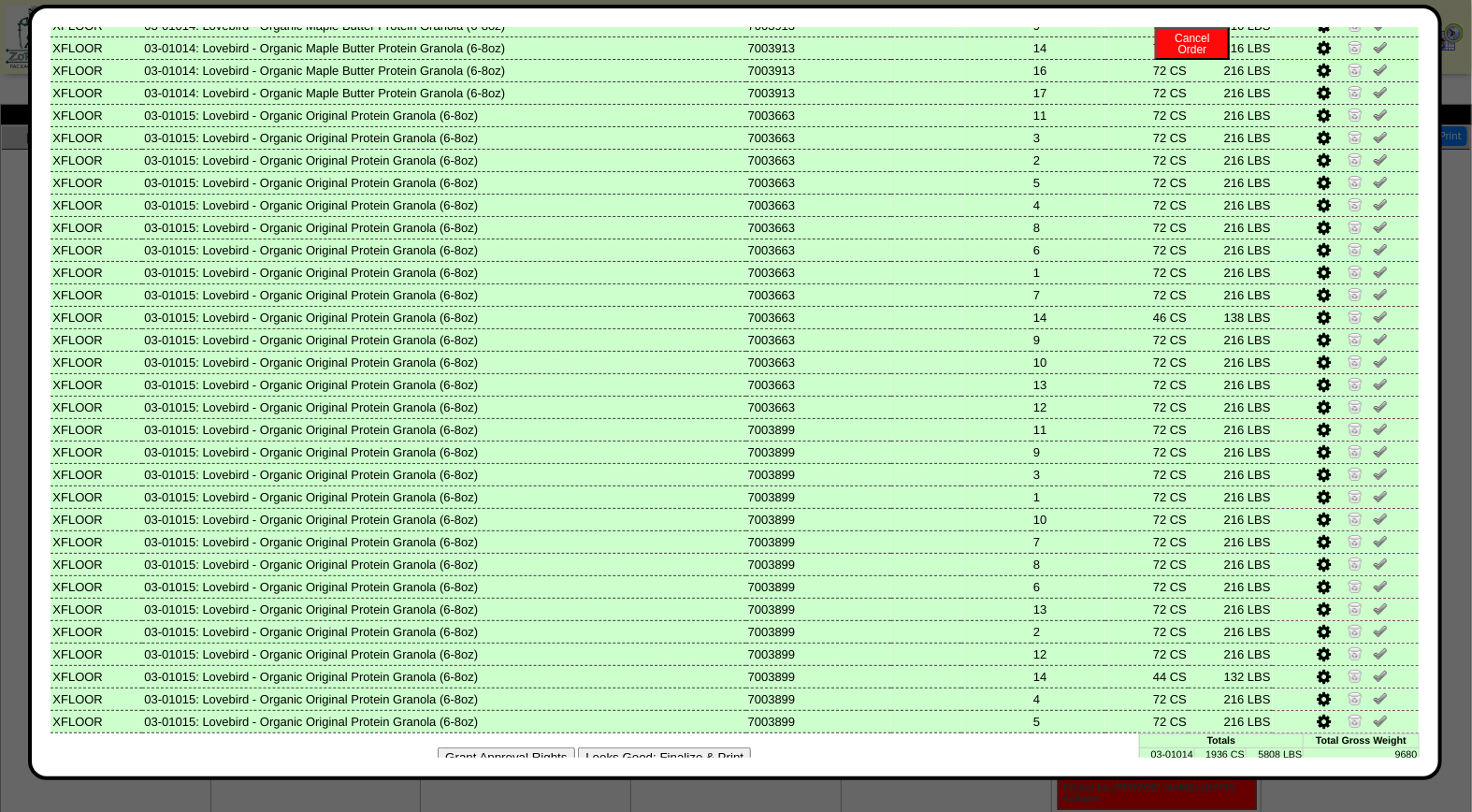
click at [663, 747] on button "Looks Good: Finalize & Print" at bounding box center [665, 757] width 173 height 19
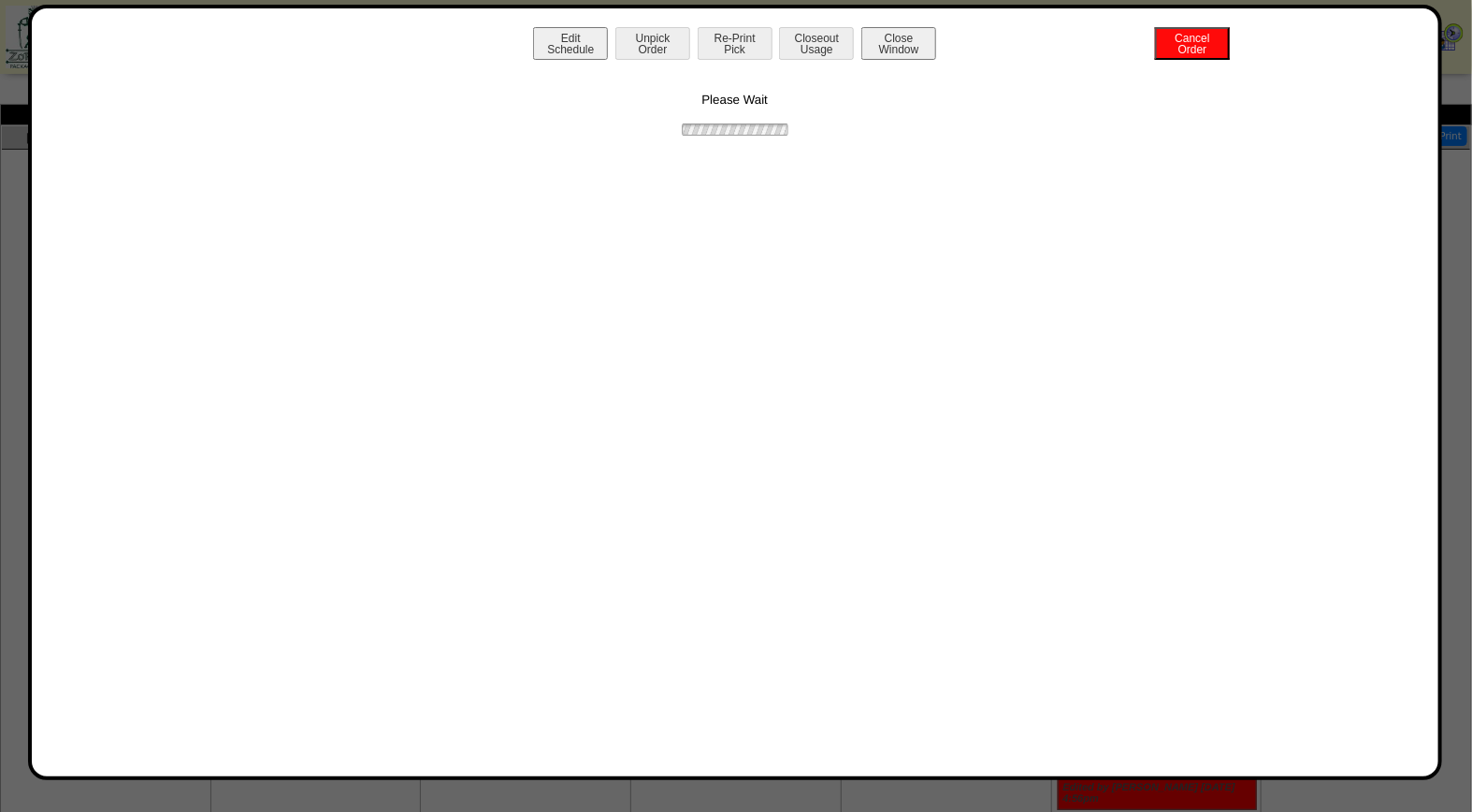
scroll to position [0, 0]
click at [737, 39] on button "Print BOL" at bounding box center [735, 43] width 74 height 33
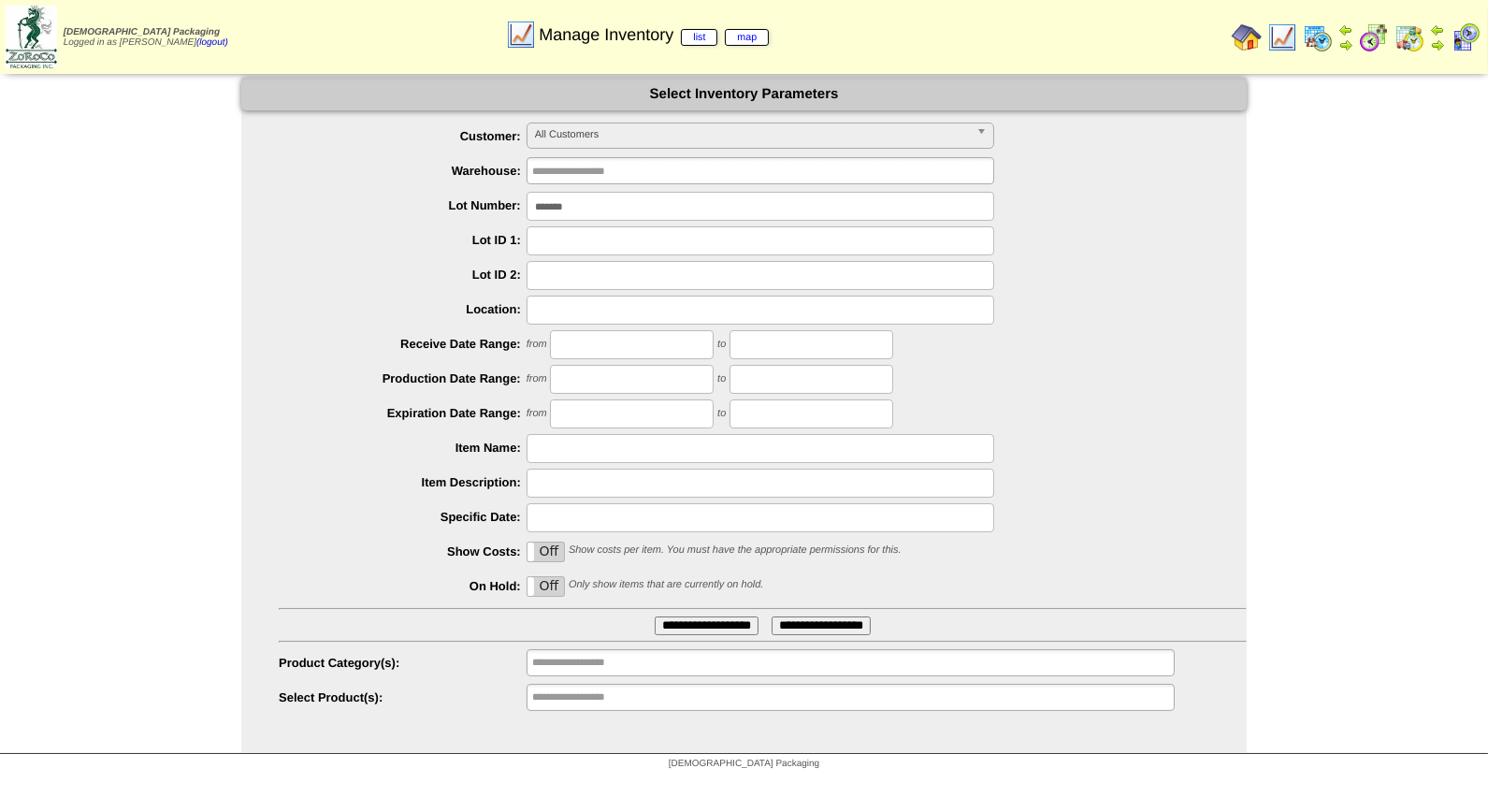
drag, startPoint x: 578, startPoint y: 208, endPoint x: 519, endPoint y: 208, distance: 59.0
click at [519, 208] on li "Lot Number: *******" at bounding box center [763, 207] width 968 height 29
